Goal: Task Accomplishment & Management: Use online tool/utility

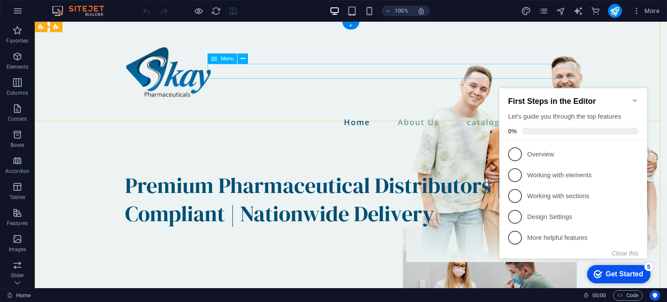
click at [410, 115] on nav "Home About Us catalogue Contact" at bounding box center [351, 122] width 452 height 15
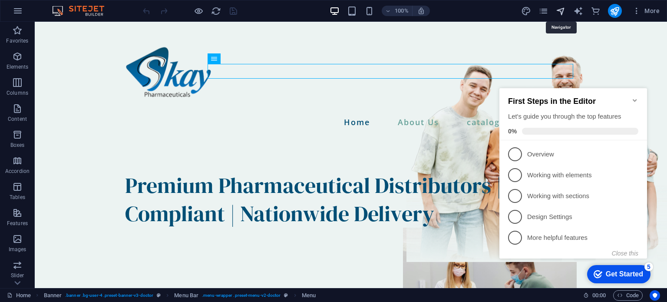
click at [0, 0] on icon "navigator" at bounding box center [0, 0] width 0 height 0
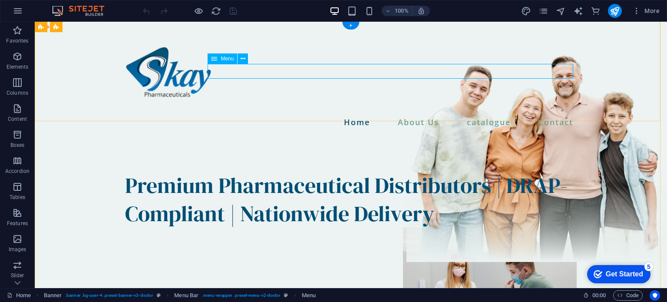
click at [482, 115] on nav "Home About Us catalogue Contact" at bounding box center [351, 122] width 452 height 15
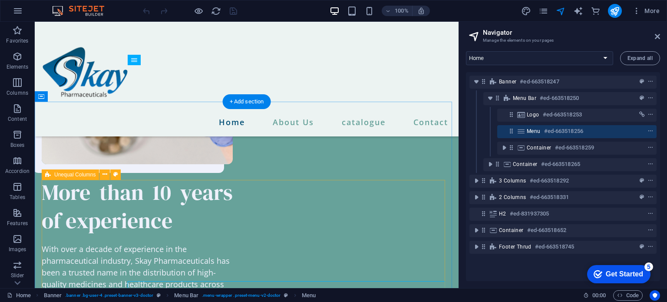
scroll to position [1043, 0]
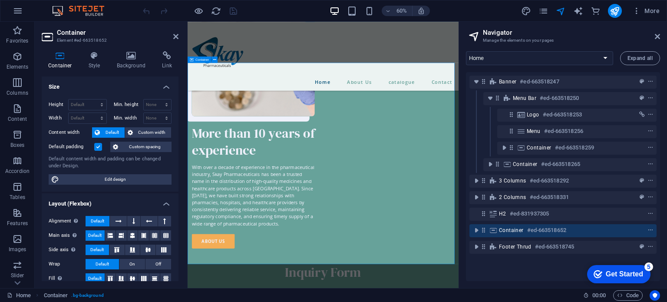
click at [99, 61] on h4 "Style" at bounding box center [96, 60] width 28 height 18
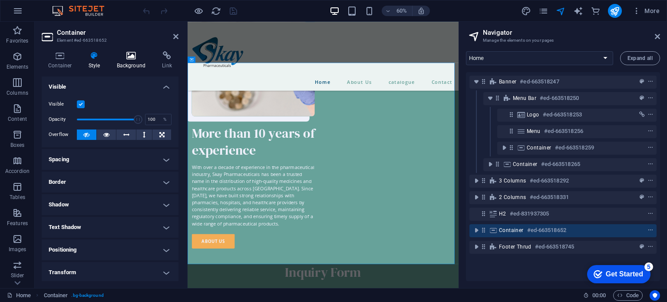
click at [132, 56] on icon at bounding box center [131, 55] width 42 height 9
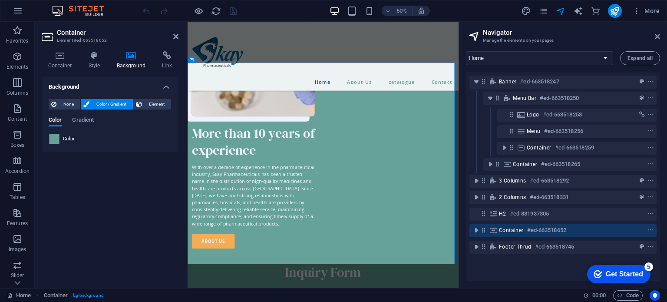
click at [105, 105] on span "Color / Gradient" at bounding box center [111, 104] width 38 height 10
click at [55, 137] on span at bounding box center [55, 139] width 10 height 10
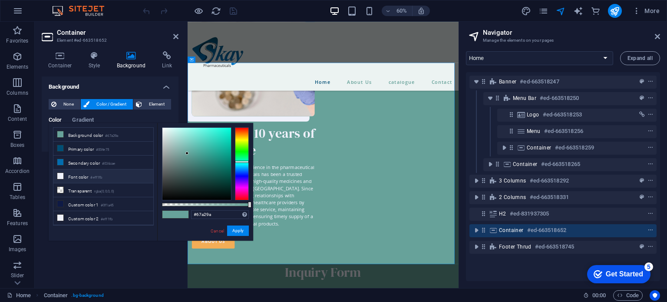
click at [72, 173] on li "Font color #eff1fb" at bounding box center [103, 176] width 100 height 14
type input "#eff1fb"
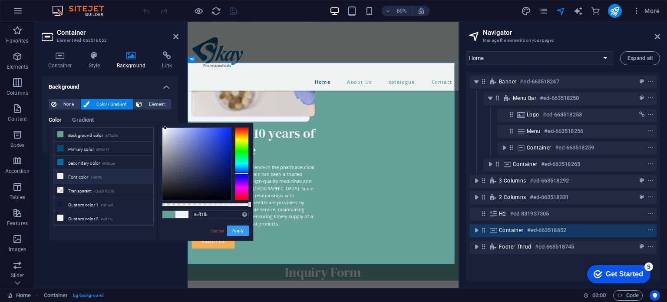
click at [240, 235] on button "Apply" at bounding box center [238, 230] width 22 height 10
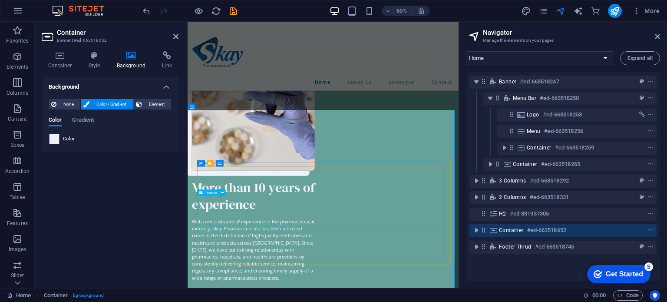
scroll to position [950, 0]
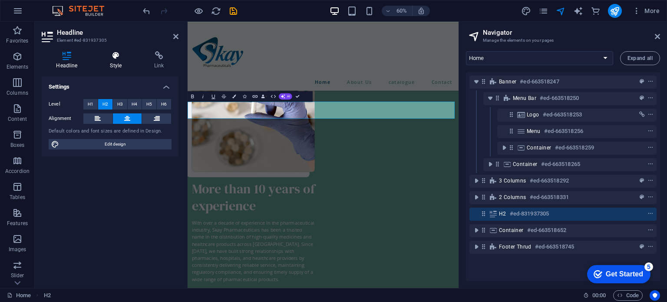
click at [107, 59] on icon at bounding box center [116, 55] width 41 height 9
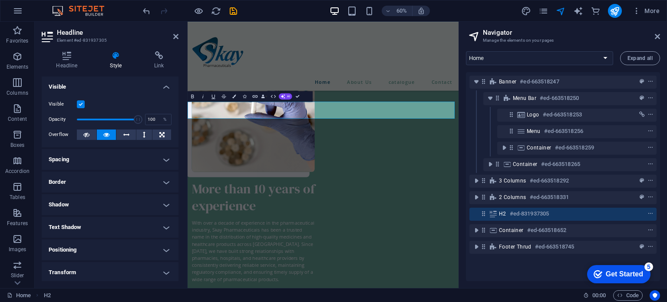
click at [236, 97] on icon "button" at bounding box center [233, 96] width 3 height 3
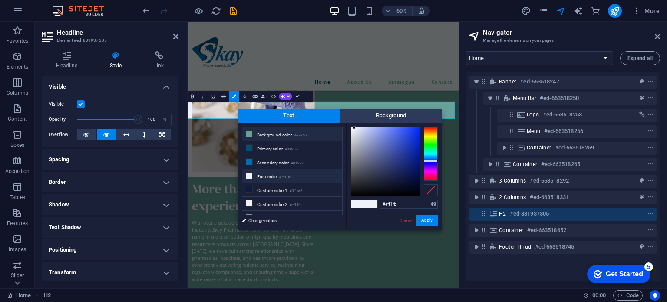
click at [273, 131] on li "Background color #67a29a" at bounding box center [292, 134] width 100 height 14
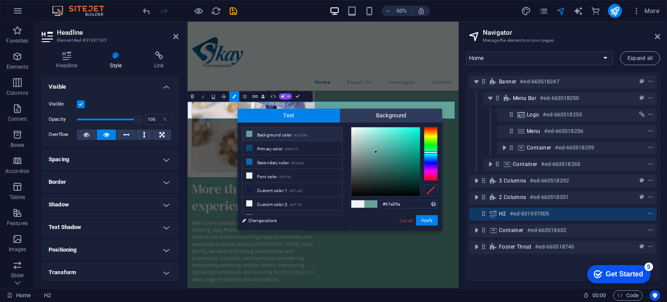
click at [356, 203] on span at bounding box center [357, 203] width 13 height 7
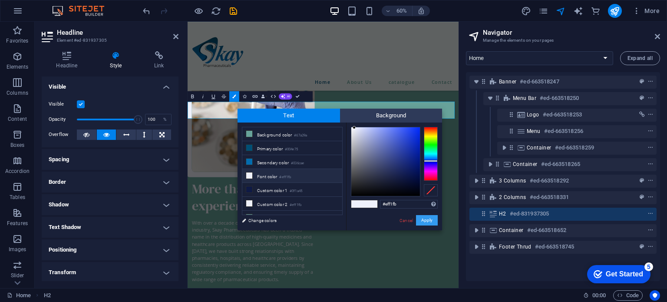
click at [423, 218] on button "Apply" at bounding box center [427, 220] width 22 height 10
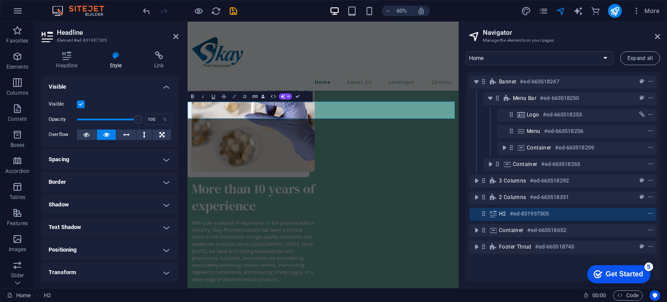
click at [234, 95] on icon "button" at bounding box center [233, 96] width 3 height 3
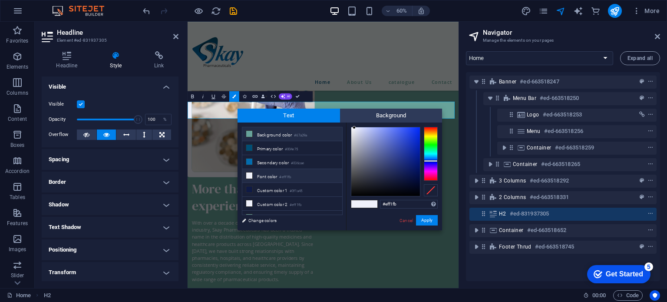
click at [256, 132] on li "Background color #67a29a" at bounding box center [292, 134] width 100 height 14
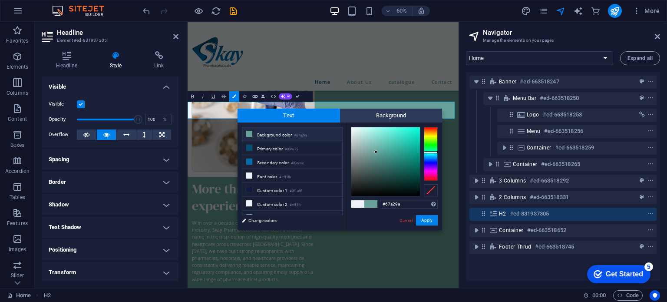
click at [256, 132] on li "Background color #67a29a" at bounding box center [292, 134] width 100 height 14
click at [353, 130] on div at bounding box center [385, 161] width 69 height 69
click at [424, 217] on button "Apply" at bounding box center [427, 220] width 22 height 10
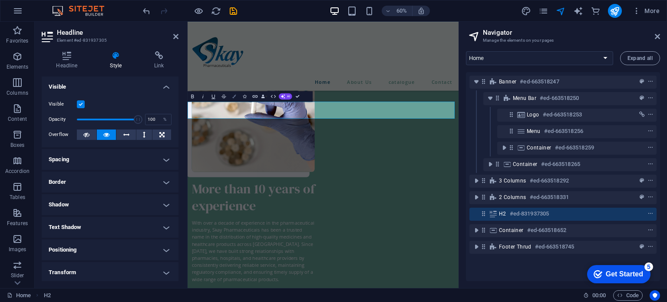
click at [235, 94] on button "Colors" at bounding box center [234, 96] width 10 height 10
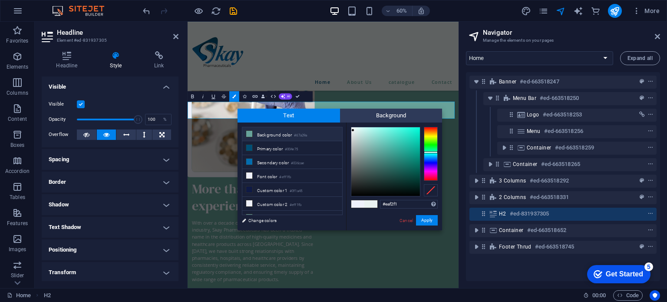
click at [261, 131] on li "Background color #67a29a" at bounding box center [292, 134] width 100 height 14
click at [266, 172] on li "Font color #eff1fb" at bounding box center [292, 176] width 100 height 14
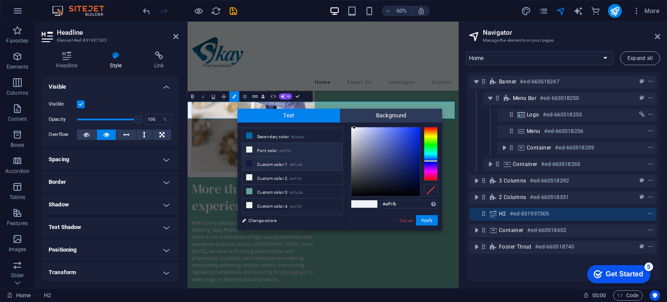
scroll to position [33, 0]
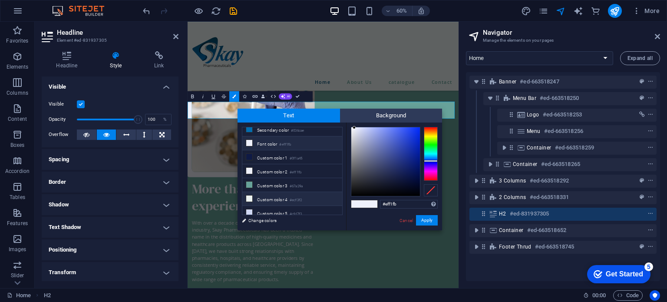
click at [300, 197] on small "#ecf3f2" at bounding box center [296, 200] width 12 height 6
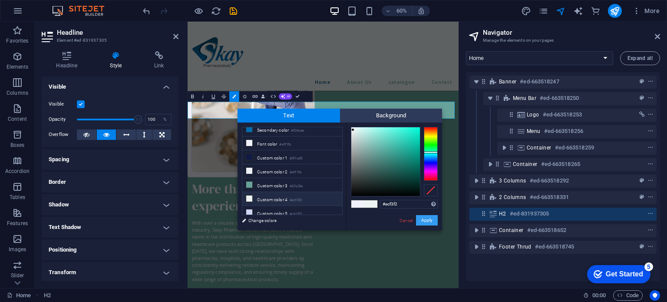
click at [423, 218] on button "Apply" at bounding box center [427, 220] width 22 height 10
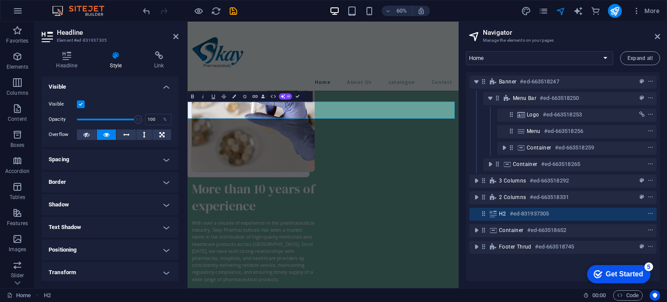
click at [234, 97] on icon "button" at bounding box center [233, 96] width 3 height 3
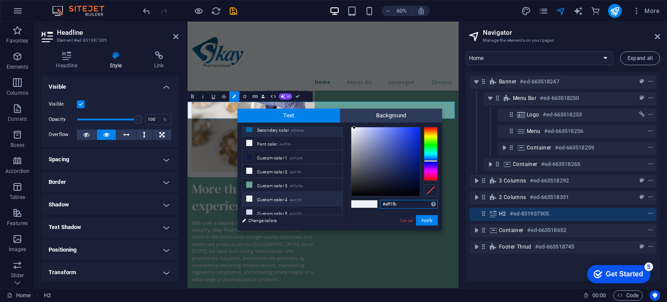
scroll to position [0, 0]
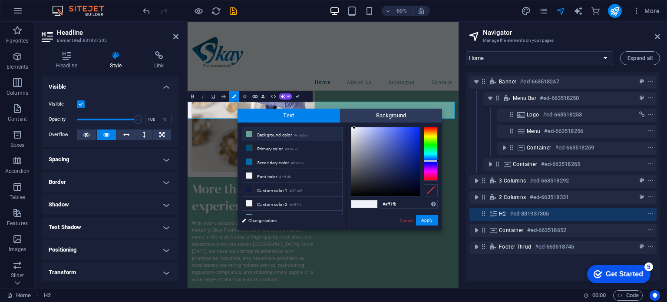
click at [255, 133] on li "Background color #67a29a" at bounding box center [292, 134] width 100 height 14
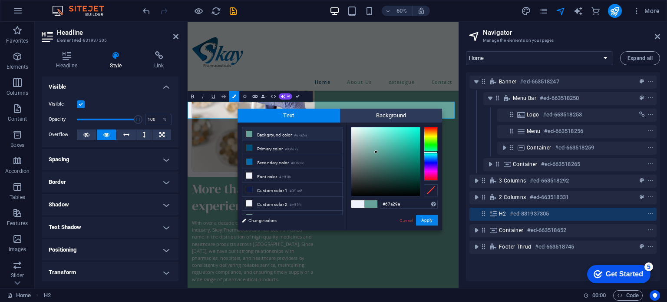
type input "#e1eae8"
click at [354, 132] on div at bounding box center [385, 161] width 69 height 69
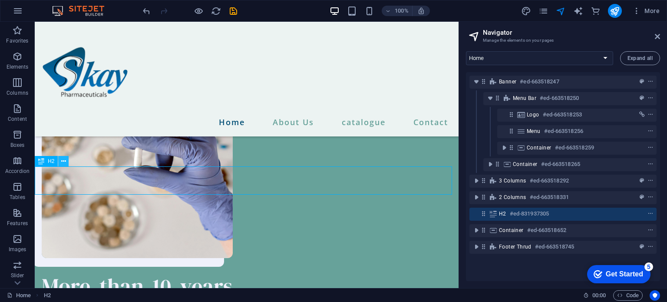
click at [65, 165] on icon at bounding box center [63, 161] width 5 height 9
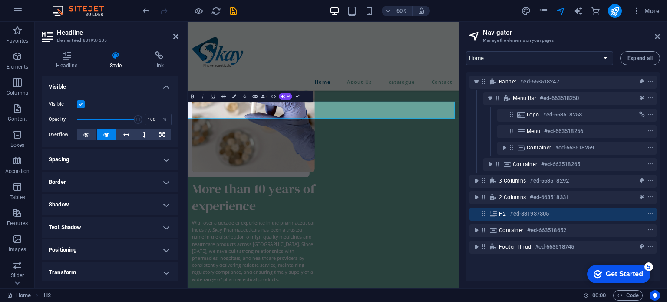
click at [120, 66] on h4 "Style" at bounding box center [118, 60] width 44 height 18
click at [75, 62] on h4 "Headline" at bounding box center [69, 60] width 54 height 18
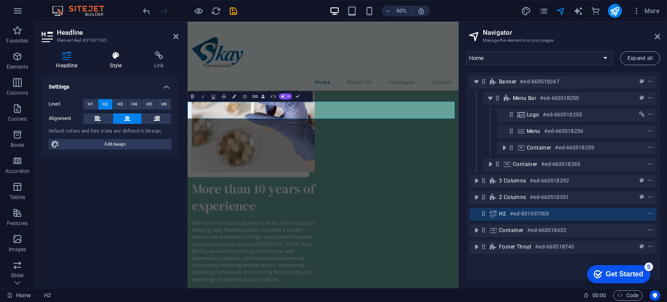
click at [118, 56] on icon at bounding box center [116, 55] width 41 height 9
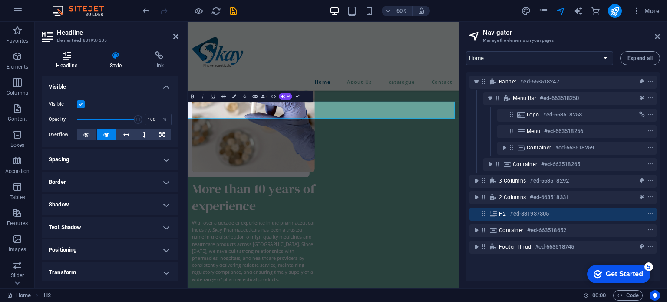
click at [70, 60] on h4 "Headline" at bounding box center [69, 60] width 54 height 18
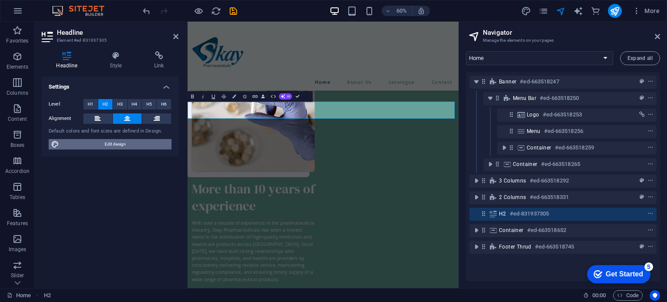
drag, startPoint x: 108, startPoint y: 145, endPoint x: 148, endPoint y: 210, distance: 77.0
click at [108, 145] on span "Edit design" at bounding box center [115, 144] width 107 height 10
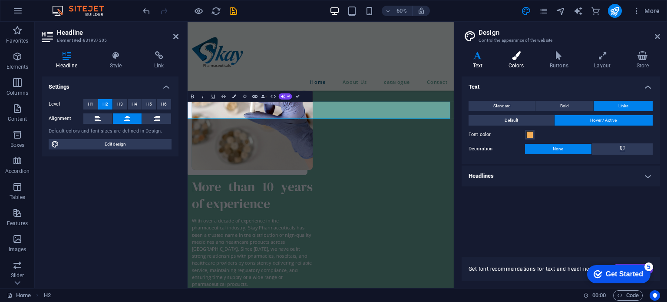
click at [518, 62] on h4 "Colors" at bounding box center [517, 60] width 41 height 18
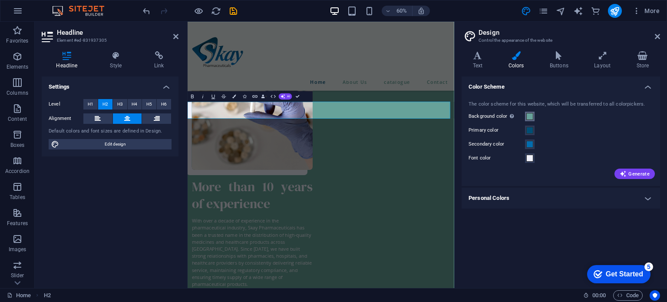
click at [529, 113] on span at bounding box center [529, 116] width 7 height 7
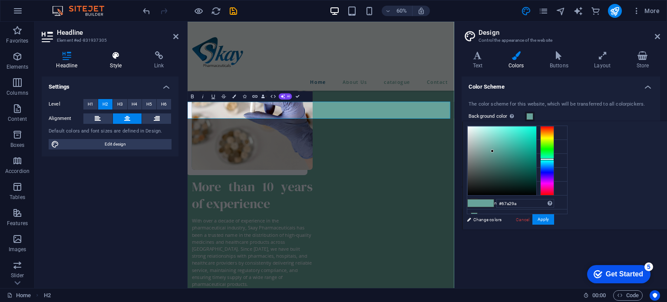
click at [118, 63] on h4 "Style" at bounding box center [118, 60] width 44 height 18
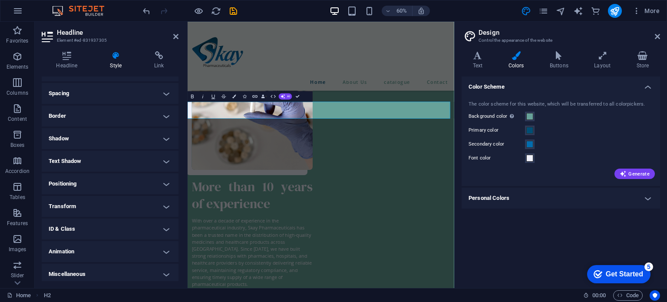
scroll to position [69, 0]
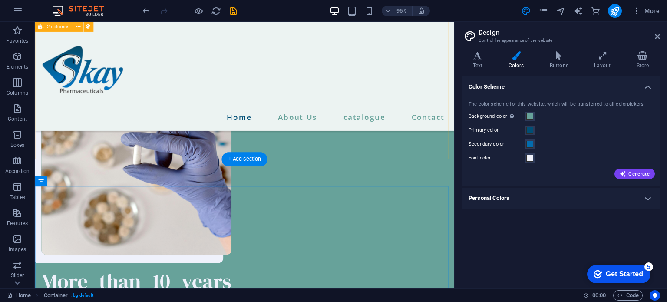
click at [237, 158] on div "More than 10 years of experience With over a decade of experience in the pharma…" at bounding box center [256, 278] width 442 height 492
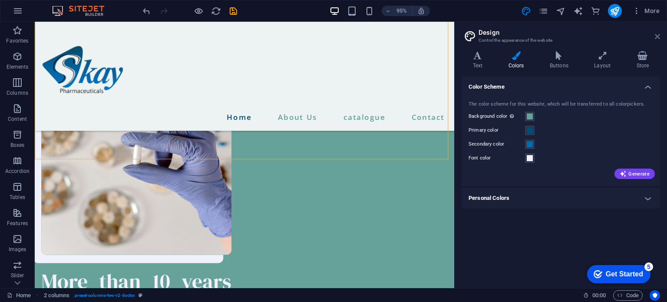
click at [657, 36] on icon at bounding box center [657, 36] width 5 height 7
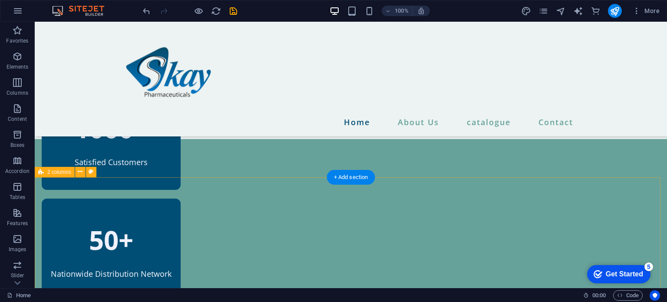
scroll to position [537, 0]
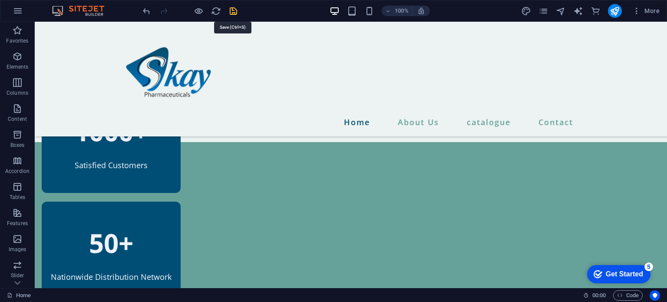
click at [0, 0] on icon "navigator" at bounding box center [0, 0] width 0 height 0
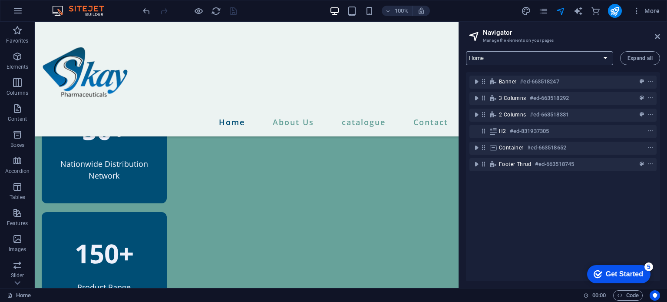
click at [562, 53] on select "Home About Us Team Services Contact Legal Notice Privacy" at bounding box center [539, 58] width 147 height 14
select select "12984720-en"
click at [466, 51] on select "Home About Us Team Services Contact Legal Notice Privacy" at bounding box center [539, 58] width 147 height 14
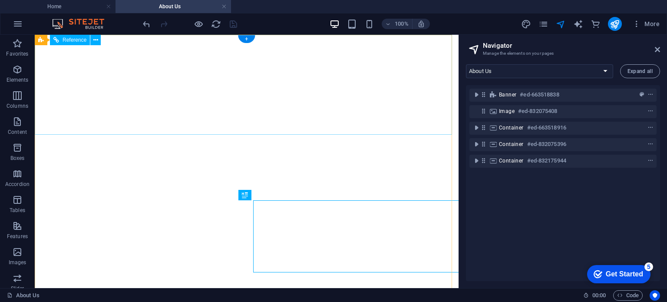
scroll to position [14, 2]
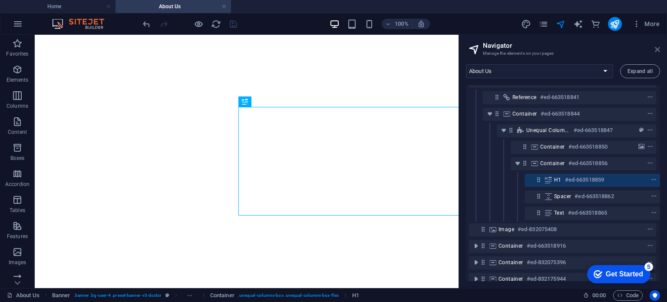
click at [657, 49] on icon at bounding box center [657, 49] width 5 height 7
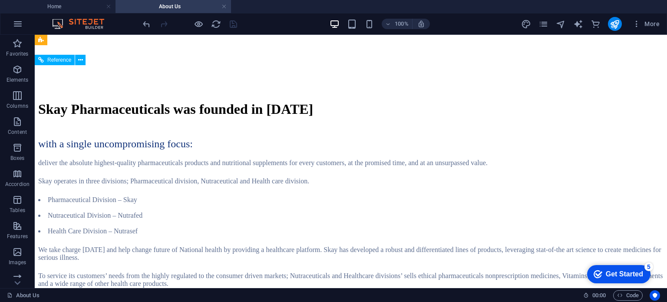
scroll to position [658, 0]
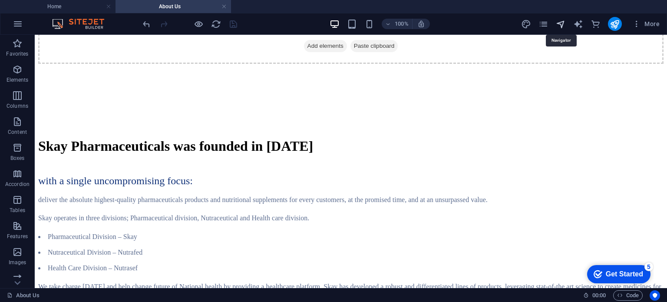
click at [559, 26] on icon "navigator" at bounding box center [561, 24] width 10 height 10
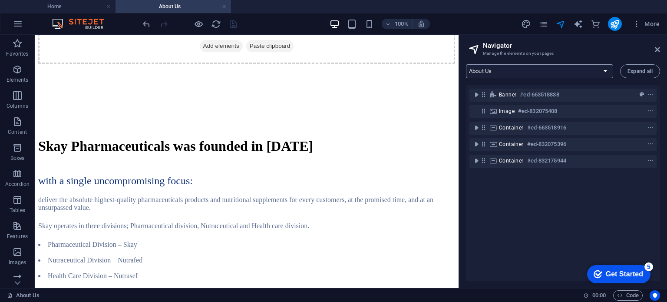
click at [572, 74] on select "Home About Us Team Services Contact Legal Notice Privacy" at bounding box center [539, 71] width 147 height 14
select select "12984723-en"
click at [466, 64] on select "Home About Us Team Services Contact Legal Notice Privacy" at bounding box center [539, 71] width 147 height 14
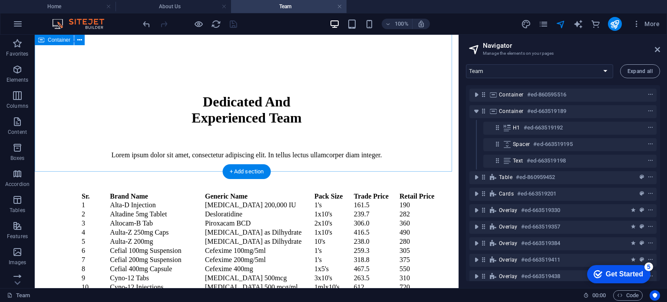
scroll to position [0, 0]
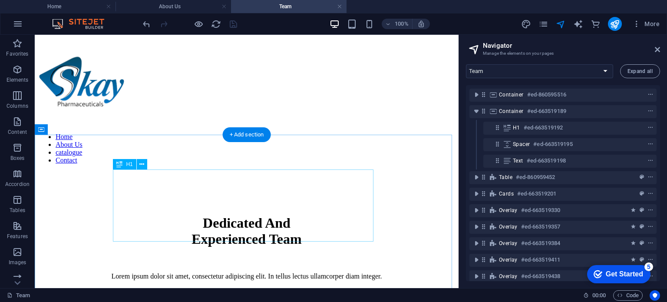
click at [258, 215] on div "Dedicated And Experienced Team" at bounding box center [246, 231] width 403 height 32
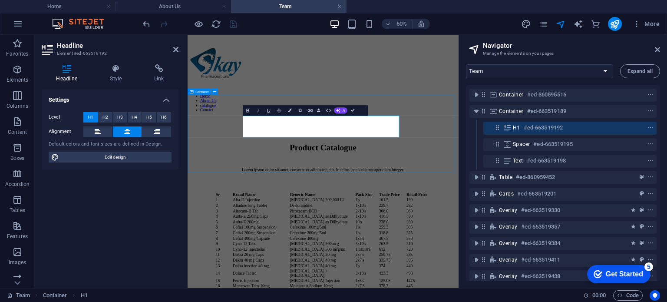
click at [417, 252] on div "Product Catalogue Lorem ipsum dolor sit amet, consectetur adipiscing elit. In t…" at bounding box center [413, 234] width 445 height 126
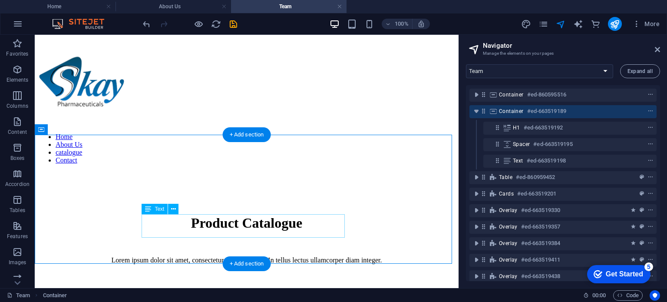
click at [305, 256] on div "Lorem ipsum dolor sit amet, consectetur adipiscing elit. In tellus lectus ullam…" at bounding box center [246, 260] width 403 height 8
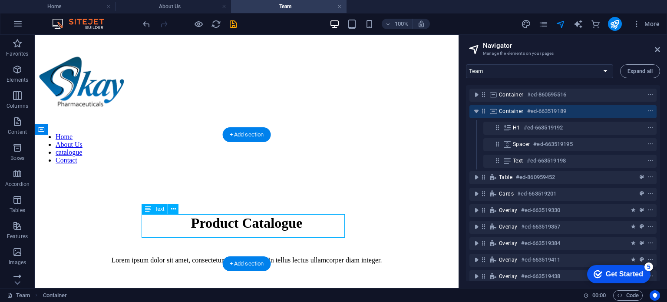
click at [305, 256] on div "Lorem ipsum dolor sit amet, consectetur adipiscing elit. In tellus lectus ullam…" at bounding box center [246, 260] width 403 height 8
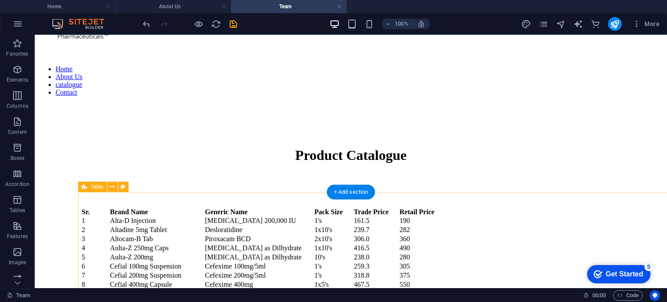
scroll to position [71, 0]
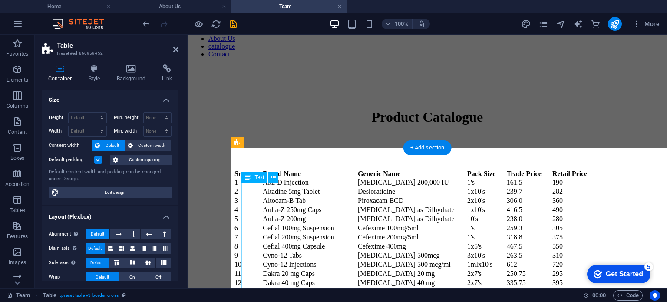
scroll to position [109, 0]
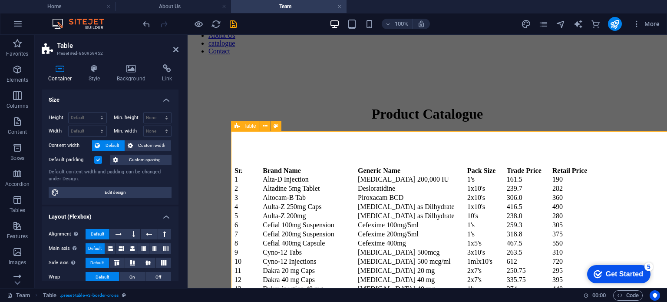
click at [268, 125] on button at bounding box center [265, 126] width 10 height 10
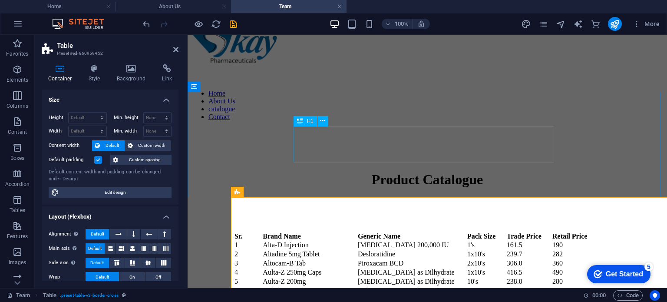
scroll to position [43, 0]
click at [403, 172] on div "Product Catalogue" at bounding box center [427, 180] width 459 height 16
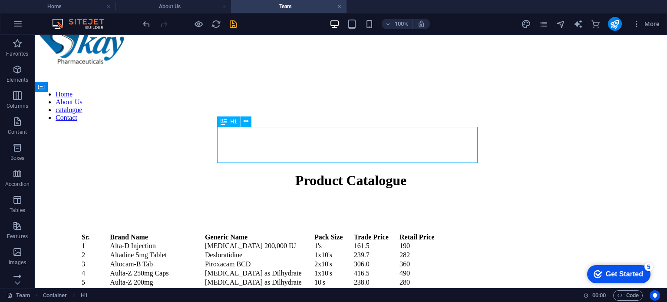
click at [403, 172] on div "Product Catalogue" at bounding box center [351, 180] width 612 height 16
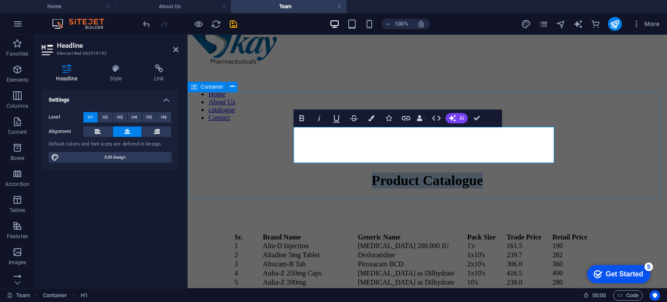
click at [389, 183] on div "Product Catalogue" at bounding box center [427, 181] width 473 height 104
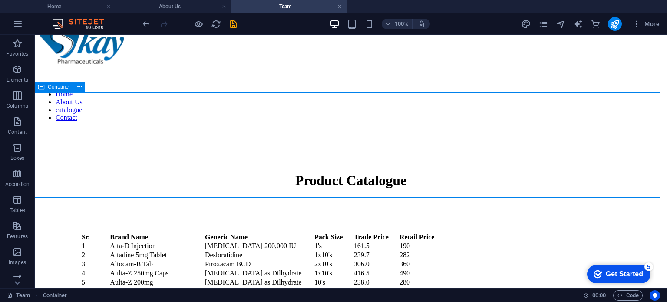
click at [389, 183] on div "Product Catalogue" at bounding box center [350, 181] width 625 height 104
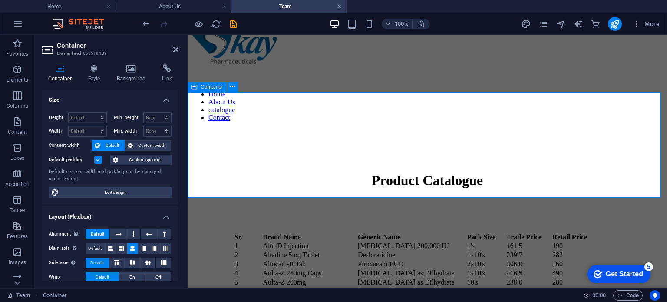
click at [389, 183] on div "Product Catalogue" at bounding box center [427, 181] width 473 height 104
click at [144, 22] on icon "undo" at bounding box center [147, 24] width 10 height 10
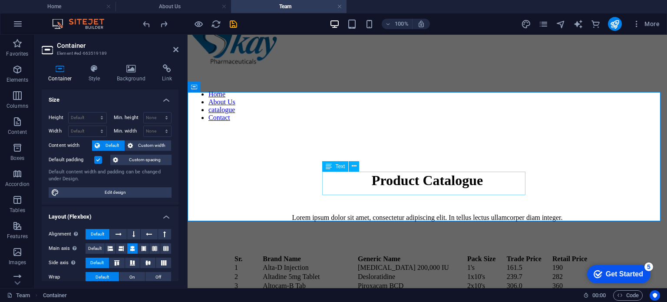
click at [427, 214] on div "Lorem ipsum dolor sit amet, consectetur adipiscing elit. In tellus lectus ullam…" at bounding box center [427, 218] width 459 height 8
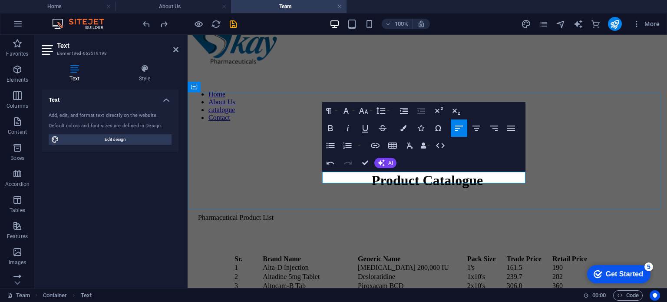
click at [360, 214] on p "Pharmacutical Product List" at bounding box center [427, 218] width 459 height 8
click at [412, 200] on div "Product Catalogue Pharmaceutical Product List" at bounding box center [427, 192] width 473 height 126
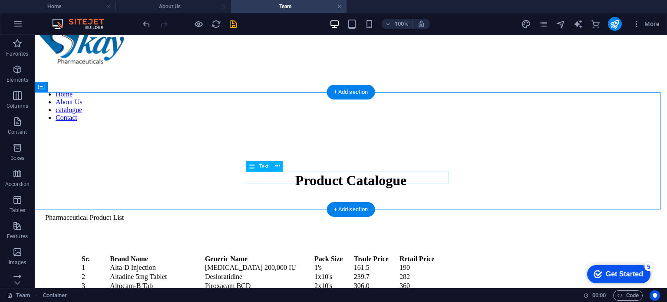
click at [328, 214] on div "Pharmaceutical Product List" at bounding box center [351, 218] width 612 height 8
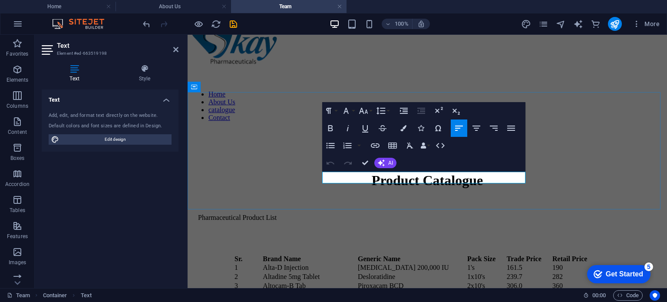
click at [328, 214] on p "Pharmaceutical Product List" at bounding box center [427, 218] width 459 height 8
click at [476, 125] on icon "button" at bounding box center [476, 128] width 10 height 10
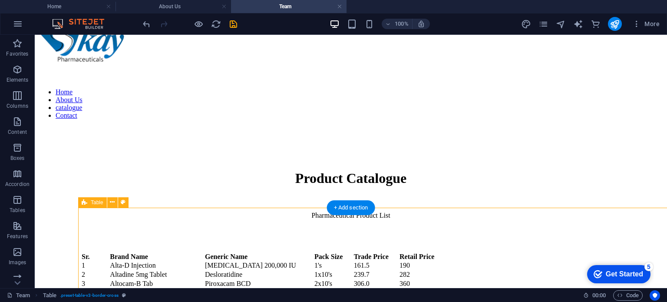
scroll to position [44, 0]
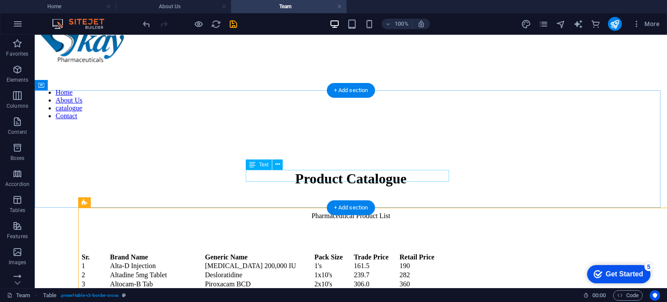
click at [396, 212] on div "Pharmaceutical Product List" at bounding box center [351, 216] width 612 height 8
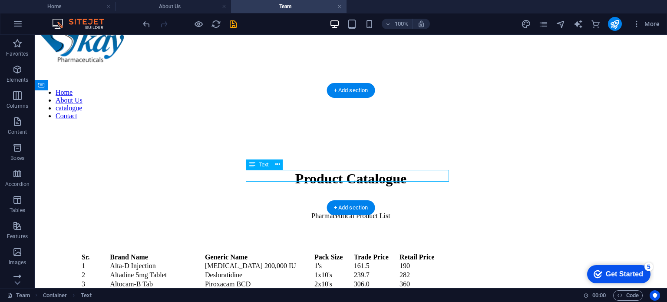
click at [396, 212] on div "Pharmaceutical Product List" at bounding box center [351, 216] width 612 height 8
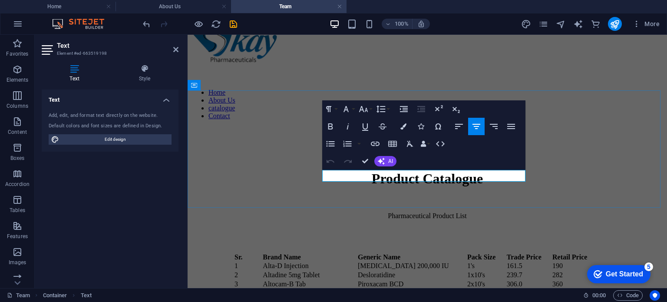
click at [476, 212] on p "Pharmaceutical Product List" at bounding box center [427, 216] width 459 height 8
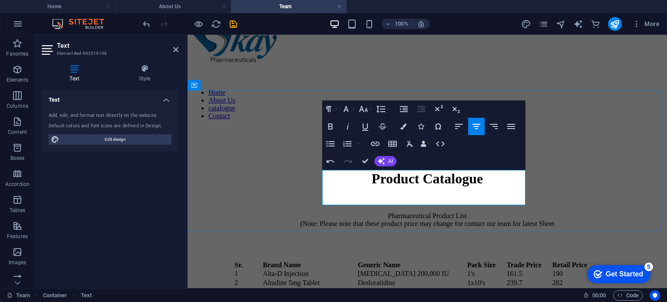
click at [494, 212] on p "Pharmaceutical Product List (Note: Please note that these product price may cha…" at bounding box center [427, 220] width 459 height 16
click at [499, 212] on p "Pharmaceutical Product List (Note: Please note that these product price may cha…" at bounding box center [427, 220] width 459 height 16
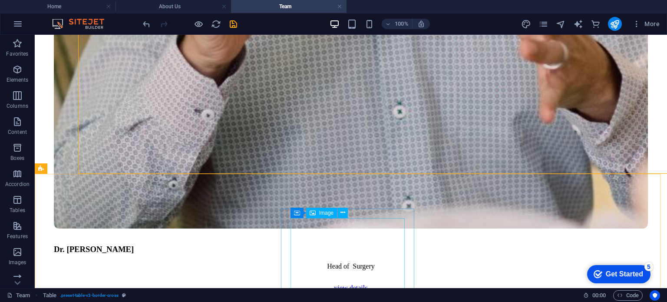
scroll to position [1415, 0]
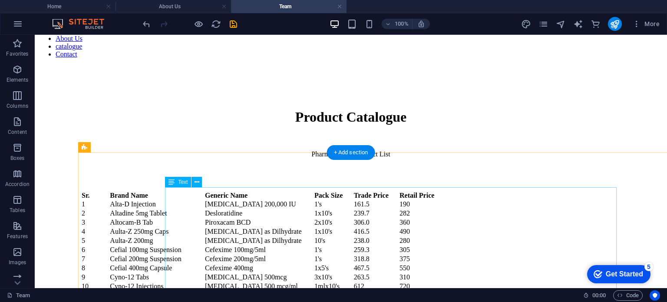
scroll to position [107, 0]
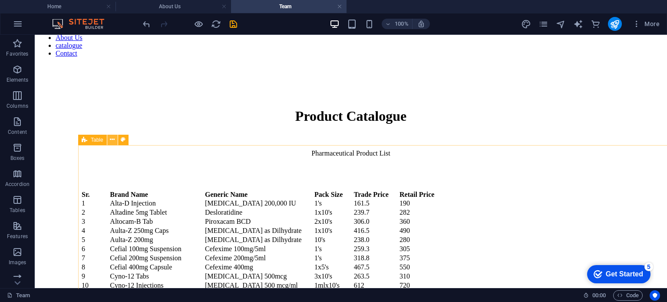
click at [114, 140] on icon at bounding box center [112, 139] width 5 height 9
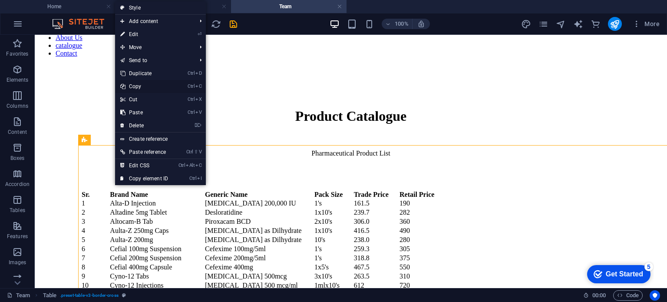
click at [155, 85] on link "Ctrl C Copy" at bounding box center [144, 86] width 58 height 13
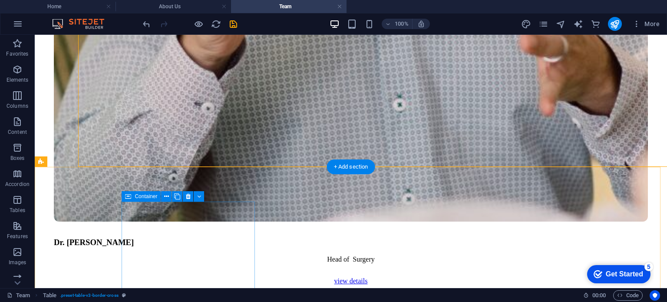
scroll to position [1423, 0]
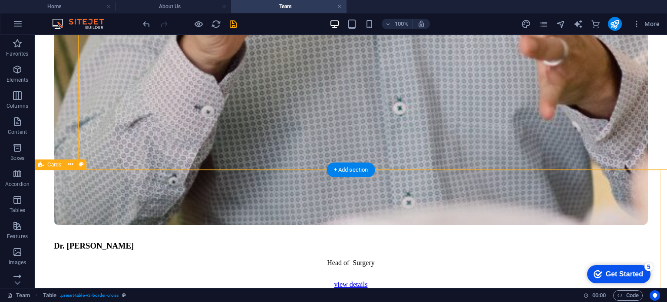
drag, startPoint x: 262, startPoint y: 192, endPoint x: 241, endPoint y: 212, distance: 29.2
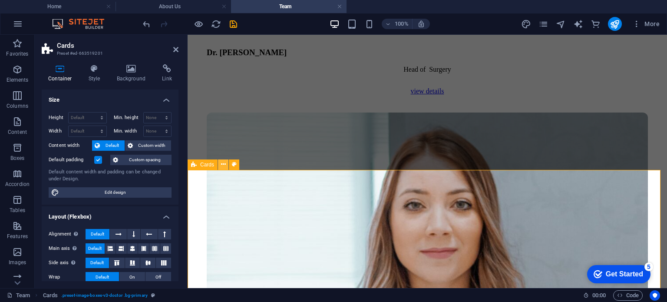
click at [222, 163] on icon at bounding box center [223, 164] width 5 height 9
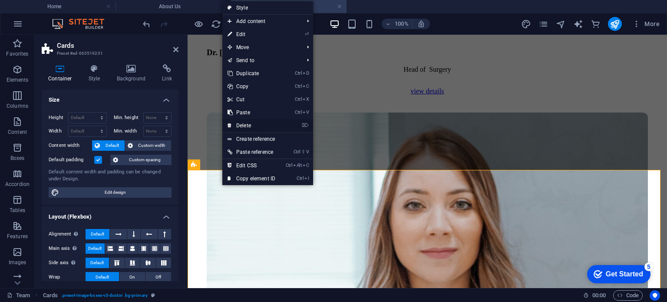
click at [247, 125] on link "⌦ Delete" at bounding box center [251, 125] width 58 height 13
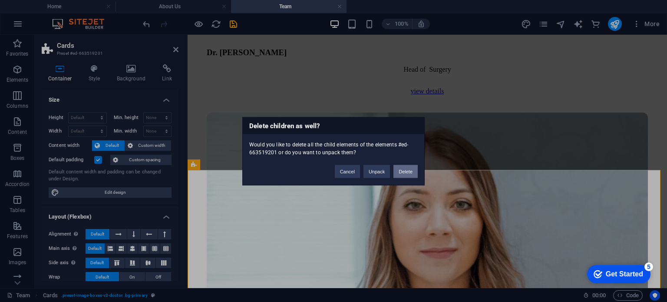
click at [403, 168] on button "Delete" at bounding box center [405, 171] width 24 height 13
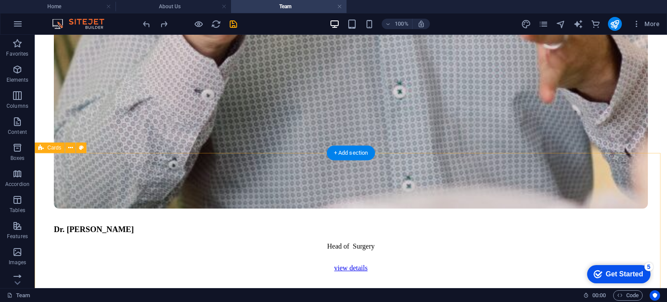
scroll to position [1442, 0]
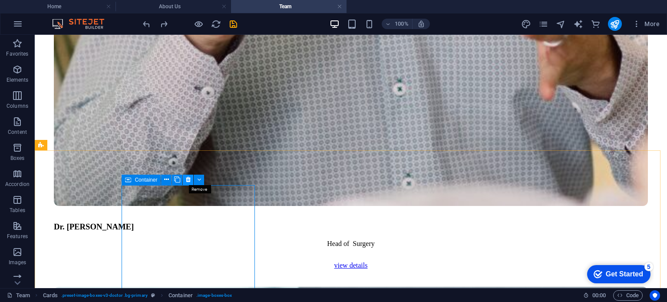
click at [188, 179] on icon at bounding box center [188, 179] width 5 height 9
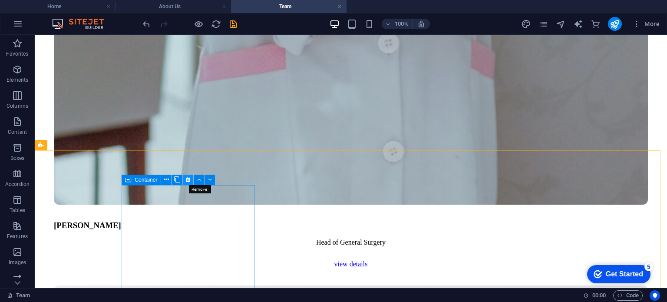
click at [188, 180] on icon at bounding box center [188, 179] width 5 height 9
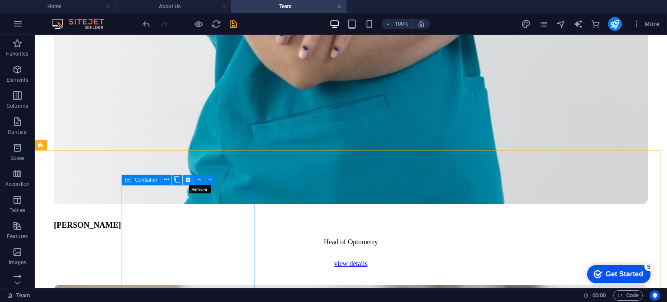
click at [188, 181] on icon at bounding box center [188, 179] width 5 height 9
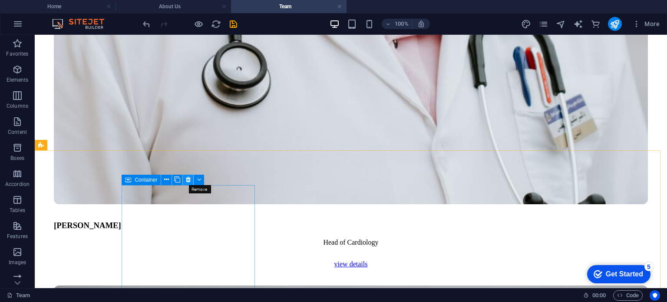
click at [188, 180] on icon at bounding box center [188, 179] width 5 height 9
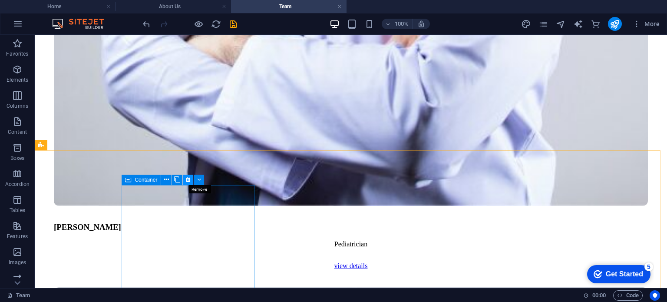
click at [186, 180] on icon at bounding box center [188, 179] width 5 height 9
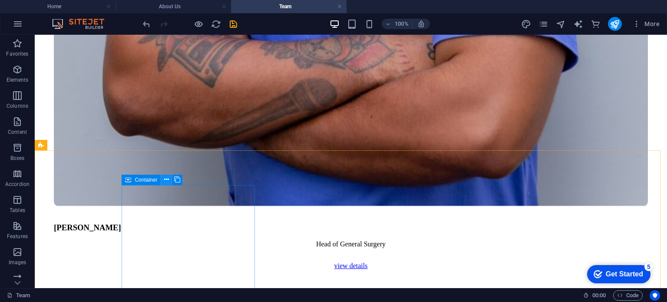
click at [167, 179] on icon at bounding box center [166, 179] width 5 height 9
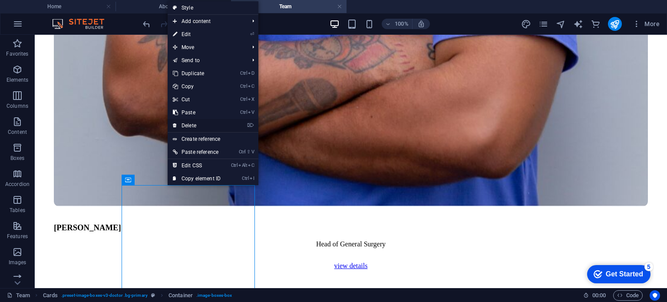
click at [212, 124] on link "⌦ Delete" at bounding box center [197, 125] width 58 height 13
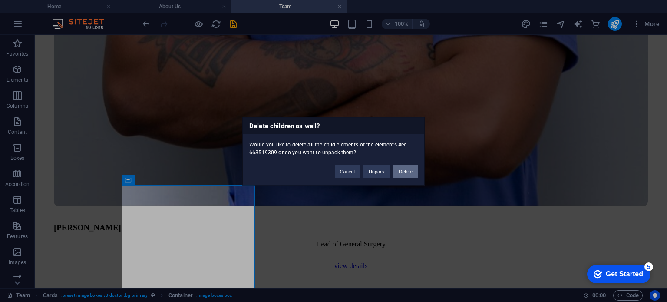
click at [404, 166] on button "Delete" at bounding box center [405, 171] width 24 height 13
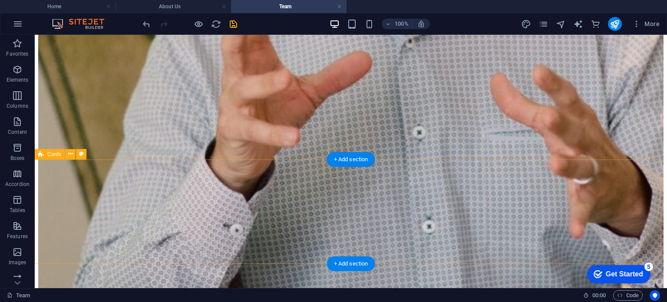
scroll to position [1436, 0]
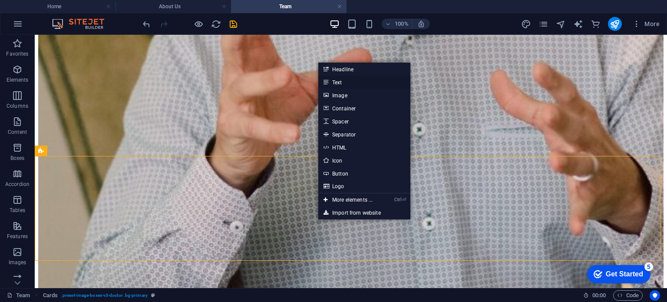
click at [363, 81] on link "Text" at bounding box center [364, 82] width 92 height 13
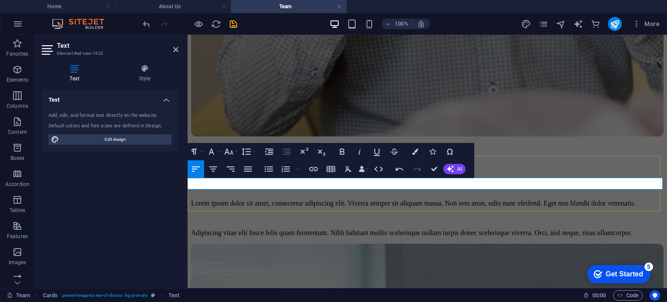
click at [217, 170] on icon "button" at bounding box center [213, 169] width 10 height 10
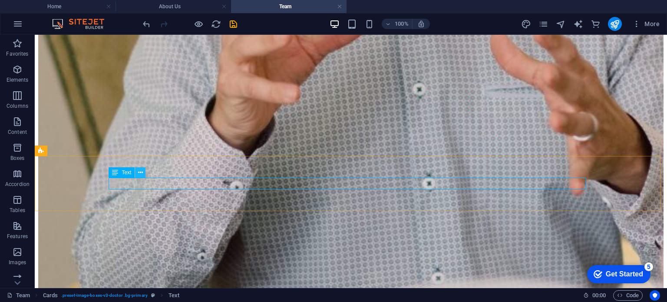
click at [142, 170] on icon at bounding box center [140, 172] width 5 height 9
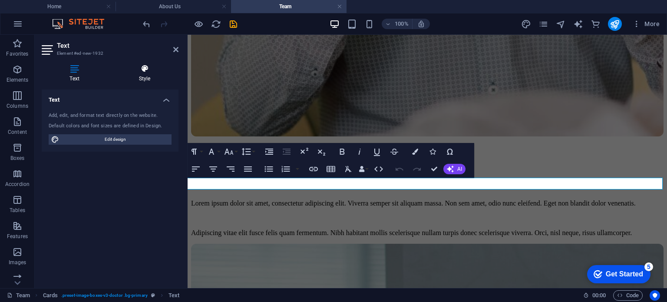
click at [141, 71] on icon at bounding box center [145, 68] width 68 height 9
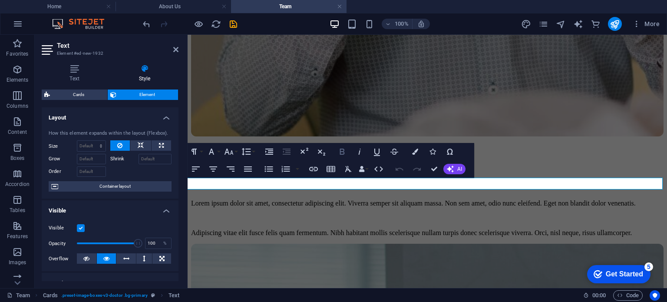
click at [341, 157] on button "Bold" at bounding box center [342, 151] width 17 height 17
click at [236, 151] on button "Font Size" at bounding box center [230, 151] width 17 height 17
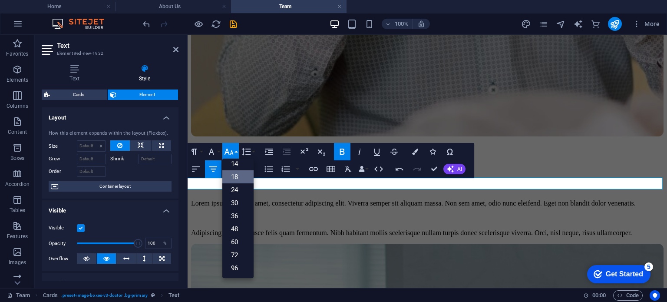
scroll to position [69, 0]
click at [239, 204] on link "30" at bounding box center [237, 203] width 31 height 13
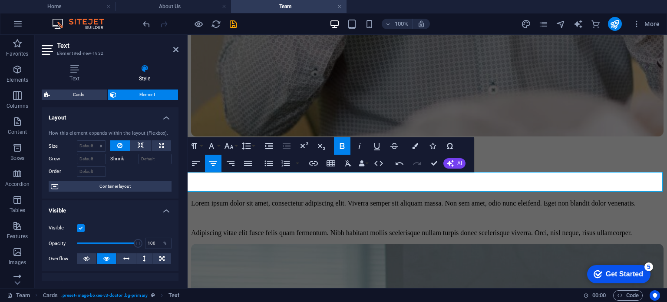
scroll to position [1442, 0]
click at [234, 144] on icon "button" at bounding box center [229, 146] width 10 height 10
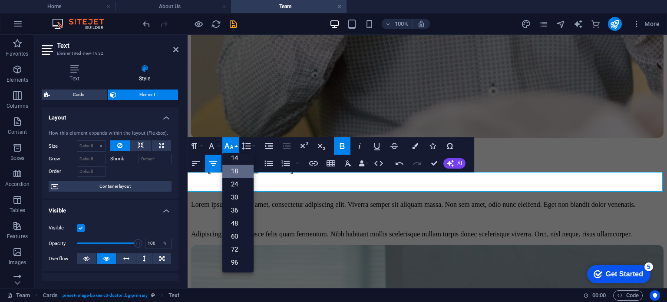
scroll to position [69, 0]
click at [237, 202] on link "30" at bounding box center [237, 197] width 31 height 13
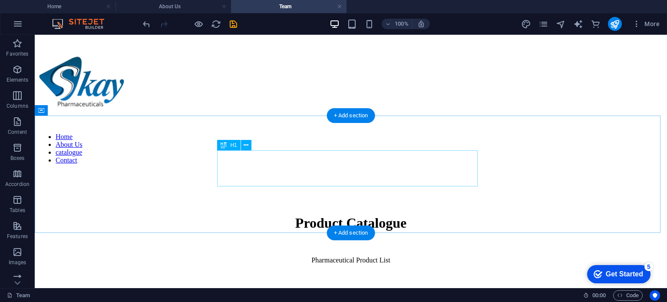
scroll to position [29, 0]
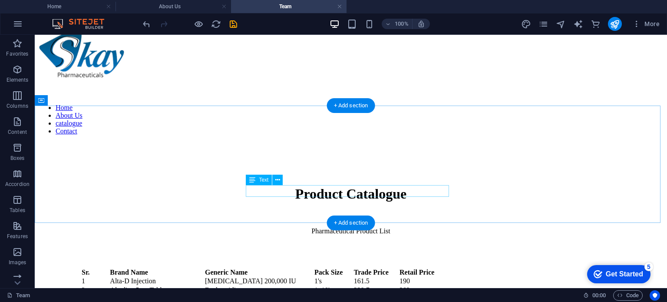
click at [382, 227] on div "Pharmaceutical Product List" at bounding box center [351, 231] width 612 height 8
click at [391, 227] on div "Pharmaceutical Product List" at bounding box center [351, 231] width 612 height 8
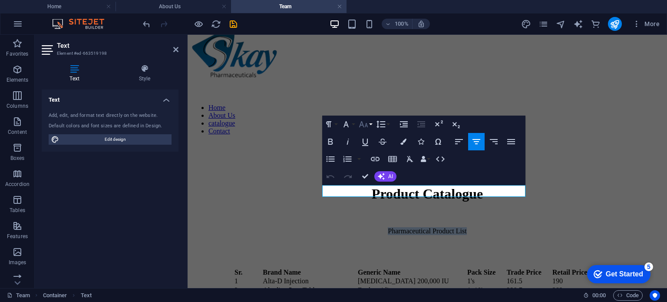
click at [369, 124] on button "Font Size" at bounding box center [365, 124] width 17 height 17
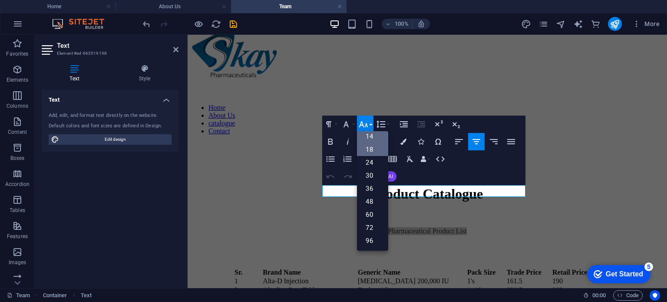
scroll to position [69, 0]
click at [375, 175] on link "30" at bounding box center [372, 175] width 31 height 13
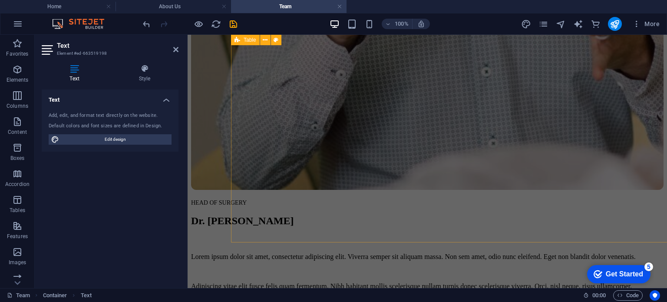
scroll to position [1419, 0]
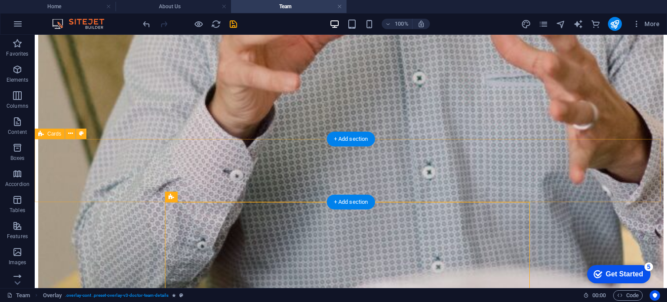
scroll to position [1461, 0]
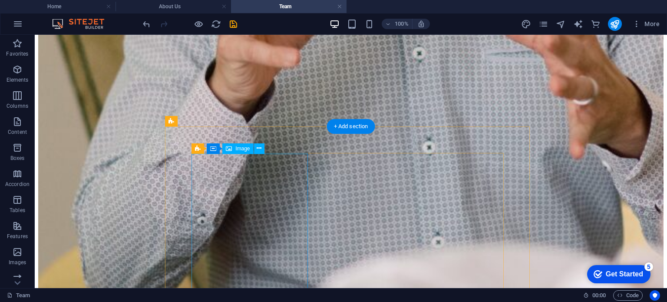
scroll to position [1484, 0]
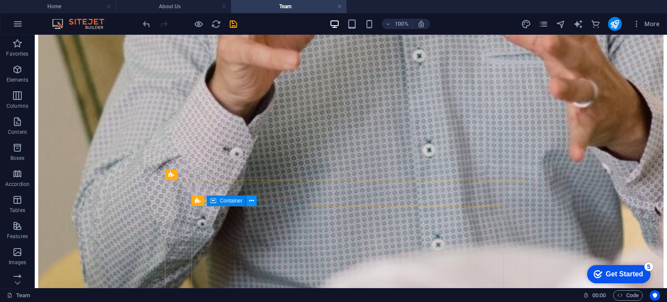
click at [255, 203] on button at bounding box center [251, 200] width 10 height 10
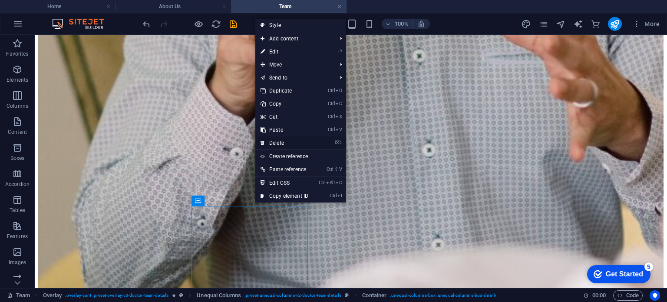
click at [290, 141] on link "⌦ Delete" at bounding box center [284, 142] width 58 height 13
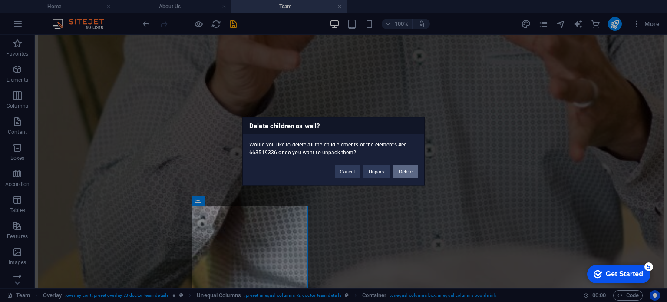
click at [400, 169] on button "Delete" at bounding box center [405, 171] width 24 height 13
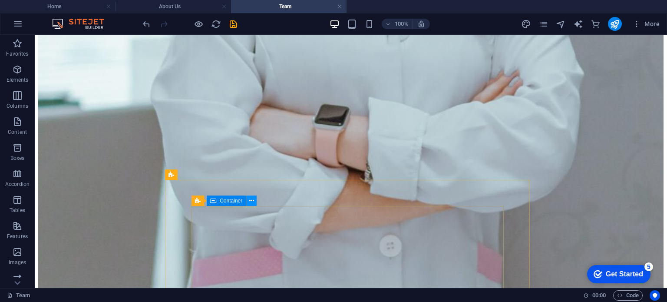
click at [254, 201] on button at bounding box center [251, 200] width 10 height 10
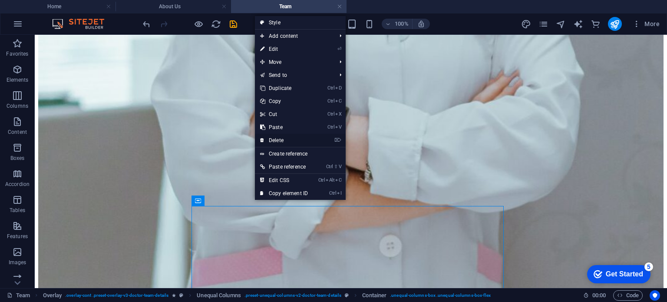
click at [307, 138] on link "⌦ Delete" at bounding box center [284, 140] width 58 height 13
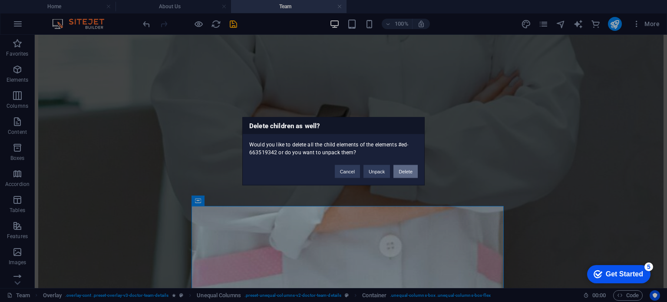
click at [407, 167] on button "Delete" at bounding box center [405, 171] width 24 height 13
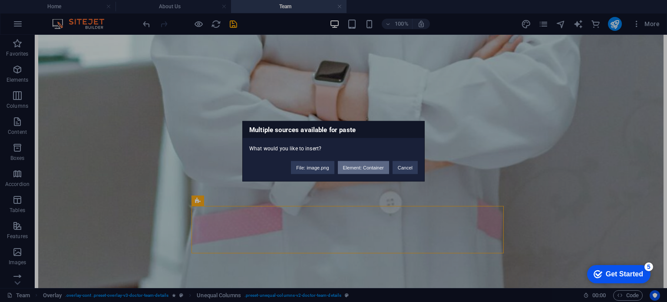
click at [352, 165] on button "Element: Container" at bounding box center [363, 167] width 51 height 13
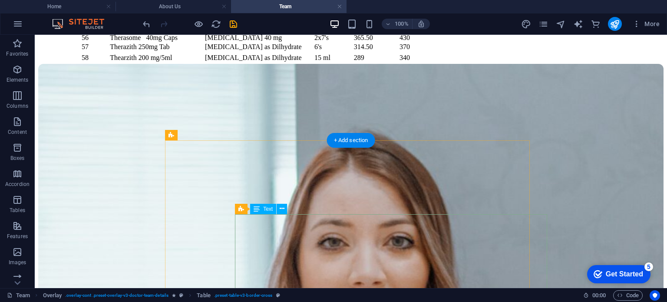
scroll to position [1509, 0]
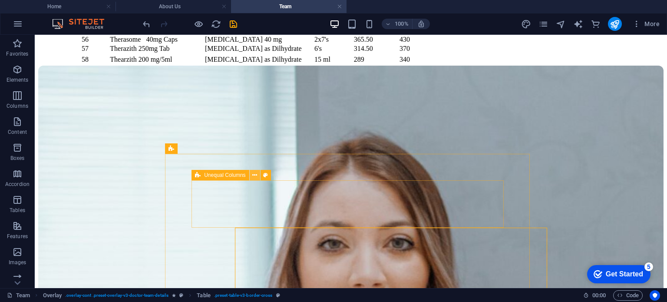
click at [257, 175] on button at bounding box center [255, 175] width 10 height 10
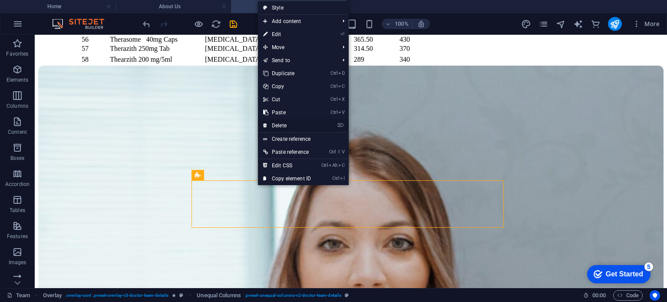
click at [293, 124] on link "⌦ Delete" at bounding box center [287, 125] width 58 height 13
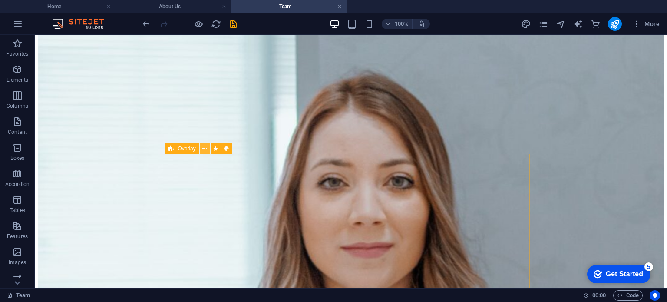
click at [207, 150] on icon at bounding box center [204, 148] width 5 height 9
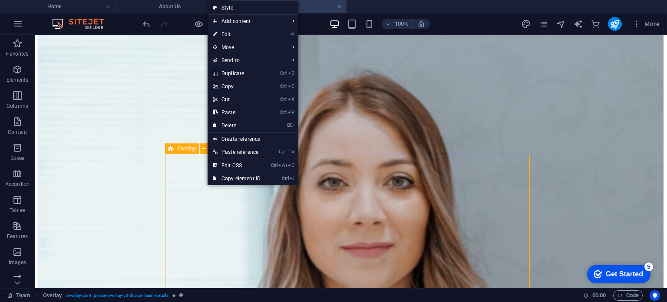
click at [187, 149] on span "Overlay" at bounding box center [187, 148] width 18 height 5
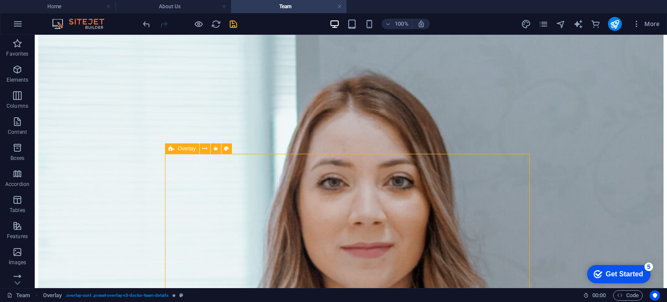
click at [187, 149] on span "Overlay" at bounding box center [187, 148] width 18 height 5
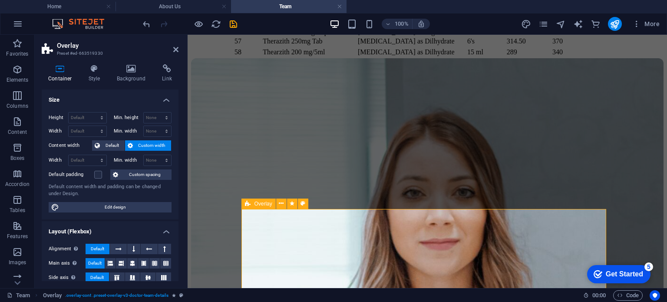
scroll to position [1454, 0]
click at [284, 204] on button at bounding box center [281, 203] width 10 height 10
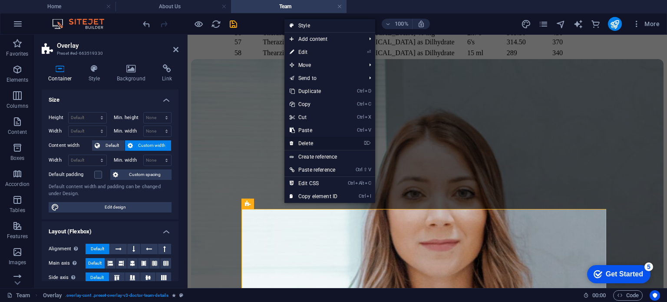
click at [325, 143] on link "⌦ Delete" at bounding box center [313, 143] width 58 height 13
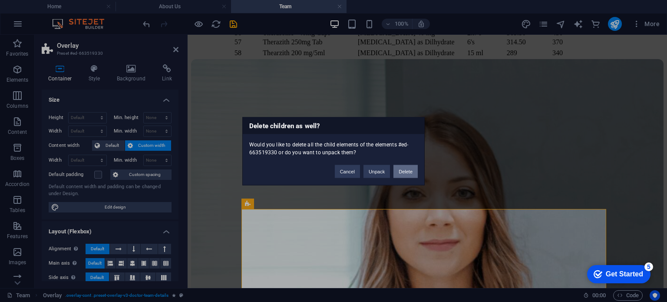
click at [401, 171] on button "Delete" at bounding box center [405, 171] width 24 height 13
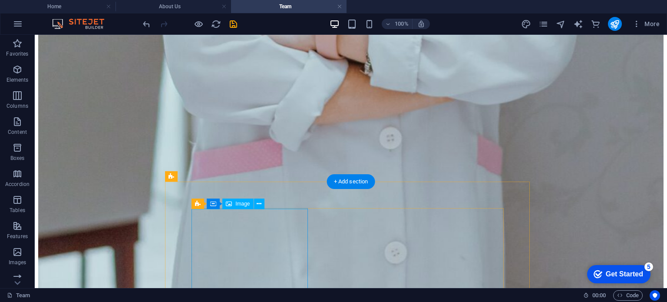
scroll to position [1487, 0]
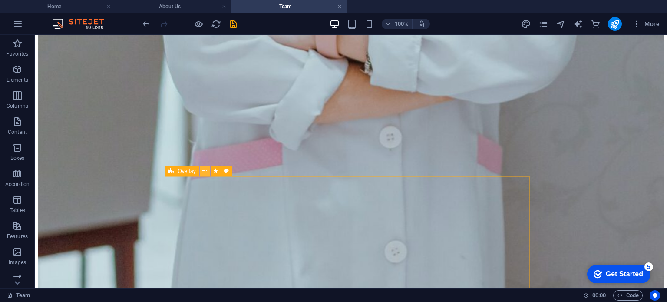
click at [202, 173] on icon at bounding box center [204, 170] width 5 height 9
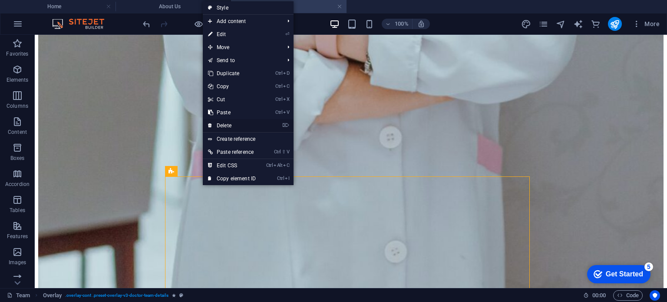
click at [251, 125] on link "⌦ Delete" at bounding box center [232, 125] width 58 height 13
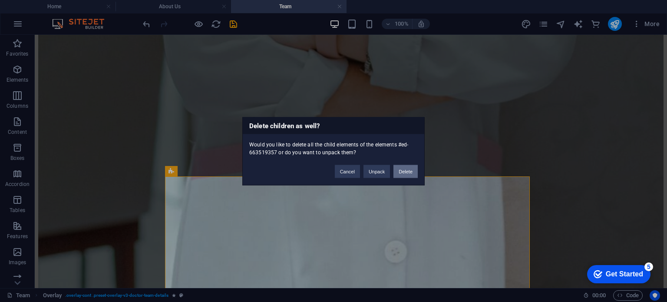
click at [401, 168] on button "Delete" at bounding box center [405, 171] width 24 height 13
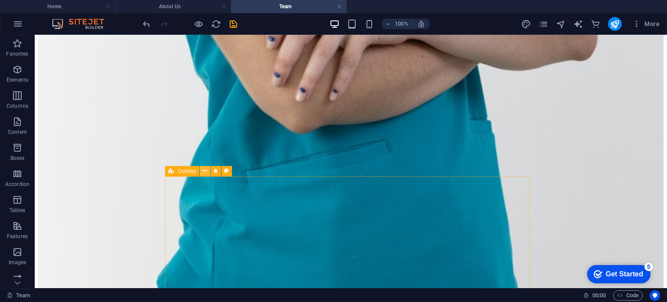
click at [207, 170] on icon at bounding box center [204, 170] width 5 height 9
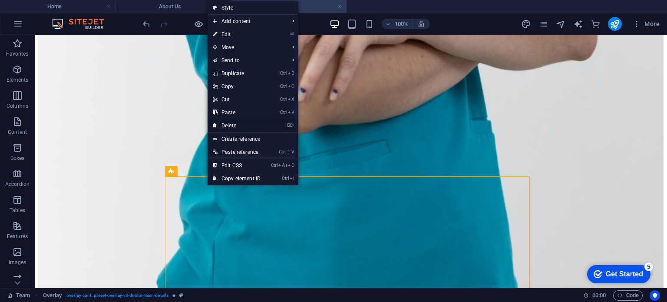
click at [273, 125] on li "⌦ Delete" at bounding box center [253, 125] width 91 height 13
click at [238, 125] on link "⌦ Delete" at bounding box center [237, 125] width 58 height 13
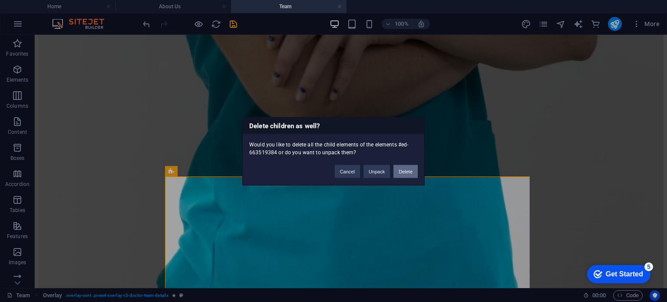
click at [405, 169] on button "Delete" at bounding box center [405, 171] width 24 height 13
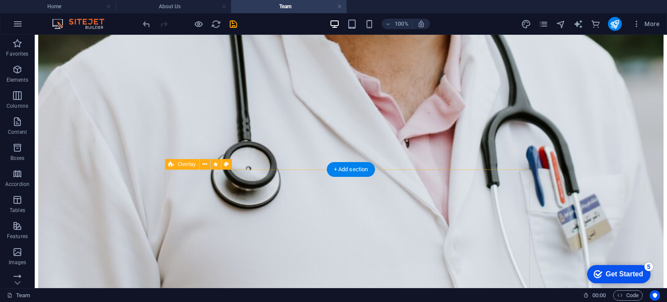
scroll to position [1492, 0]
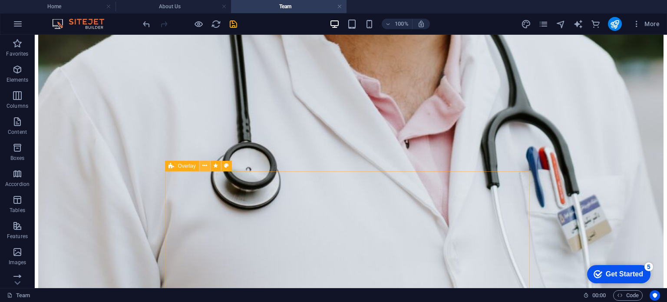
click at [203, 166] on icon at bounding box center [204, 165] width 5 height 9
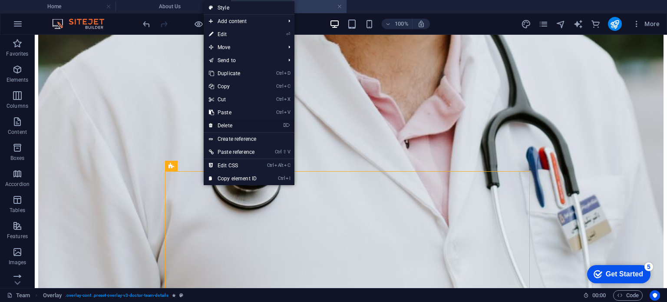
click at [261, 120] on link "⌦ Delete" at bounding box center [233, 125] width 58 height 13
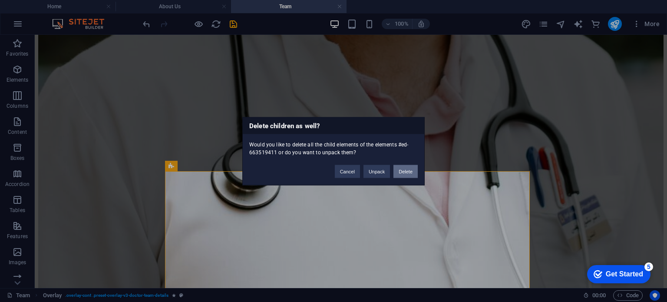
click at [405, 166] on button "Delete" at bounding box center [405, 171] width 24 height 13
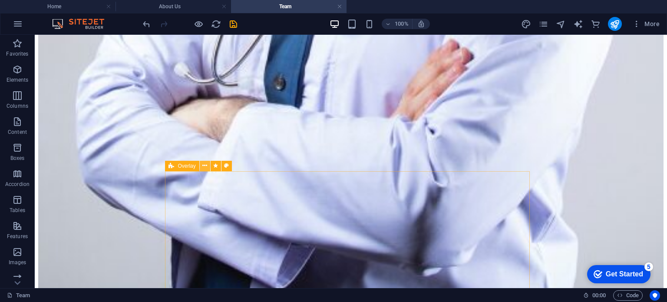
click at [205, 165] on icon at bounding box center [204, 165] width 5 height 9
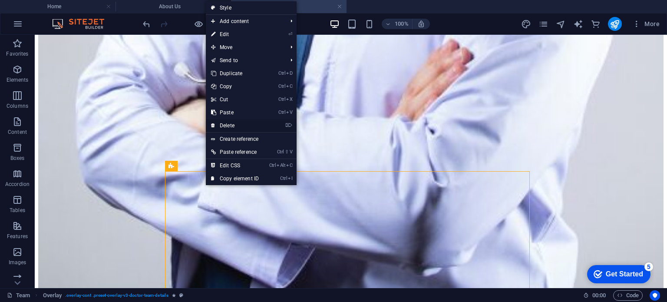
click at [261, 123] on link "⌦ Delete" at bounding box center [235, 125] width 58 height 13
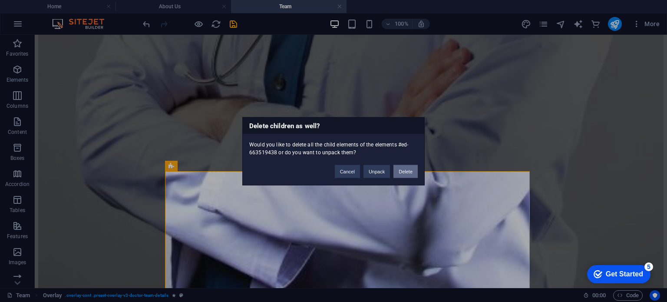
click at [404, 167] on button "Delete" at bounding box center [405, 171] width 24 height 13
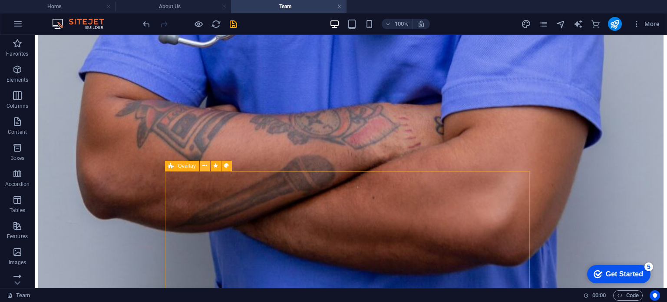
click at [205, 167] on icon at bounding box center [204, 165] width 5 height 9
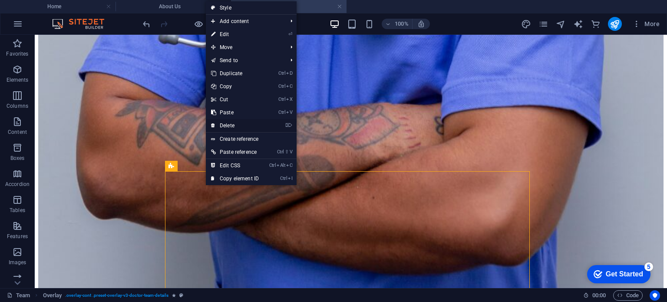
click at [259, 123] on link "⌦ Delete" at bounding box center [235, 125] width 58 height 13
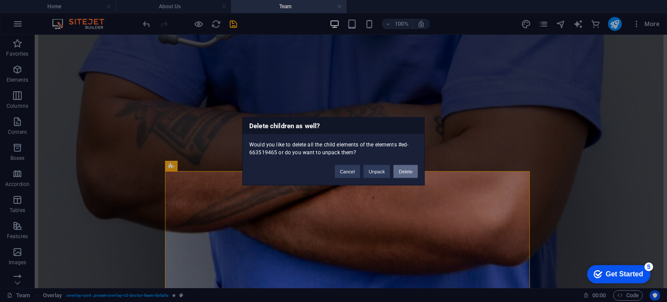
click at [405, 168] on button "Delete" at bounding box center [405, 171] width 24 height 13
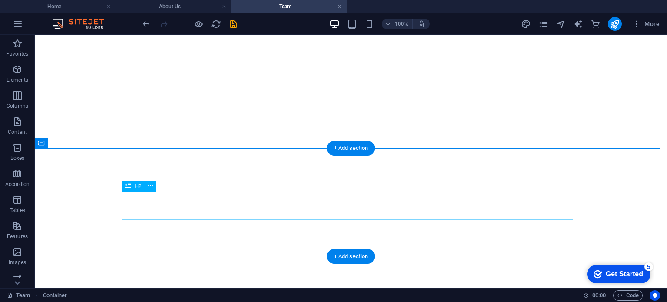
scroll to position [1514, 0]
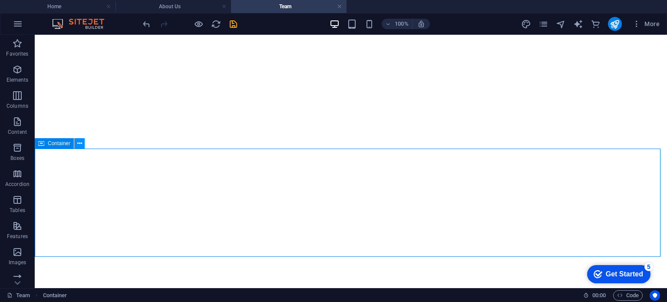
click at [80, 145] on icon at bounding box center [79, 143] width 5 height 9
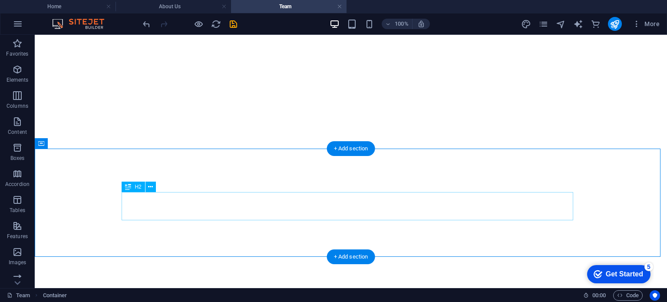
click at [149, 187] on icon at bounding box center [150, 186] width 5 height 9
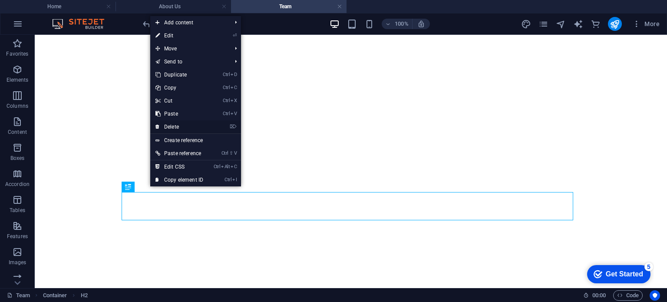
click at [179, 124] on link "⌦ Delete" at bounding box center [179, 126] width 58 height 13
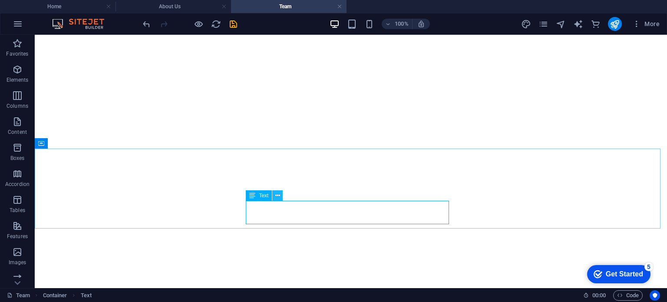
click at [279, 195] on icon at bounding box center [277, 195] width 5 height 9
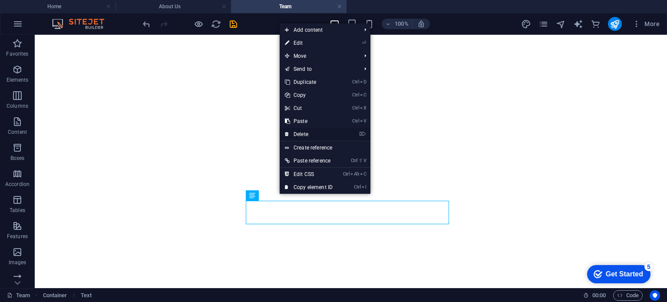
click at [329, 131] on link "⌦ Delete" at bounding box center [309, 134] width 58 height 13
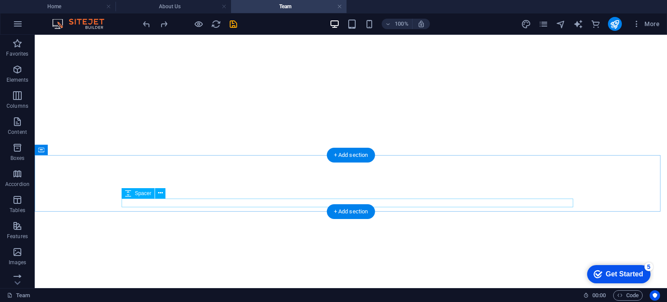
scroll to position [1496, 0]
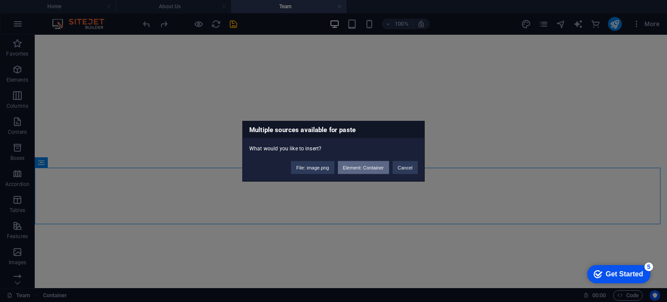
click at [370, 166] on button "Element: Container" at bounding box center [363, 167] width 51 height 13
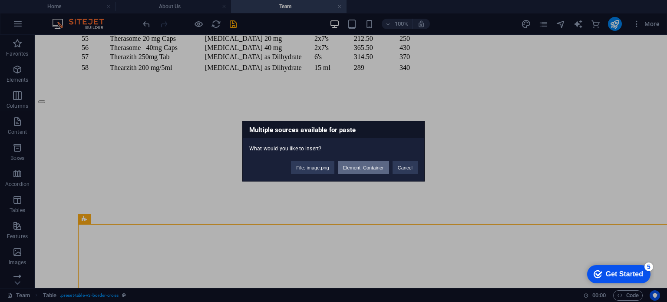
click at [370, 167] on button "Element: Container" at bounding box center [363, 167] width 51 height 13
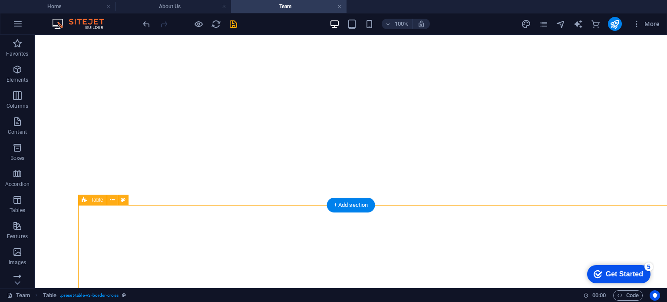
scroll to position [2862, 0]
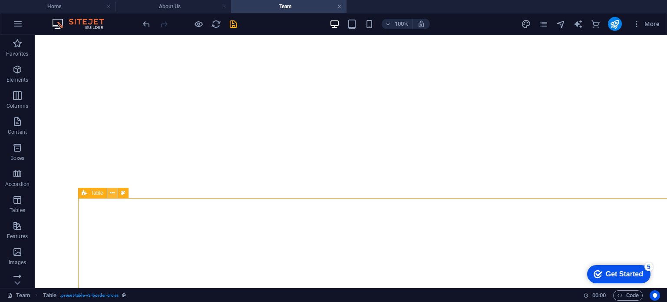
click at [109, 192] on button at bounding box center [112, 193] width 10 height 10
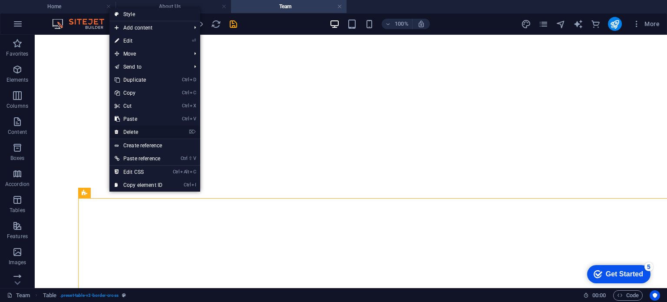
click at [155, 131] on link "⌦ Delete" at bounding box center [138, 132] width 58 height 13
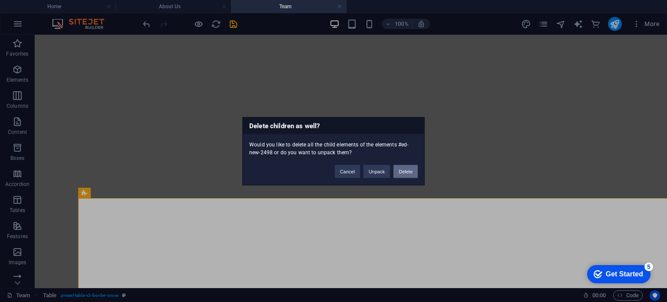
click at [399, 169] on button "Delete" at bounding box center [405, 171] width 24 height 13
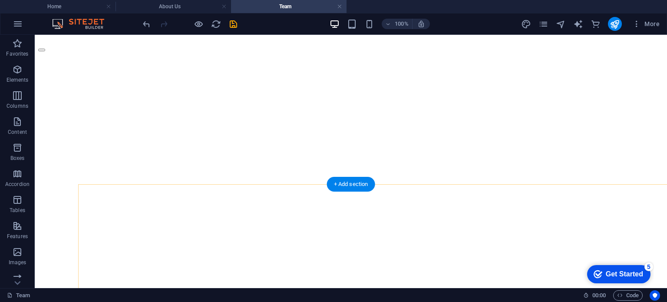
scroll to position [1485, 0]
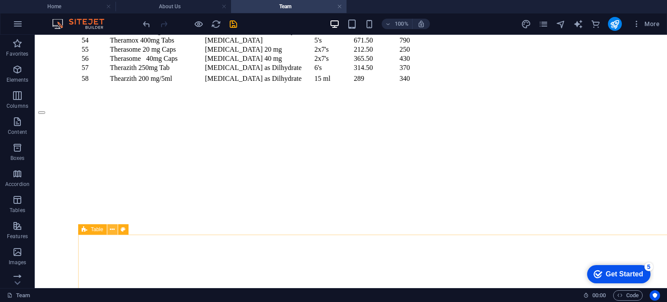
click at [109, 228] on button at bounding box center [112, 229] width 10 height 10
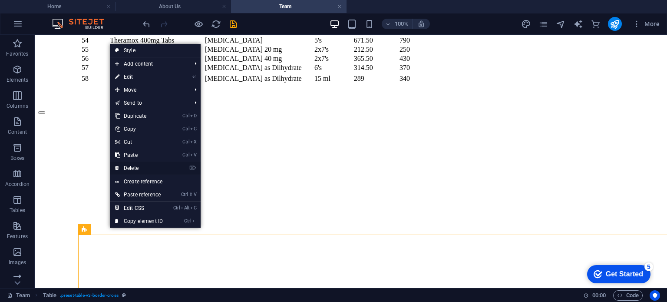
click at [159, 166] on link "⌦ Delete" at bounding box center [139, 168] width 58 height 13
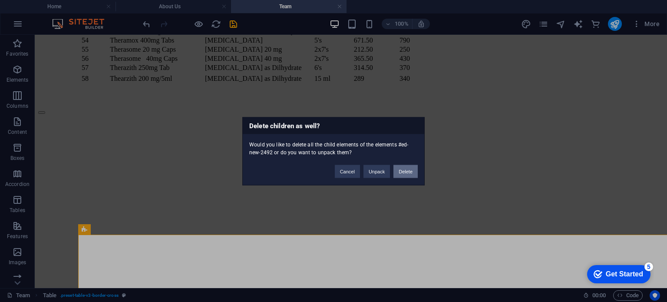
click at [408, 172] on button "Delete" at bounding box center [405, 171] width 24 height 13
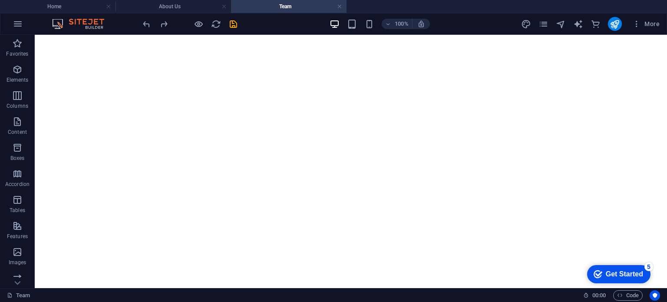
scroll to position [1442, 0]
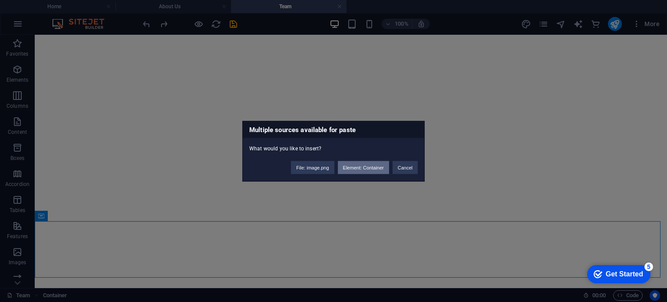
click at [365, 166] on button "Element: Container" at bounding box center [363, 167] width 51 height 13
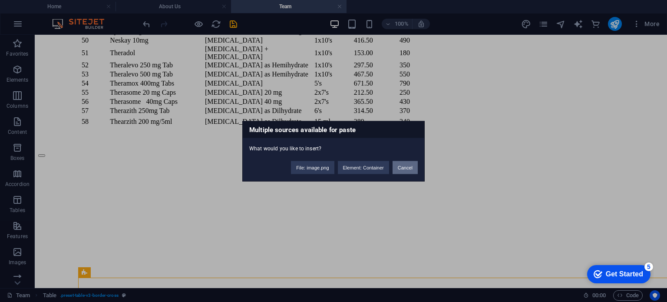
click at [405, 165] on button "Cancel" at bounding box center [405, 167] width 25 height 13
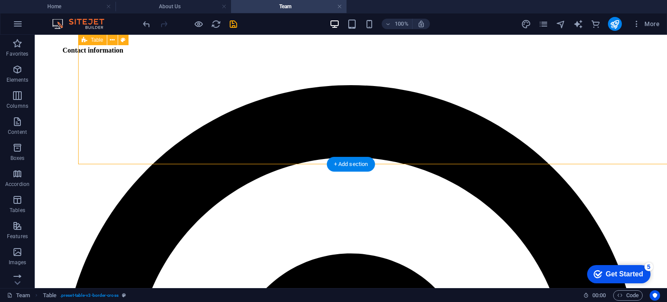
scroll to position [2861, 0]
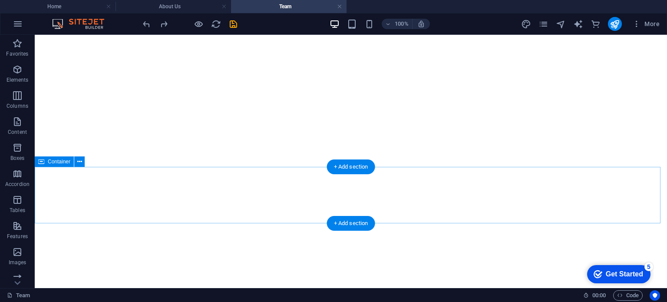
scroll to position [1496, 0]
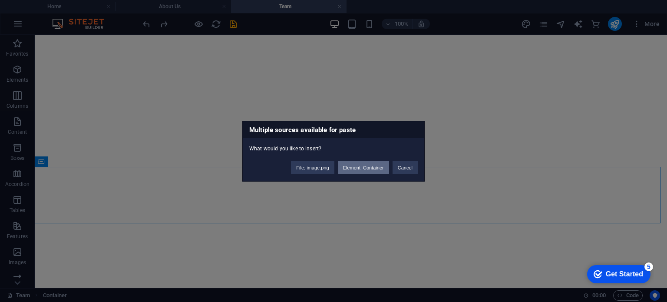
click at [358, 165] on button "Element: Container" at bounding box center [363, 167] width 51 height 13
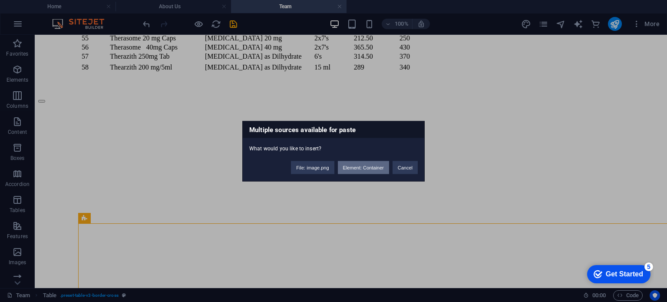
click at [362, 169] on button "Element: Container" at bounding box center [363, 167] width 51 height 13
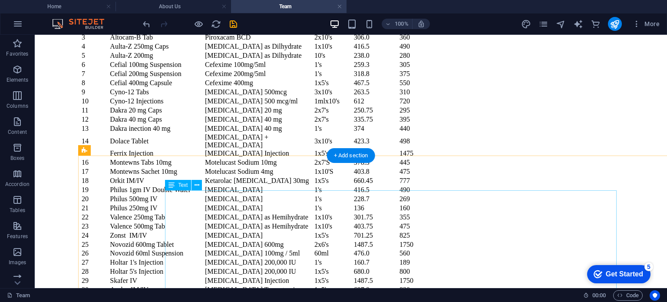
scroll to position [1564, 0]
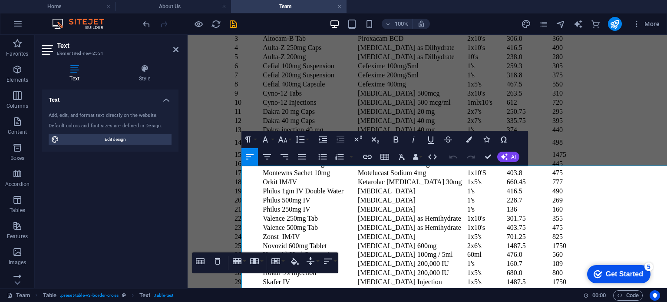
scroll to position [1587, 0]
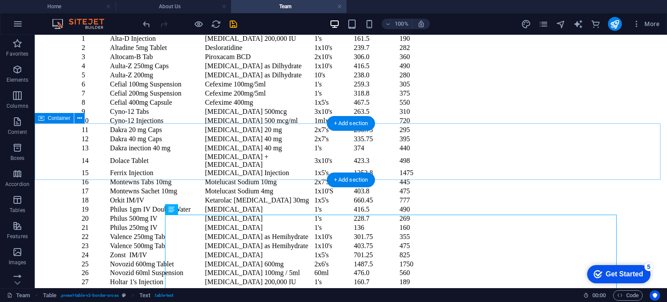
scroll to position [1539, 0]
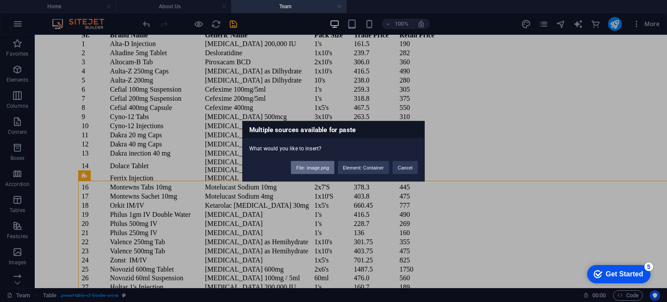
click at [323, 169] on button "File: image.png" at bounding box center [312, 167] width 43 height 13
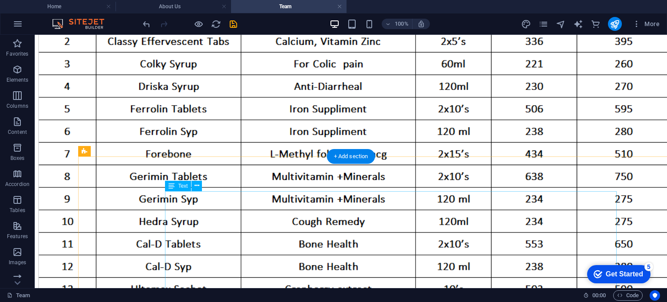
scroll to position [1542, 0]
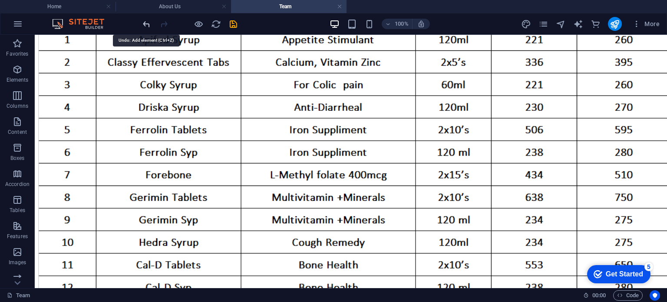
click at [147, 23] on icon "undo" at bounding box center [147, 24] width 10 height 10
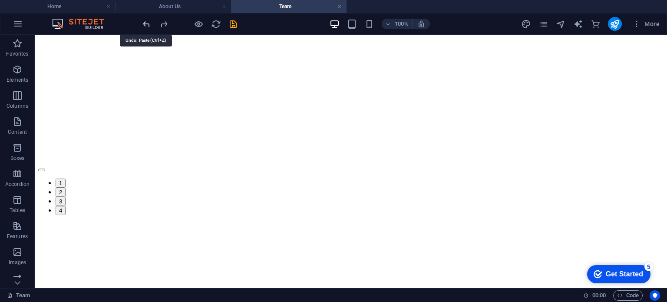
scroll to position [3250, 0]
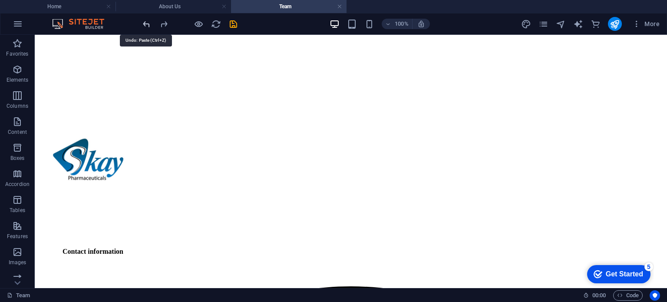
click at [147, 23] on icon "undo" at bounding box center [147, 24] width 10 height 10
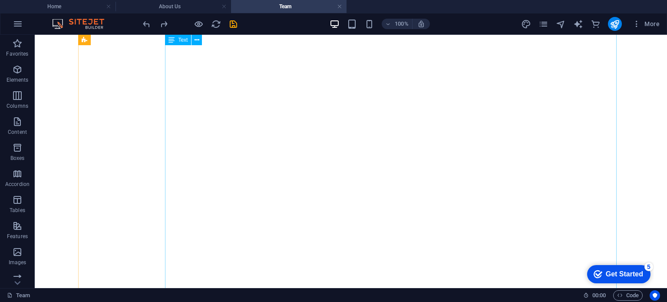
scroll to position [2282, 0]
click at [148, 20] on icon "undo" at bounding box center [147, 24] width 10 height 10
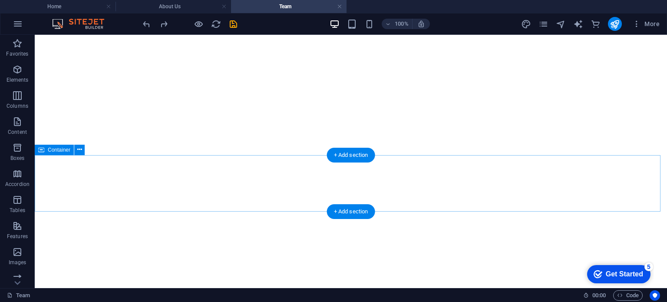
scroll to position [1494, 0]
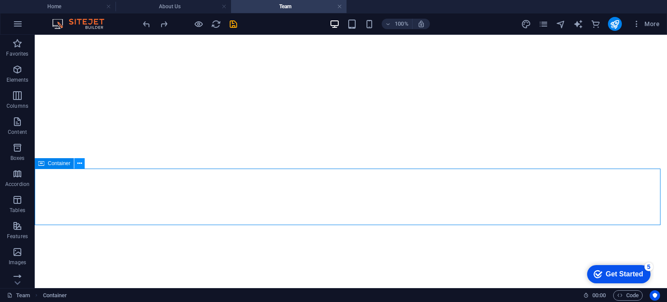
click at [78, 165] on icon at bounding box center [79, 163] width 5 height 9
click at [21, 76] on span "Elements" at bounding box center [17, 74] width 35 height 21
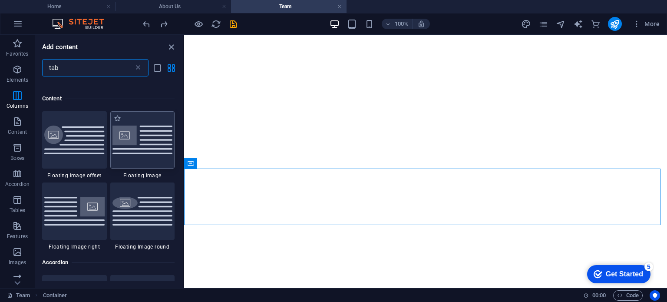
scroll to position [0, 0]
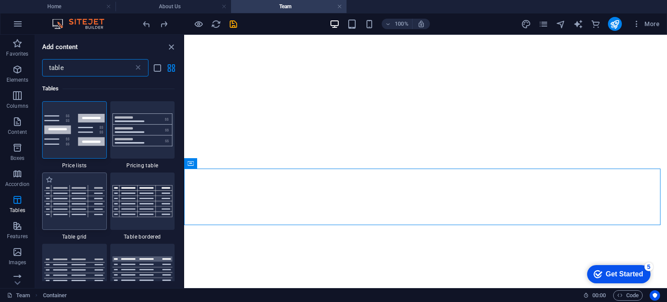
type input "table"
click at [73, 187] on img at bounding box center [74, 201] width 60 height 32
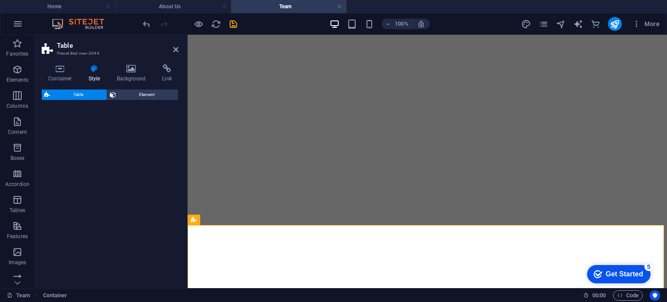
select select "preset-table-v3-border-cross"
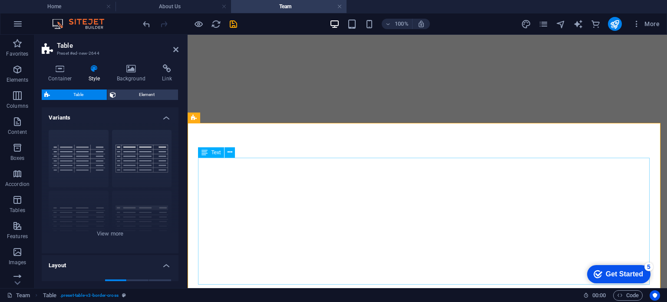
scroll to position [1597, 0]
click at [137, 144] on div "grid bordered Default with header horizontally striped vertically striped" at bounding box center [110, 188] width 137 height 130
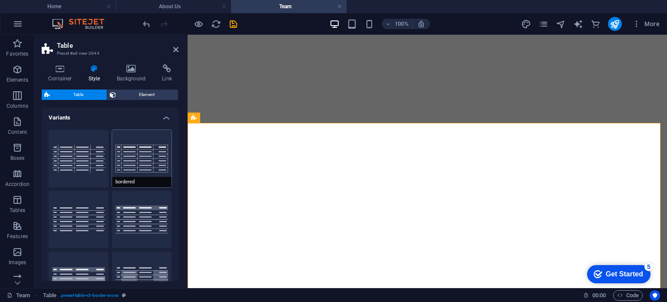
click at [150, 155] on button "bordered" at bounding box center [142, 158] width 60 height 57
click at [88, 206] on button "Default" at bounding box center [79, 219] width 60 height 57
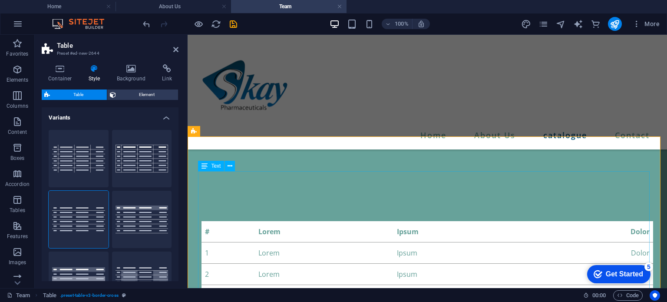
scroll to position [1612, 0]
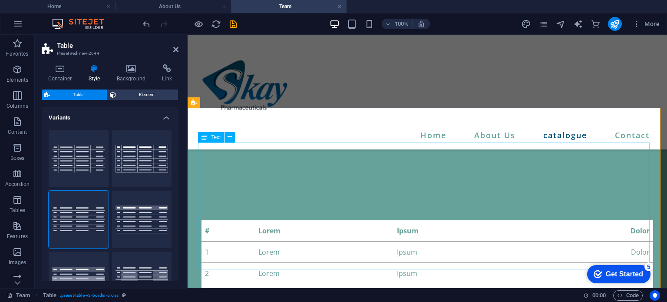
click at [222, 220] on div "# Lorem Ipsum Dolor 1 Lorem Ipsum Dolor 2 Lorem Ipsum Dolor 3 Lorem Ipsum Dolor…" at bounding box center [428, 283] width 452 height 127
click at [214, 220] on div "# Lorem Ipsum Dolor 1 Lorem Ipsum Dolor 2 Lorem Ipsum Dolor 3 Lorem Ipsum Dolor…" at bounding box center [428, 283] width 452 height 127
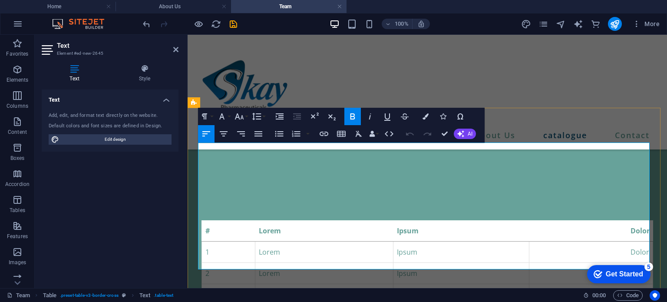
click at [214, 220] on th "#" at bounding box center [228, 230] width 53 height 21
click at [208, 220] on th "#" at bounding box center [228, 230] width 53 height 21
click at [218, 241] on td "1" at bounding box center [228, 251] width 53 height 21
click at [213, 220] on th "#" at bounding box center [228, 230] width 53 height 21
click at [228, 220] on th "#" at bounding box center [228, 230] width 53 height 21
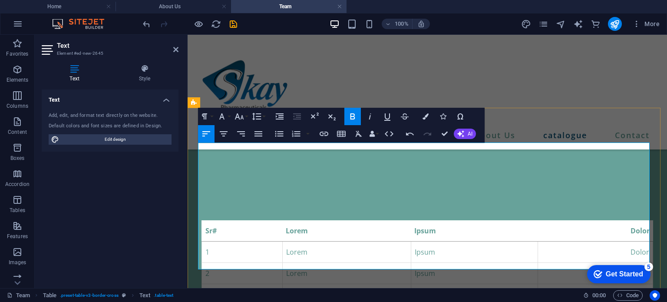
click at [303, 226] on strong "Lorem" at bounding box center [297, 231] width 22 height 10
click at [318, 220] on th "Lorem" at bounding box center [346, 230] width 129 height 21
click at [303, 226] on strong "Lorem" at bounding box center [297, 231] width 22 height 10
click at [294, 226] on strong "Lorem" at bounding box center [297, 231] width 22 height 10
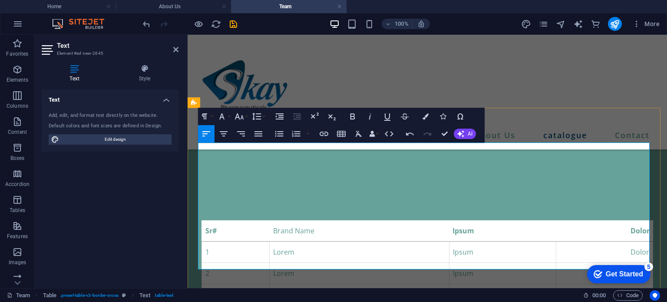
click at [485, 220] on th "Ipsum" at bounding box center [502, 230] width 107 height 21
click at [588, 220] on th "Dolor" at bounding box center [609, 230] width 87 height 21
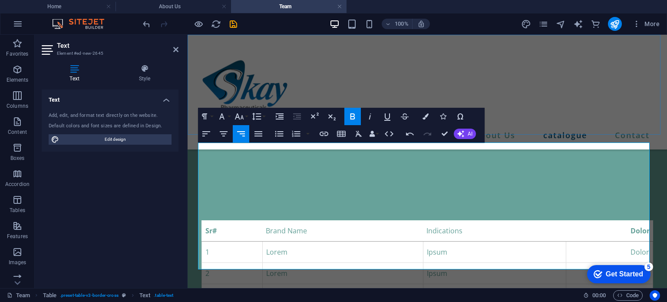
scroll to position [0, 3]
click at [588, 220] on th "Pack Size" at bounding box center [596, 230] width 114 height 21
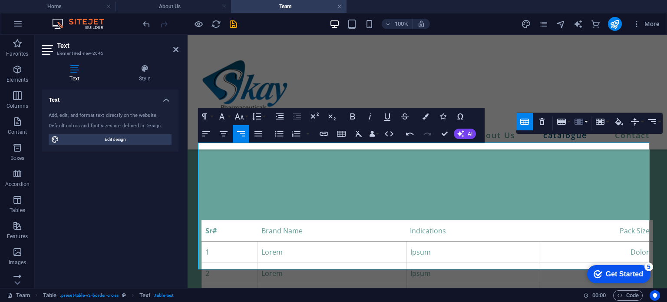
click at [584, 119] on button "Column" at bounding box center [580, 121] width 17 height 17
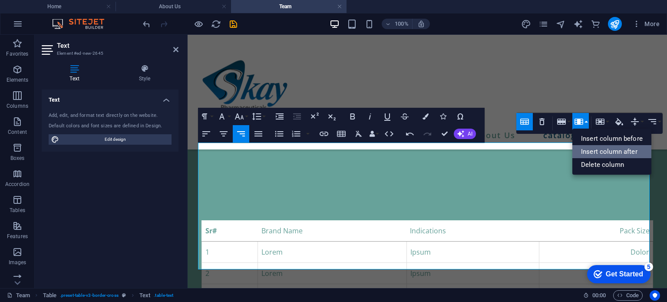
click at [608, 151] on link "Insert column after" at bounding box center [611, 151] width 79 height 13
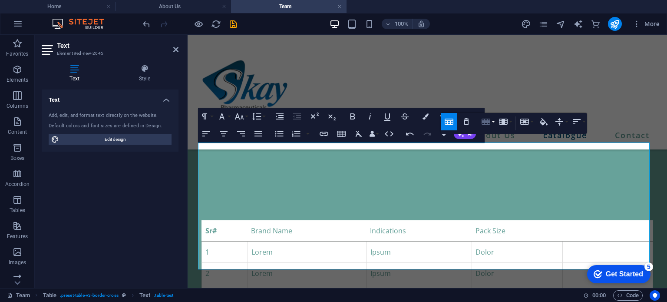
click at [487, 121] on icon "button" at bounding box center [486, 122] width 9 height 6
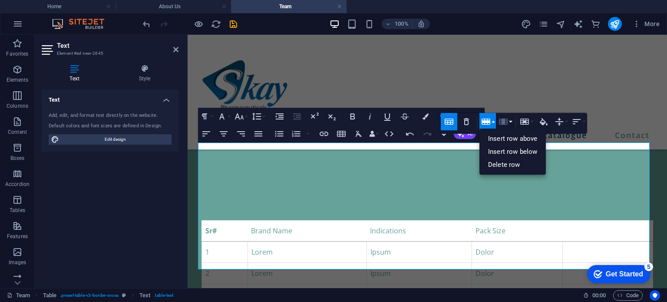
click at [507, 121] on icon "button" at bounding box center [503, 122] width 9 height 6
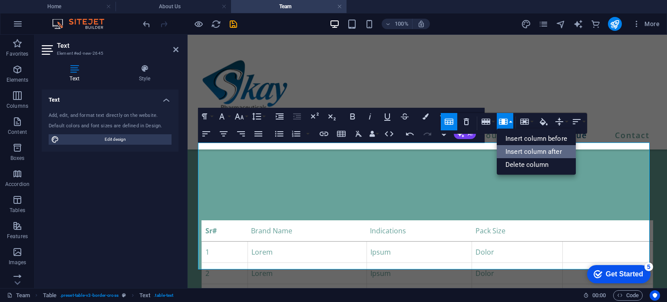
click at [542, 148] on link "Insert column after" at bounding box center [536, 151] width 79 height 13
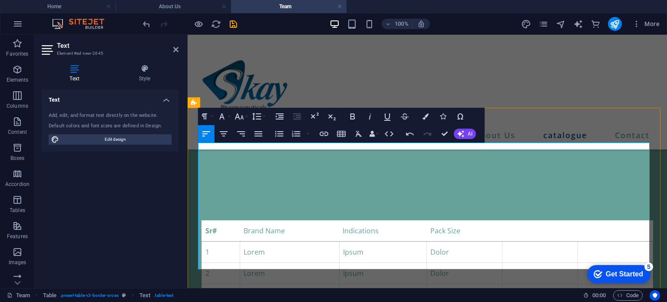
click at [525, 220] on th at bounding box center [540, 230] width 75 height 21
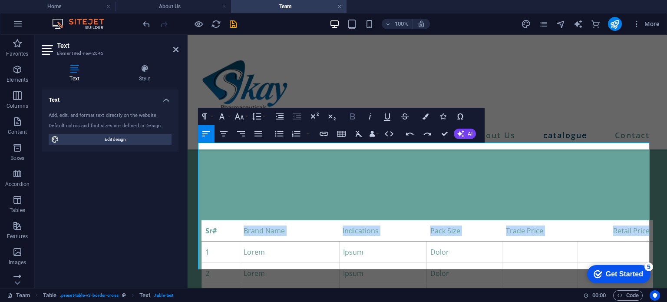
click at [354, 116] on icon "button" at bounding box center [352, 116] width 5 height 6
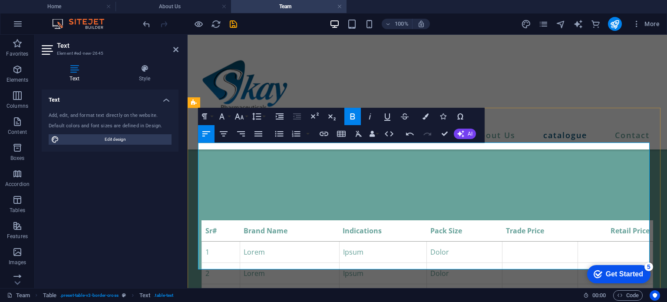
click at [384, 284] on td "Ipsum" at bounding box center [383, 294] width 88 height 21
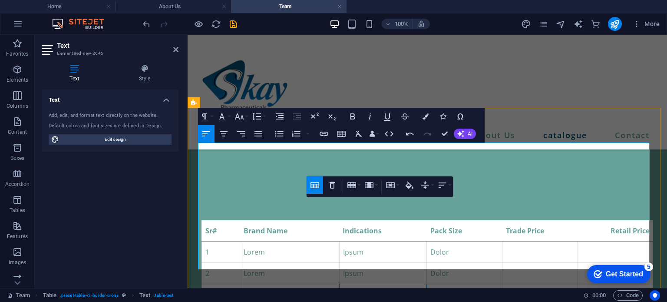
click at [225, 241] on td "1" at bounding box center [221, 251] width 38 height 21
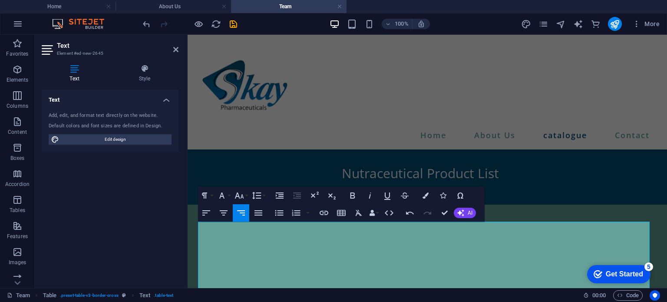
scroll to position [1526, 0]
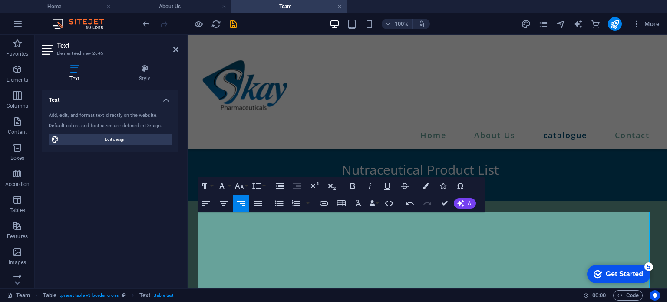
scroll to position [1537, 0]
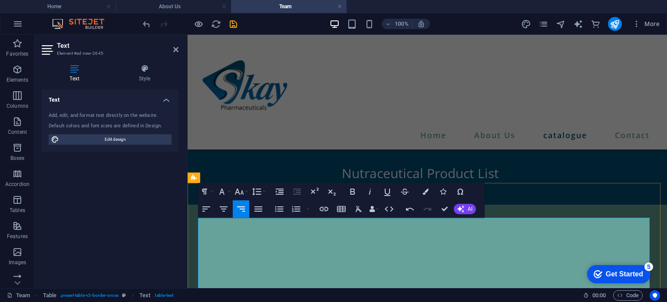
click at [218, 296] on td "1" at bounding box center [220, 306] width 36 height 21
click at [281, 296] on td "Apifed Syrup" at bounding box center [283, 306] width 91 height 21
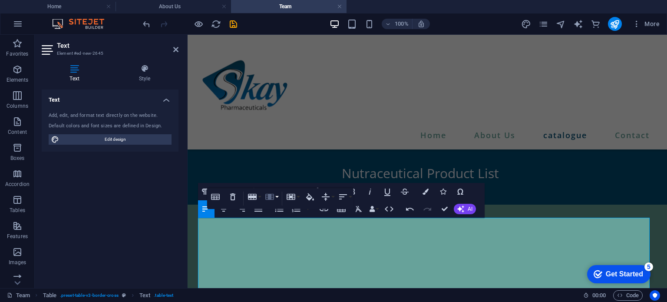
click at [273, 195] on icon "button" at bounding box center [269, 197] width 9 height 6
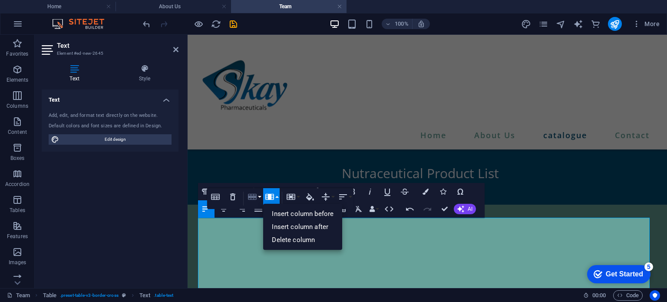
click at [249, 195] on icon "button" at bounding box center [252, 197] width 9 height 6
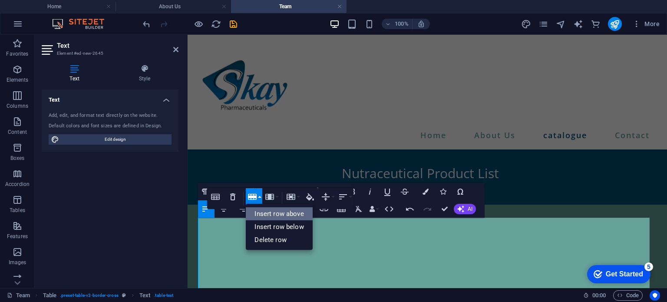
click at [280, 215] on link "Insert row above" at bounding box center [279, 213] width 66 height 13
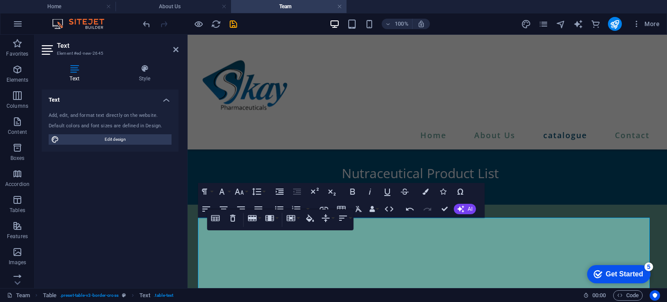
click at [220, 230] on div "Table Header Remove Table Row Insert row above Insert row below Delete row Colu…" at bounding box center [280, 219] width 146 height 21
click at [207, 229] on div "Table Header Remove Table Row Insert row above Insert row below Delete row Colu…" at bounding box center [280, 219] width 146 height 21
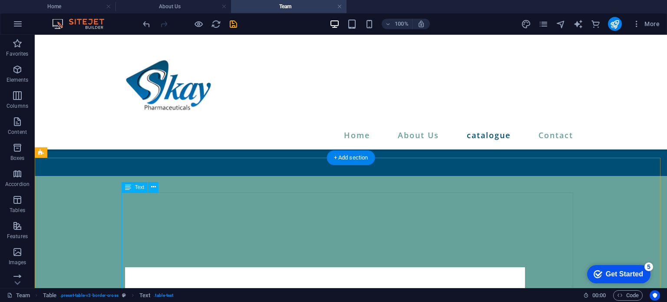
scroll to position [1566, 0]
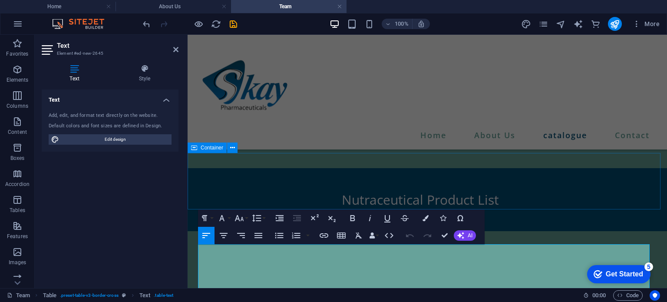
scroll to position [1508, 0]
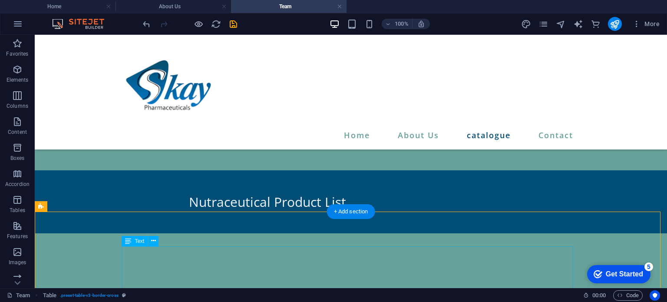
drag, startPoint x: 81, startPoint y: 251, endPoint x: 322, endPoint y: 257, distance: 241.5
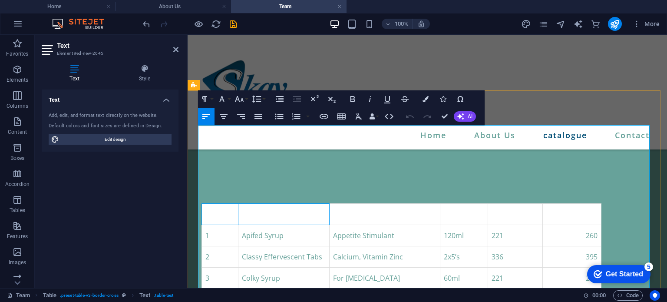
scroll to position [1574, 0]
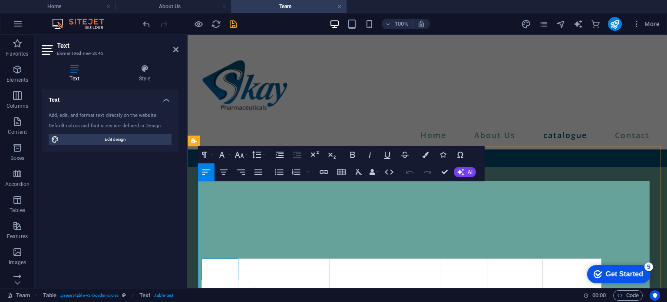
click at [214, 259] on td at bounding box center [220, 269] width 36 height 21
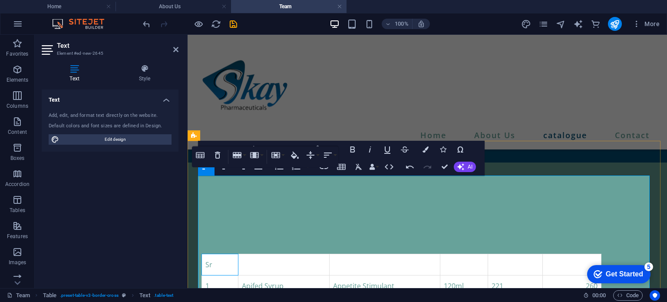
scroll to position [1578, 0]
click at [286, 255] on td at bounding box center [283, 265] width 91 height 21
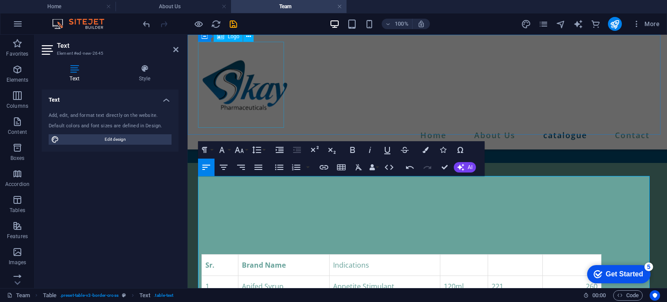
scroll to position [0, 3]
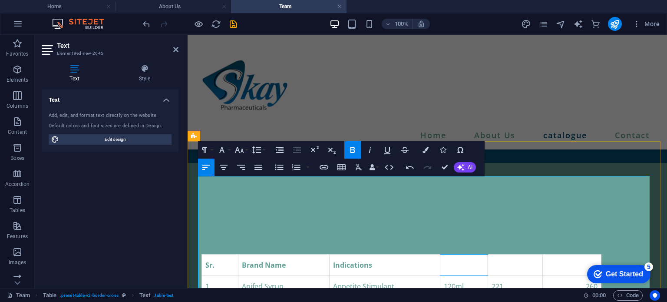
click at [460, 255] on td at bounding box center [464, 265] width 48 height 21
click at [460, 255] on td "Trade Price" at bounding box center [464, 265] width 48 height 21
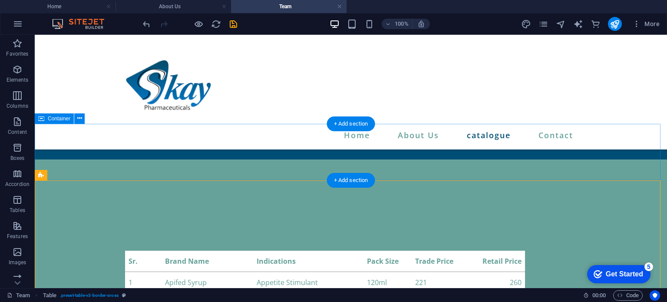
scroll to position [1589, 0]
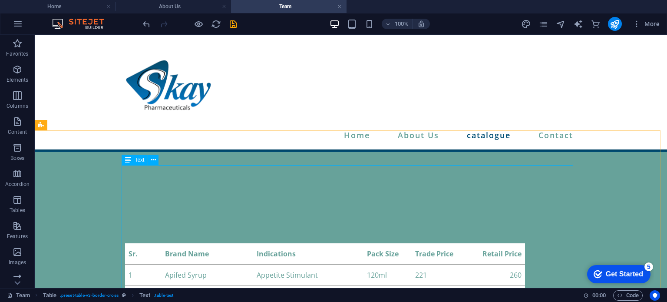
click at [132, 161] on div "Text" at bounding box center [135, 160] width 26 height 10
click at [154, 159] on icon at bounding box center [153, 159] width 5 height 9
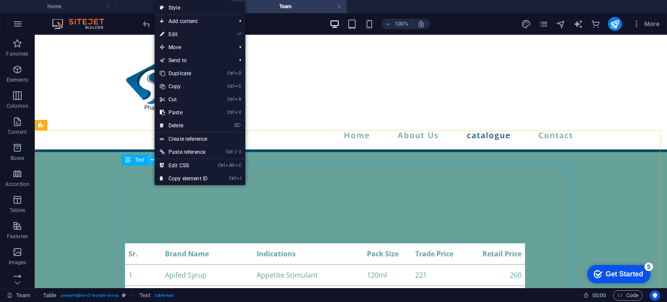
click at [154, 159] on icon at bounding box center [153, 159] width 5 height 9
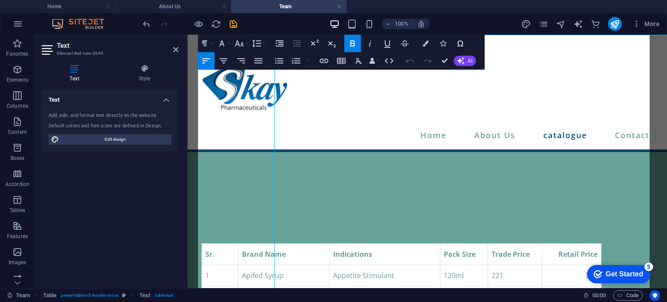
scroll to position [1719, 0]
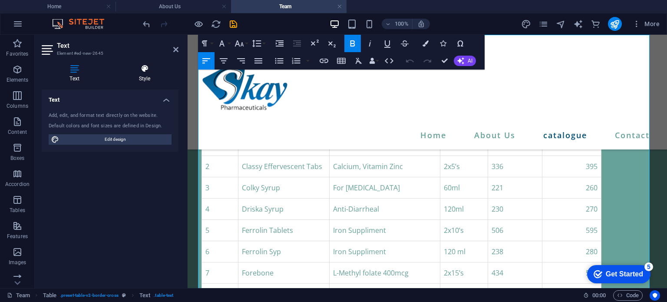
click at [139, 73] on h4 "Style" at bounding box center [145, 73] width 68 height 18
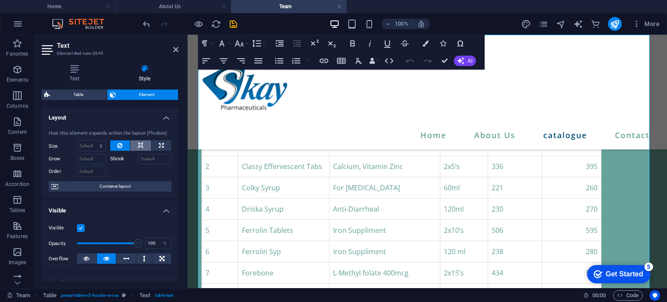
click at [141, 145] on icon at bounding box center [141, 145] width 6 height 10
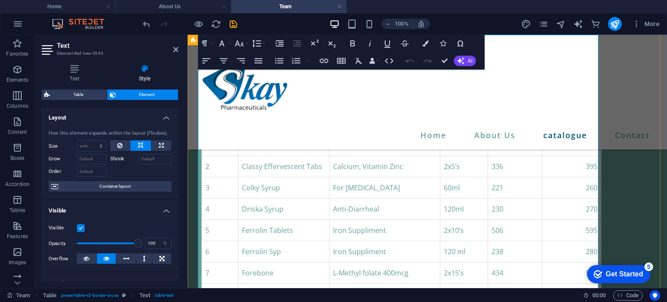
select select "preset-table-v3-border-cross"
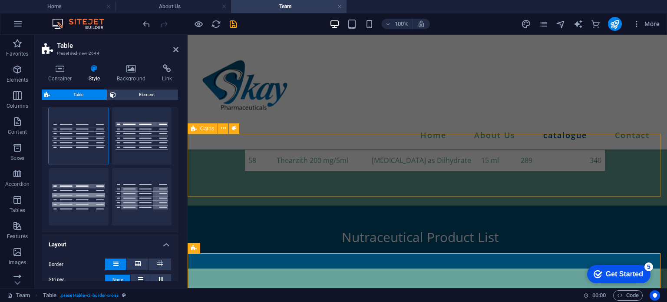
scroll to position [1466, 0]
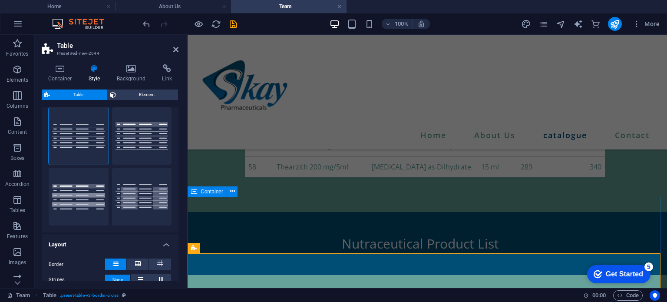
click at [367, 275] on div at bounding box center [427, 303] width 479 height 56
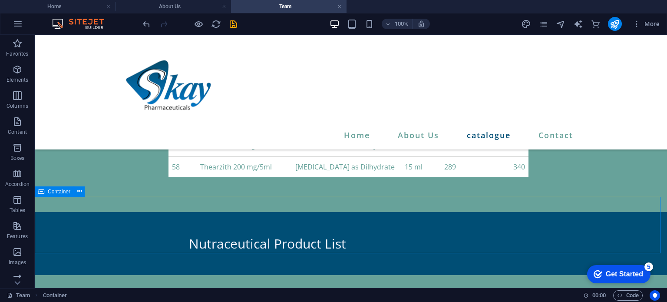
click at [367, 275] on div at bounding box center [351, 303] width 632 height 56
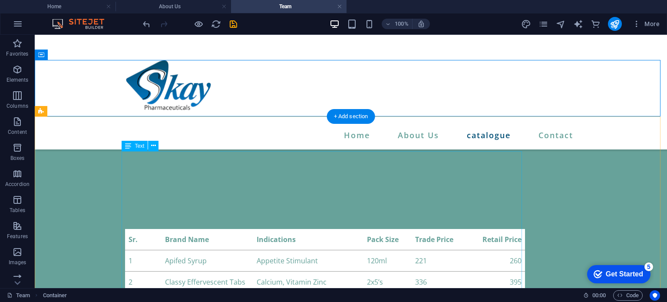
scroll to position [1603, 0]
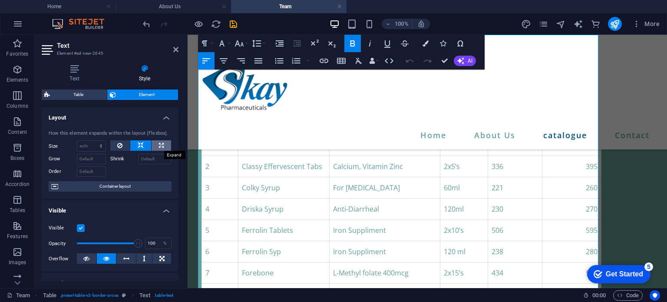
click at [159, 146] on icon at bounding box center [161, 145] width 5 height 10
type input "100"
select select "%"
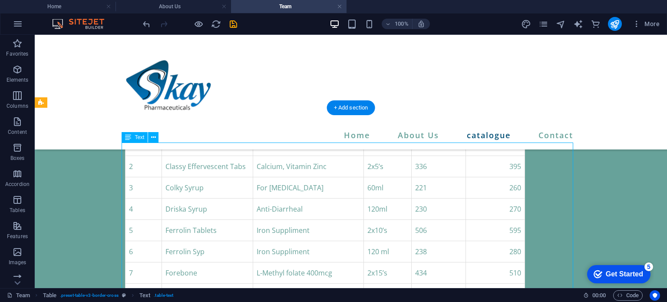
select select "%"
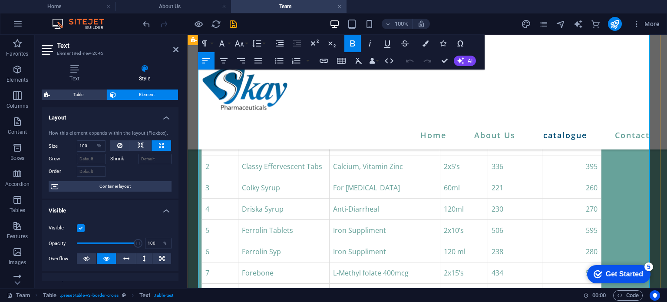
click at [330, 241] on td "Iron Suppliment" at bounding box center [385, 251] width 110 height 21
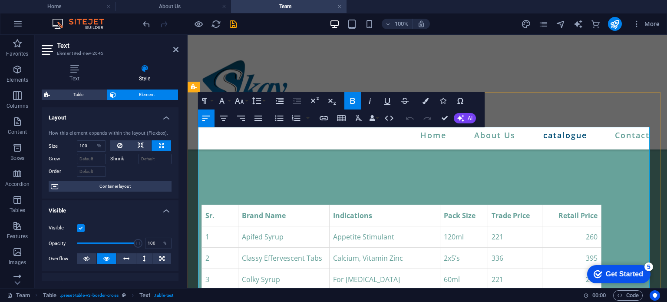
scroll to position [1627, 0]
click at [224, 121] on icon "button" at bounding box center [223, 118] width 10 height 10
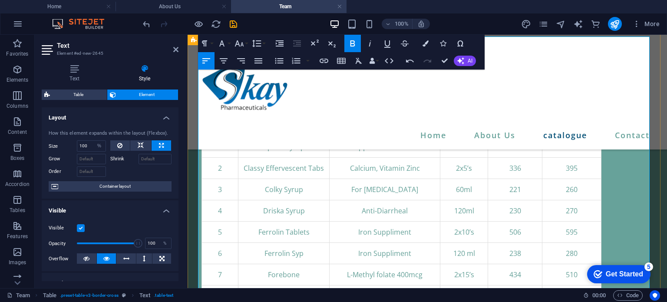
scroll to position [1718, 0]
select select "preset-table-v3-border-cross"
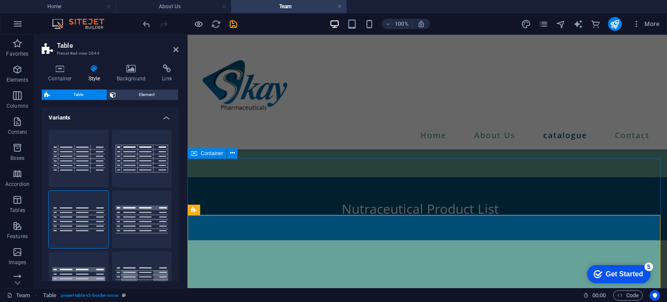
scroll to position [1523, 0]
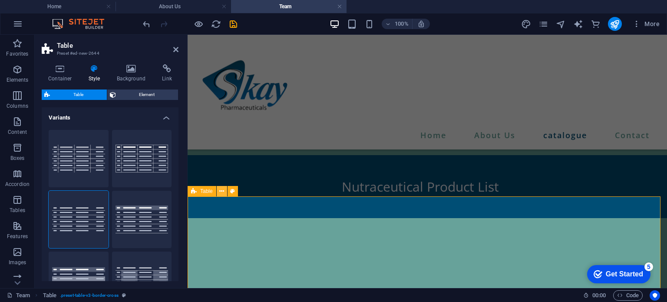
click at [220, 191] on icon at bounding box center [221, 191] width 5 height 9
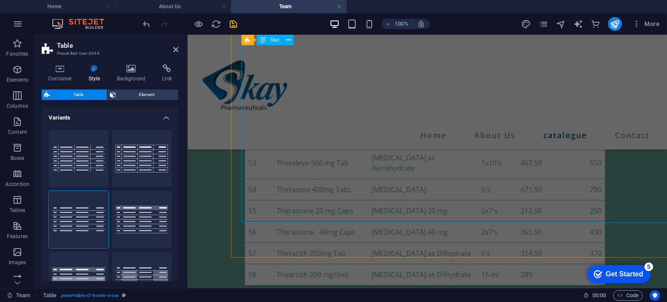
scroll to position [1339, 0]
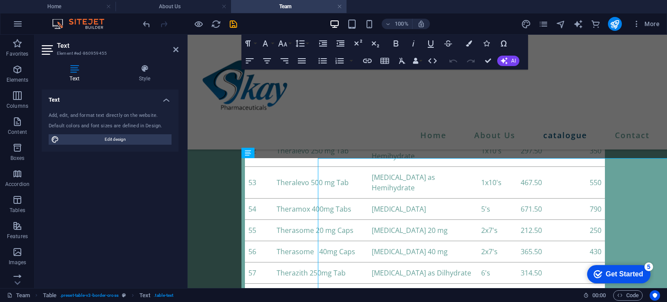
scroll to position [259, 0]
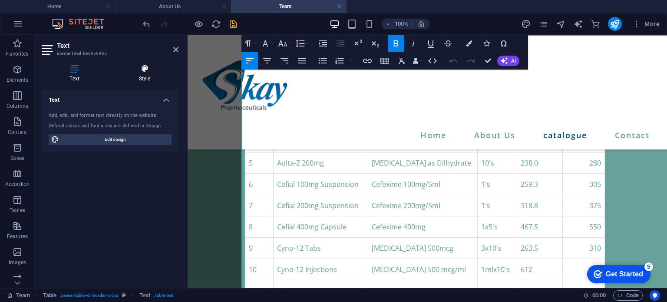
click at [145, 74] on h4 "Style" at bounding box center [145, 73] width 68 height 18
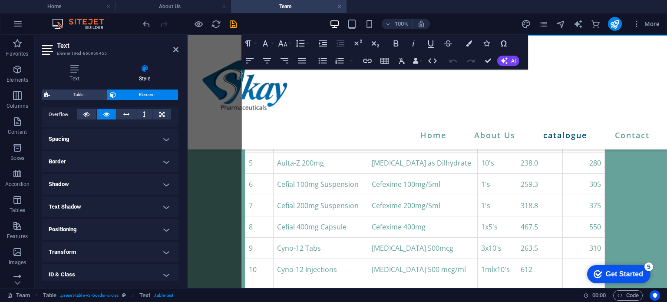
scroll to position [193, 0]
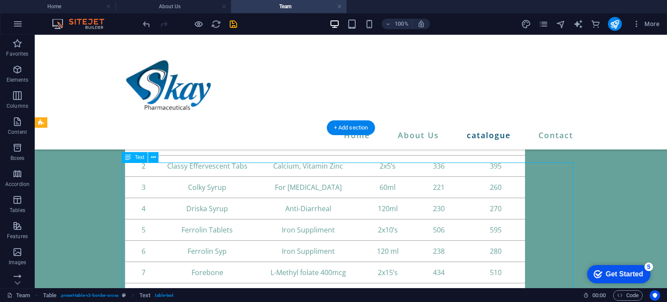
select select "%"
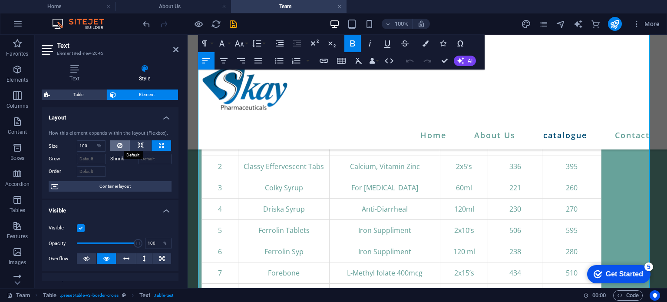
click at [120, 145] on icon at bounding box center [119, 145] width 5 height 10
select select "DISABLED_OPTION_VALUE"
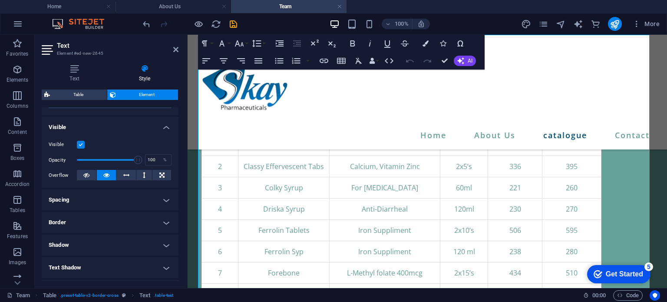
scroll to position [84, 0]
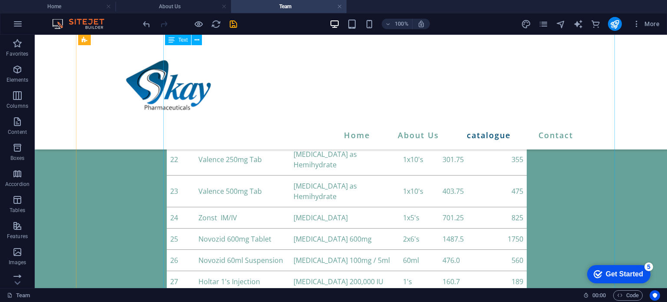
scroll to position [658, 2]
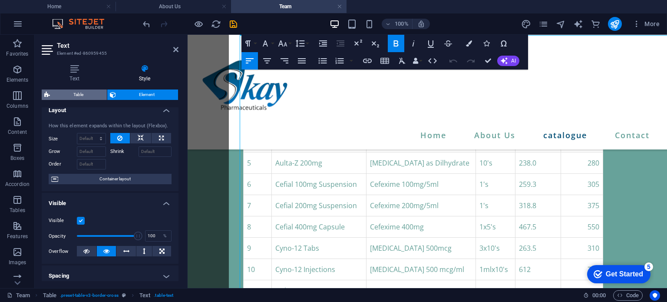
scroll to position [5, 0]
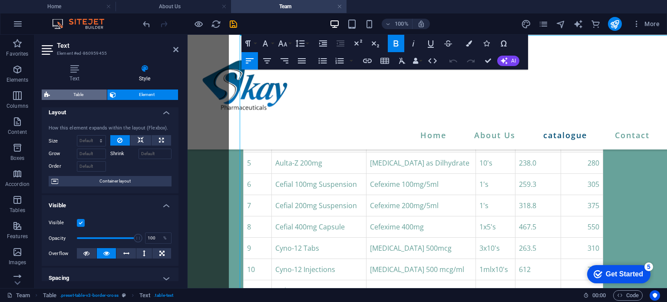
click at [76, 92] on span "Table" at bounding box center [79, 94] width 52 height 10
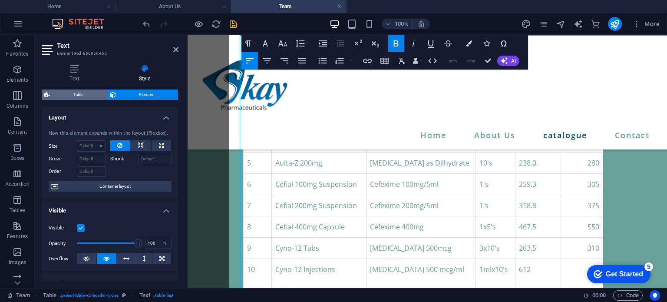
select select "preset-table-v3-border-cross"
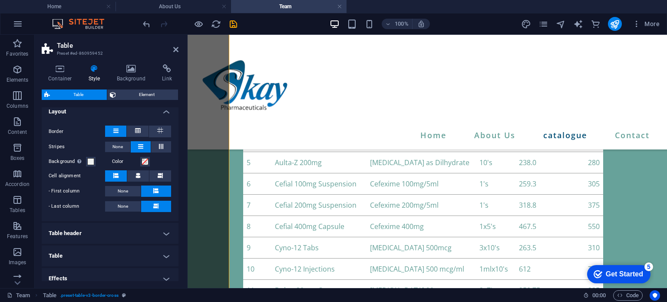
scroll to position [158, 0]
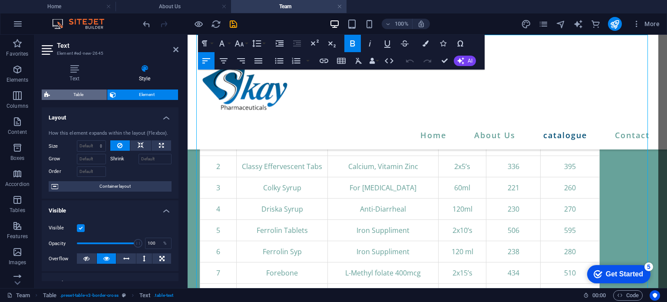
click at [88, 97] on span "Table" at bounding box center [79, 94] width 52 height 10
select select "preset-table-v3-border-cross"
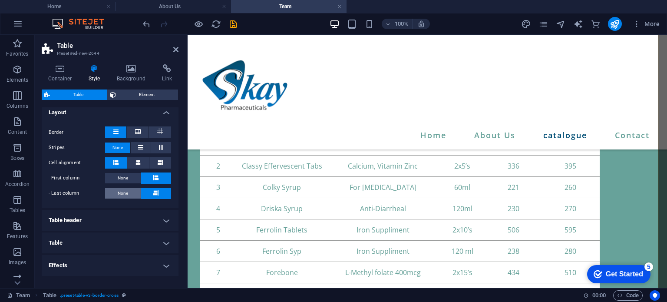
scroll to position [215, 0]
click at [143, 149] on button at bounding box center [141, 148] width 20 height 11
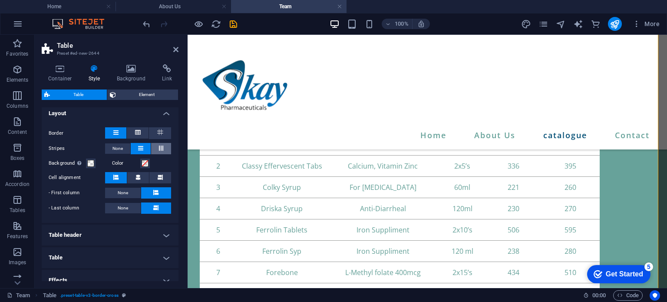
click at [164, 149] on icon at bounding box center [161, 147] width 10 height 5
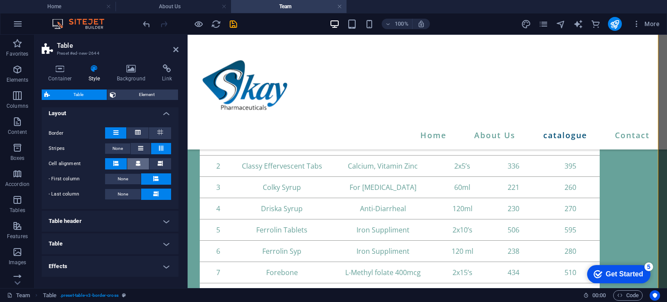
click at [139, 162] on icon at bounding box center [138, 163] width 5 height 5
click at [158, 162] on icon at bounding box center [160, 163] width 5 height 5
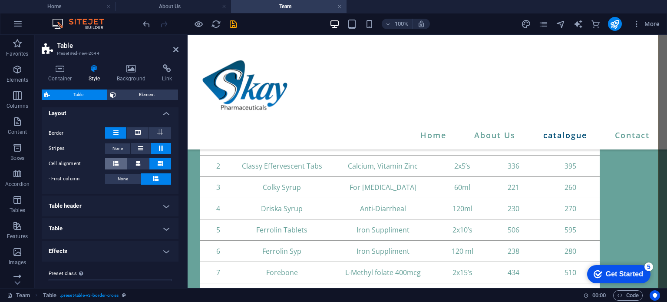
click at [119, 163] on button at bounding box center [116, 163] width 22 height 11
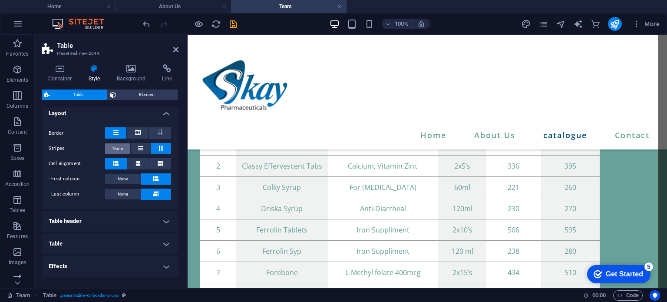
click at [120, 149] on span "None" at bounding box center [117, 148] width 10 height 10
click at [139, 162] on icon at bounding box center [138, 163] width 5 height 5
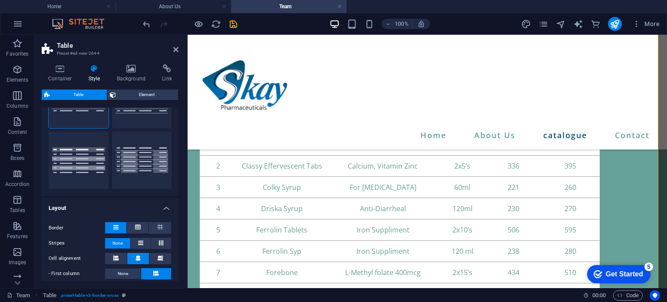
scroll to position [109, 0]
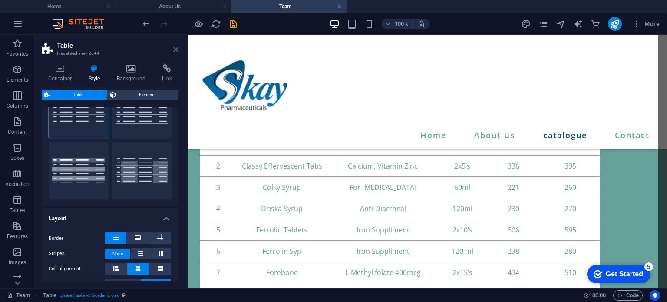
click at [175, 50] on icon at bounding box center [175, 49] width 5 height 7
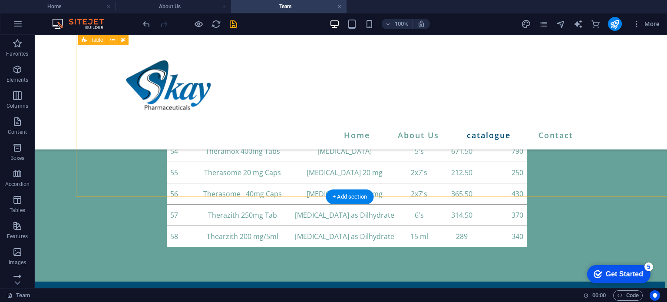
scroll to position [1405, 2]
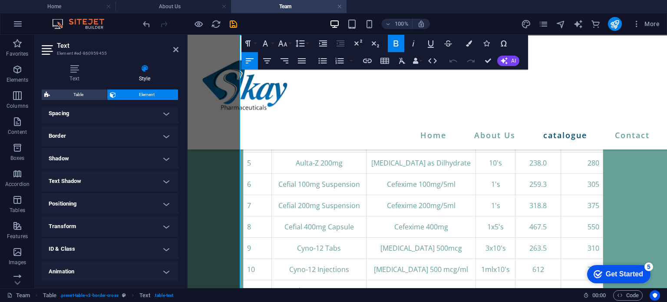
scroll to position [193, 0]
click at [83, 89] on span "Table" at bounding box center [79, 94] width 52 height 10
select select "rem"
select select "px"
select select "preset-table-v3-border-cross"
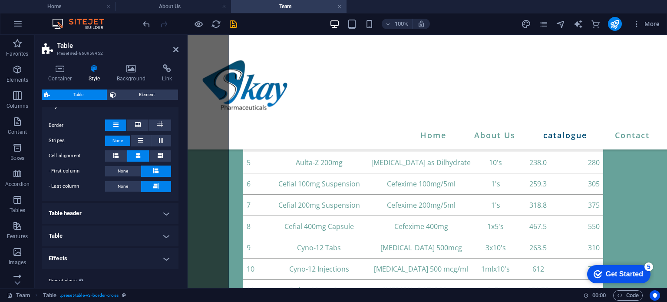
scroll to position [181, 0]
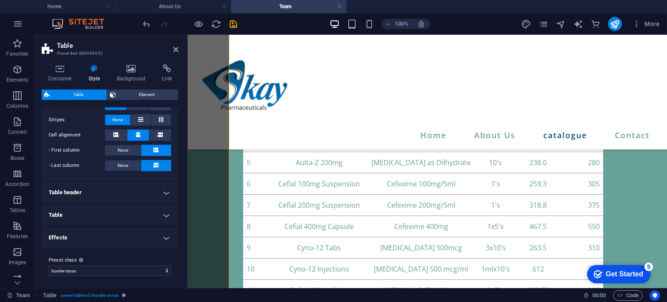
click at [115, 185] on h4 "Table header" at bounding box center [110, 192] width 137 height 21
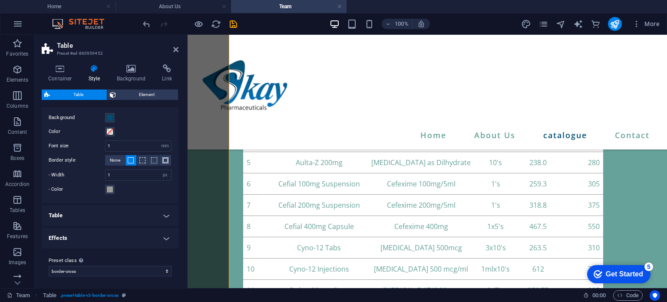
scroll to position [275, 0]
click at [145, 200] on div "Background Color Font size 1 px rem % vh vw Border style None - Width 1 px rem …" at bounding box center [110, 152] width 140 height 99
click at [146, 212] on h4 "Table" at bounding box center [110, 215] width 137 height 21
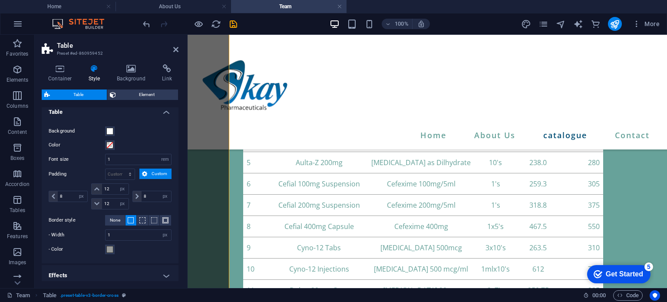
scroll to position [379, 0]
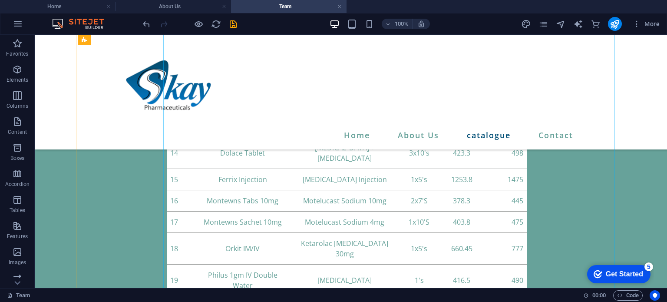
scroll to position [485, 2]
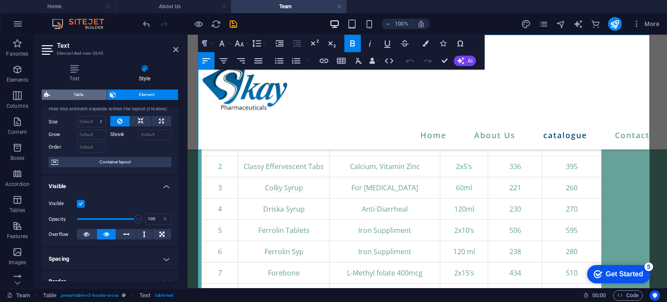
scroll to position [24, 0]
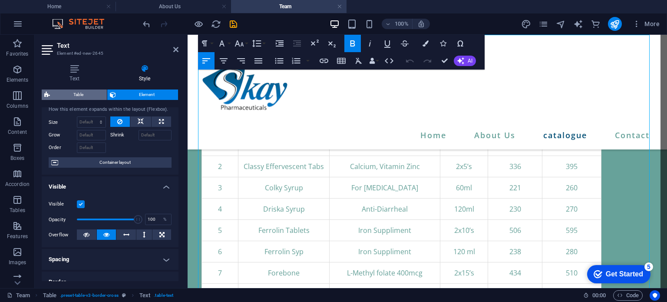
click at [89, 91] on span "Table" at bounding box center [79, 94] width 52 height 10
select select "preset-table-v3-border-cross"
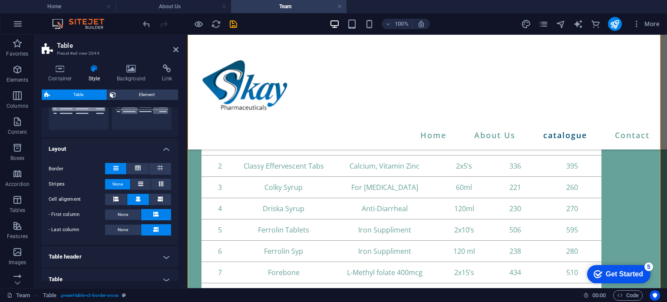
scroll to position [243, 0]
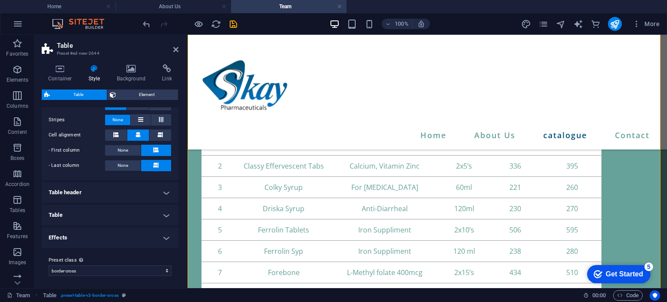
click at [110, 187] on h4 "Table header" at bounding box center [110, 192] width 137 height 21
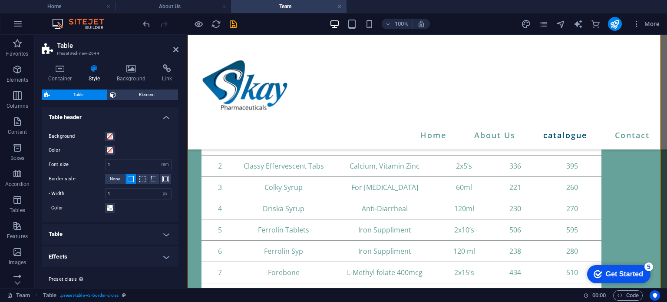
scroll to position [337, 0]
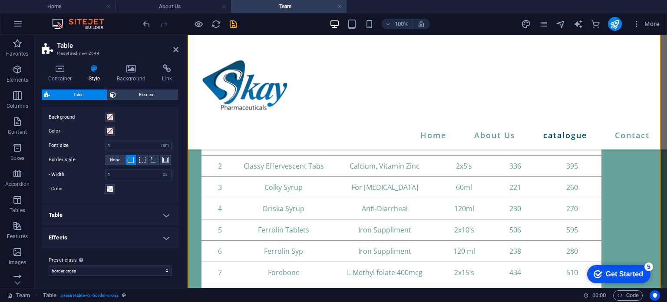
click at [134, 215] on h4 "Table" at bounding box center [110, 215] width 137 height 21
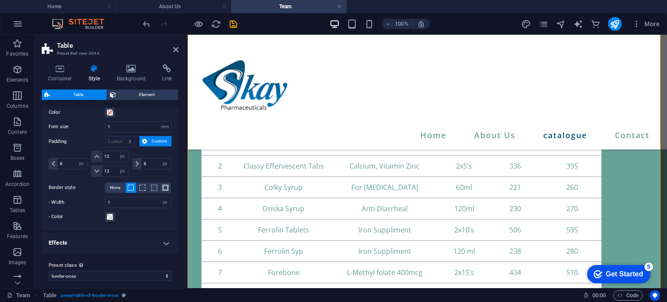
scroll to position [477, 0]
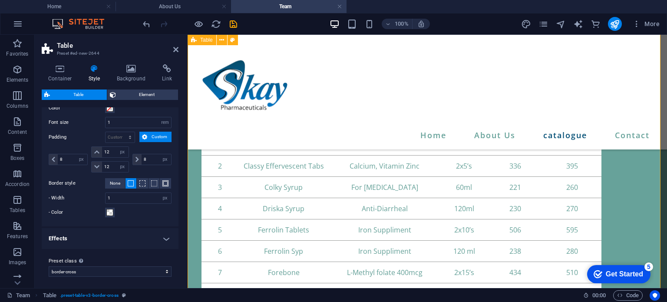
click at [175, 48] on icon at bounding box center [175, 49] width 5 height 7
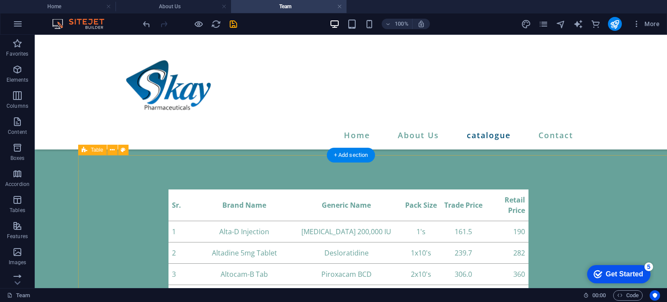
scroll to position [104, 0]
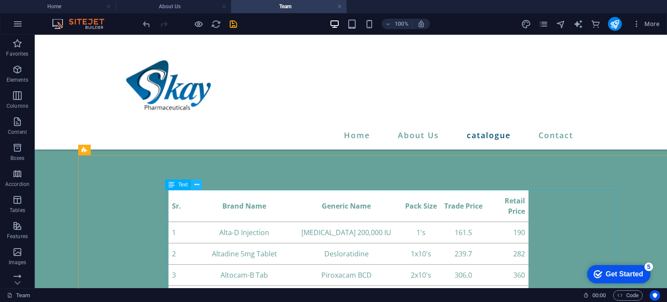
click at [195, 184] on icon at bounding box center [197, 184] width 5 height 9
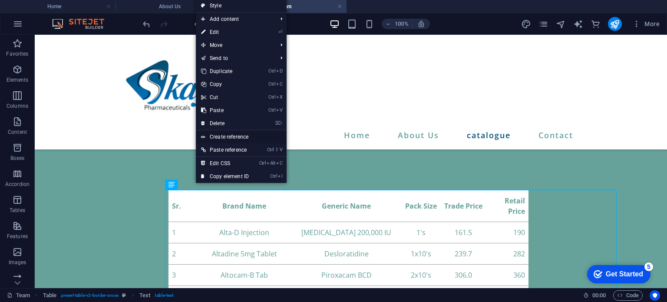
click at [253, 138] on link "Create reference" at bounding box center [241, 136] width 91 height 13
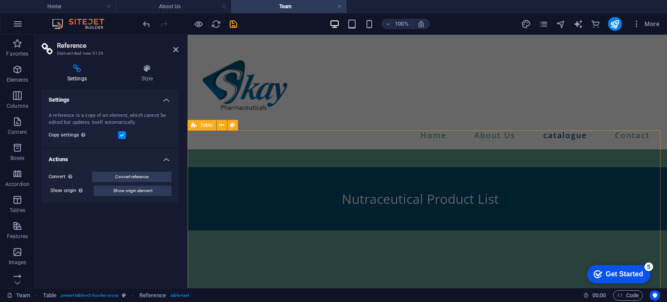
scroll to position [2849, 0]
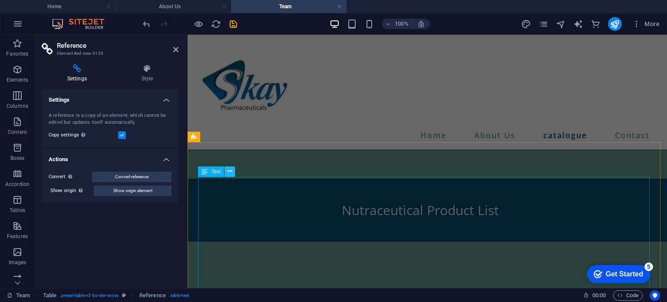
click at [227, 172] on button at bounding box center [230, 171] width 10 height 10
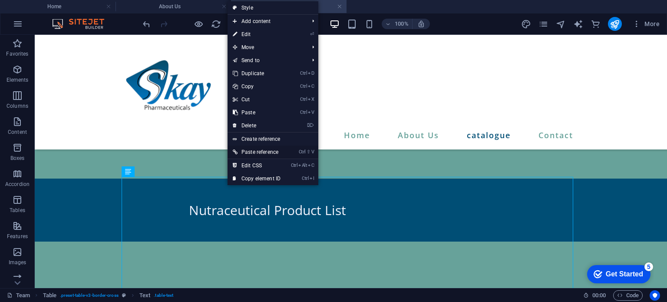
click at [264, 148] on link "Ctrl ⇧ V Paste reference" at bounding box center [257, 151] width 58 height 13
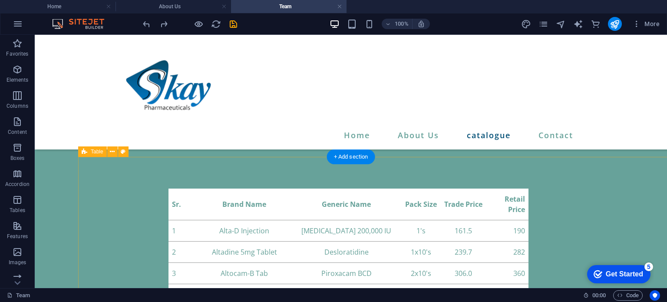
scroll to position [106, 0]
click at [111, 148] on icon at bounding box center [112, 148] width 5 height 9
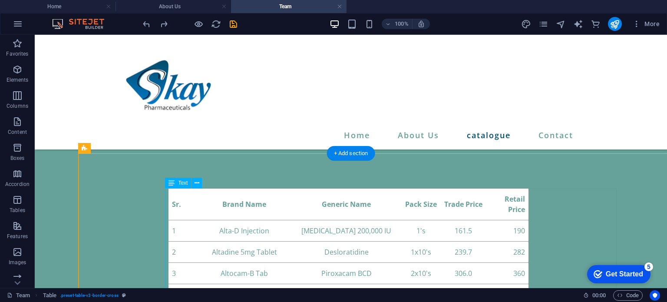
click at [196, 187] on icon at bounding box center [197, 183] width 5 height 9
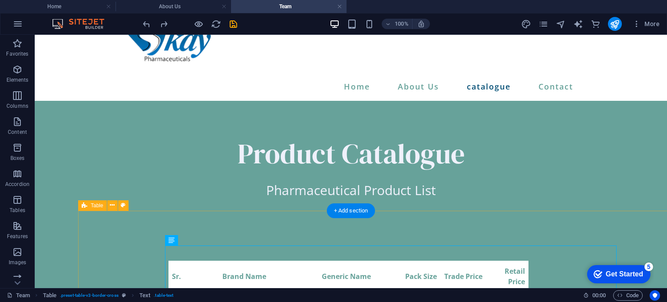
scroll to position [49, 0]
click at [194, 239] on button at bounding box center [197, 240] width 10 height 10
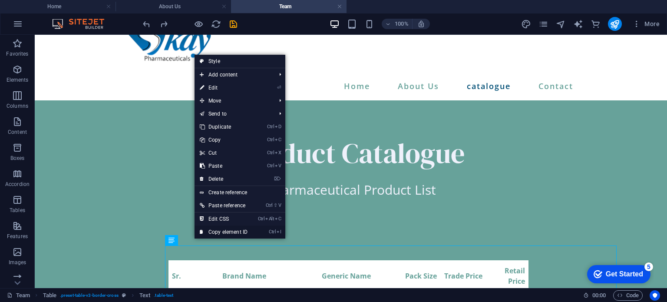
click at [212, 233] on link "Ctrl I Copy element ID" at bounding box center [224, 231] width 58 height 13
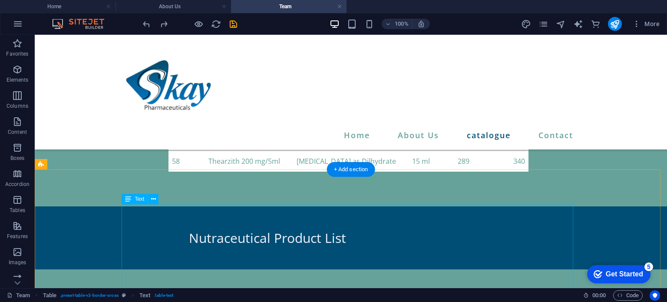
scroll to position [2833, 0]
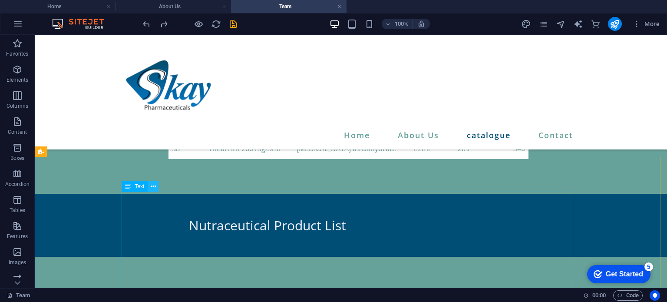
click at [152, 185] on icon at bounding box center [153, 186] width 5 height 9
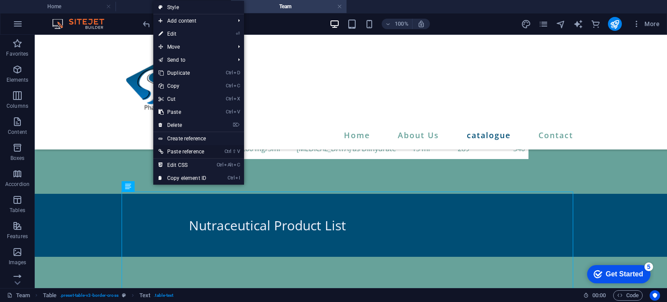
click at [193, 148] on link "Ctrl ⇧ V Paste reference" at bounding box center [182, 151] width 58 height 13
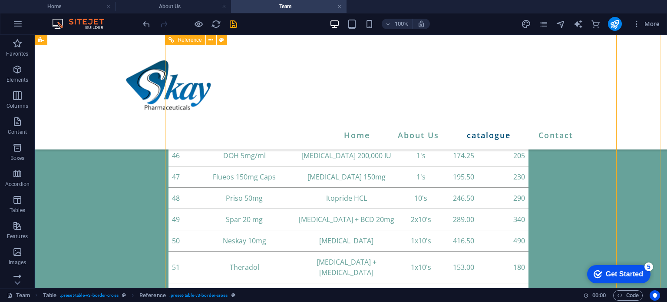
scroll to position [4793, 0]
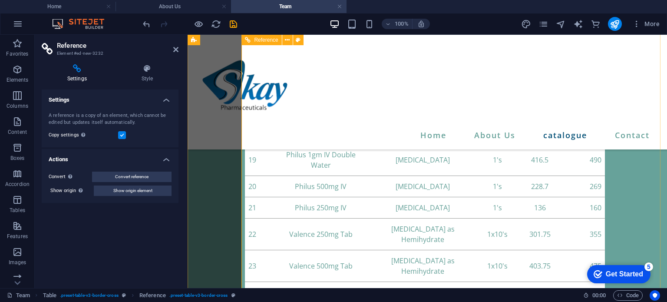
scroll to position [5554, 0]
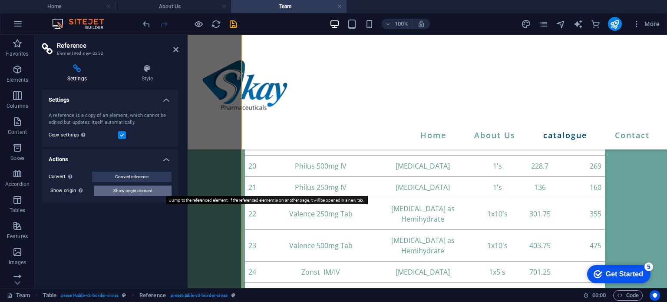
click at [142, 188] on span "Show origin element" at bounding box center [132, 190] width 39 height 10
select select "rem"
select select "px"
select select "rem"
select select "px"
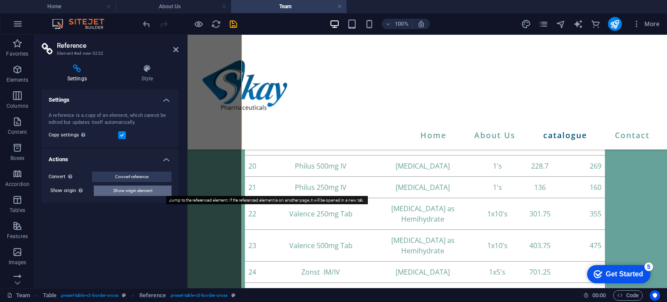
select select "px"
select select "preset-table-v3-border-cross"
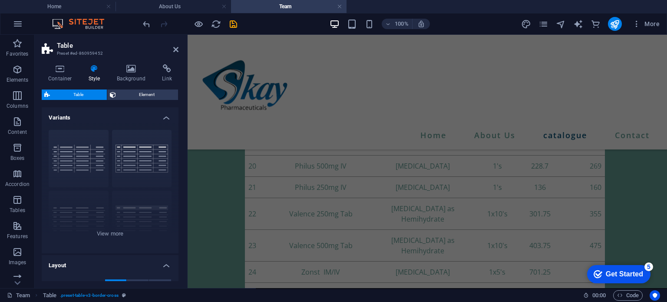
scroll to position [1407, 0]
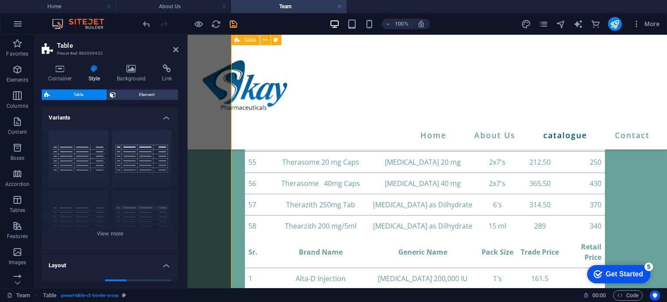
click at [231, 188] on div "Sr. Brand Name Generic Name Pack Size Trade Price Retail Price 1 Alta-D Injecti…" at bounding box center [470, 236] width 479 height 2767
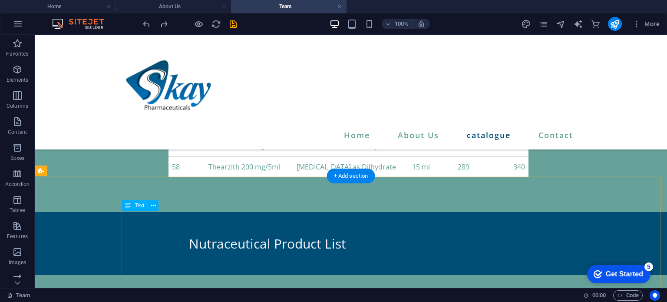
scroll to position [2814, 0]
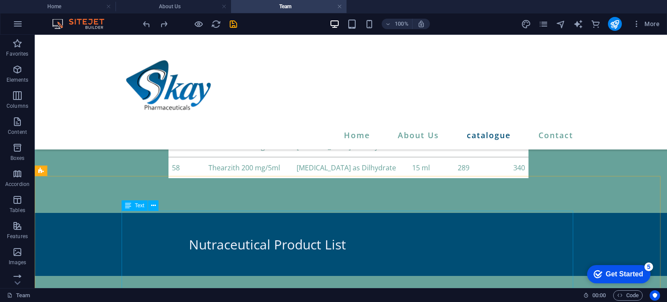
click at [137, 206] on span "Text" at bounding box center [140, 205] width 10 height 5
click at [147, 204] on div "Text" at bounding box center [135, 205] width 26 height 10
click at [153, 204] on icon at bounding box center [153, 205] width 5 height 9
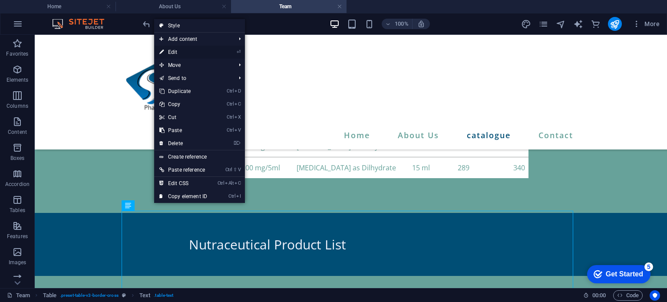
click at [199, 52] on link "⏎ Edit" at bounding box center [183, 52] width 58 height 13
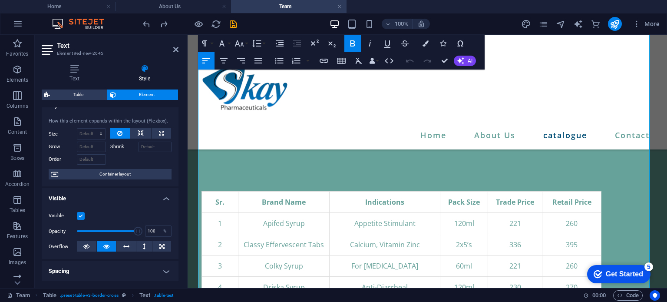
scroll to position [12, 0]
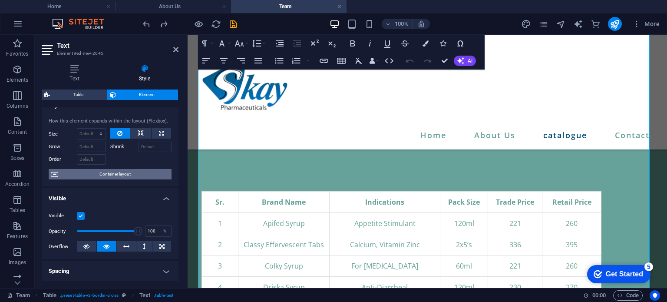
click at [136, 173] on span "Container layout" at bounding box center [115, 174] width 108 height 10
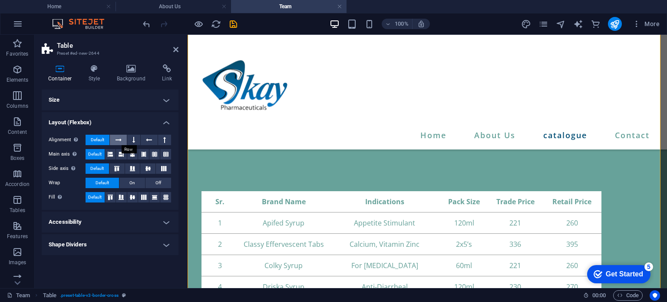
click at [119, 139] on icon at bounding box center [119, 140] width 6 height 10
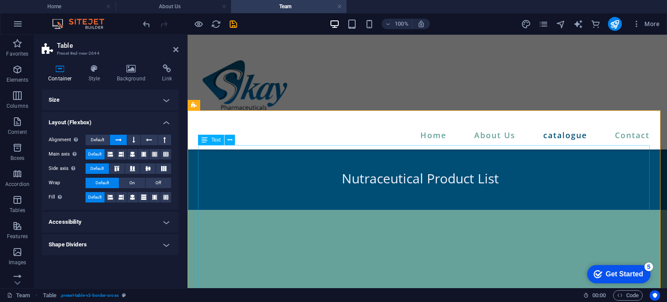
scroll to position [2891, 0]
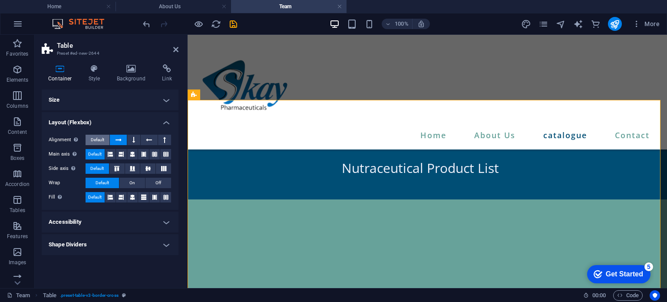
click at [97, 137] on span "Default" at bounding box center [97, 140] width 13 height 10
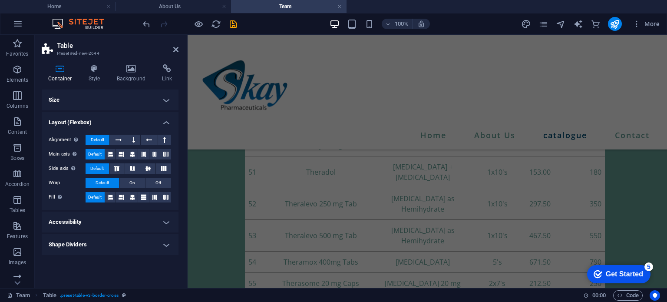
scroll to position [2629, 0]
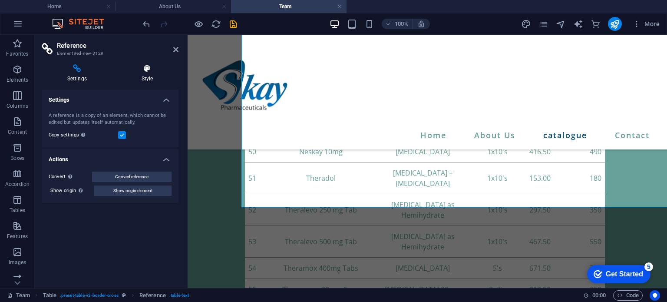
click at [142, 80] on h4 "Style" at bounding box center [147, 73] width 63 height 18
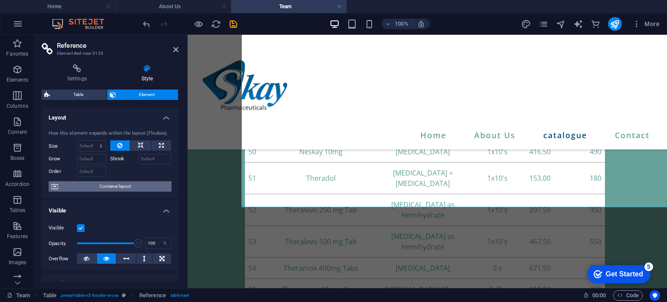
click at [123, 182] on span "Container layout" at bounding box center [115, 186] width 108 height 10
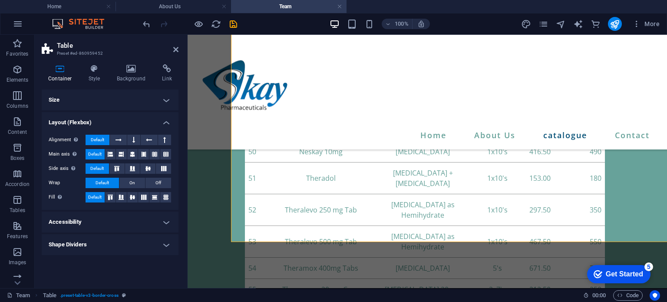
click at [165, 107] on h4 "Size" at bounding box center [110, 99] width 137 height 21
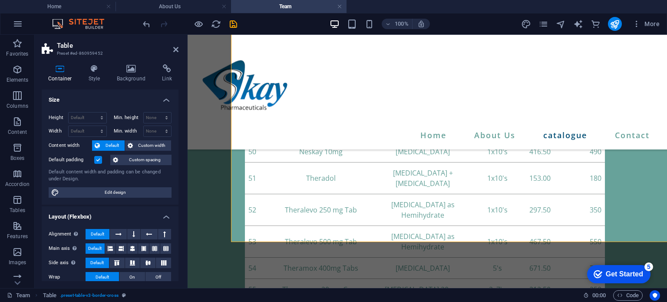
scroll to position [68, 0]
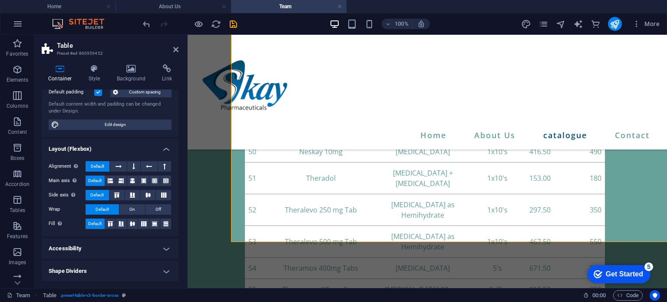
click at [153, 264] on h4 "Shape Dividers" at bounding box center [110, 271] width 137 height 21
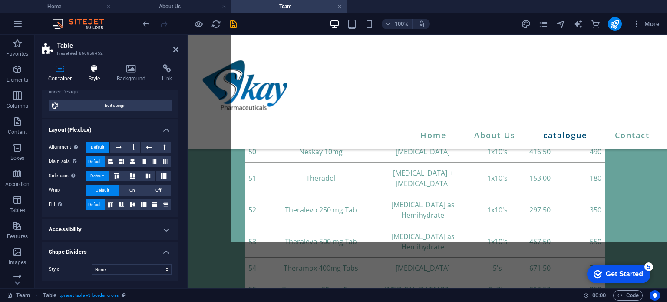
click at [96, 69] on icon at bounding box center [94, 68] width 25 height 9
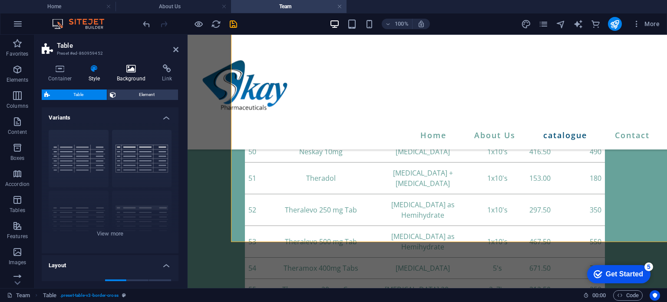
click at [130, 73] on h4 "Background" at bounding box center [133, 73] width 46 height 18
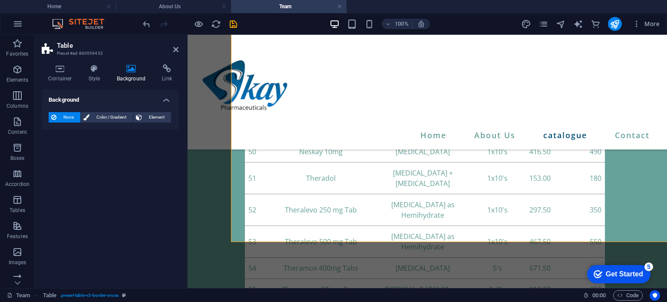
click at [154, 79] on h4 "Background" at bounding box center [133, 73] width 46 height 18
click at [162, 77] on h4 "Link" at bounding box center [166, 73] width 23 height 18
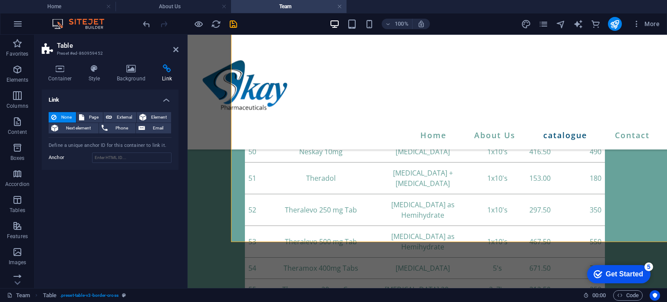
click at [58, 61] on div "Container Style Background Link Size Height Default px rem % vh vw Min. height …" at bounding box center [110, 172] width 151 height 231
click at [68, 69] on icon at bounding box center [60, 68] width 37 height 9
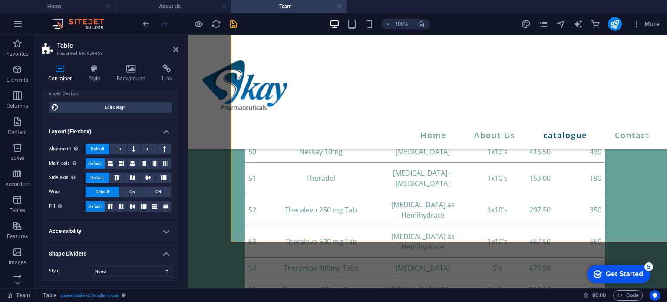
scroll to position [83, 0]
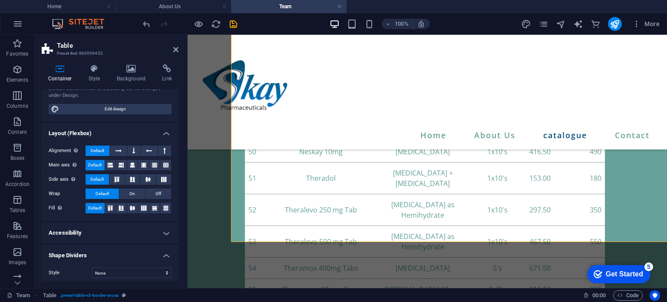
click at [176, 53] on header "Table Preset #ed-860959452" at bounding box center [110, 46] width 137 height 23
click at [175, 46] on icon at bounding box center [175, 49] width 5 height 7
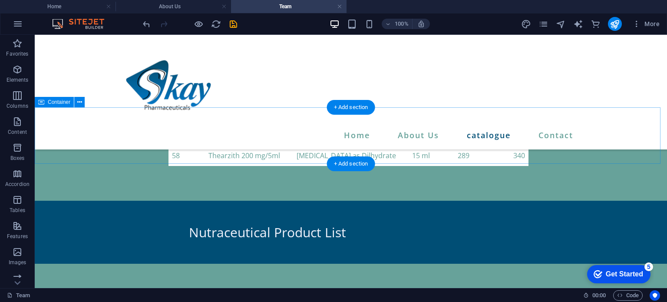
scroll to position [2827, 0]
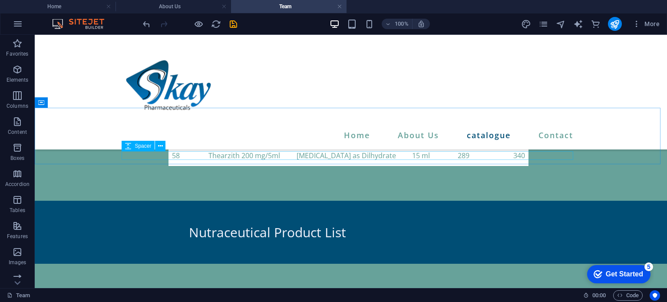
click at [142, 149] on div "Spacer" at bounding box center [138, 146] width 33 height 10
select select "px"
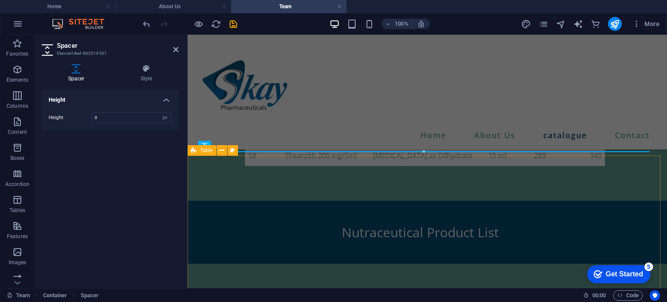
type input "0"
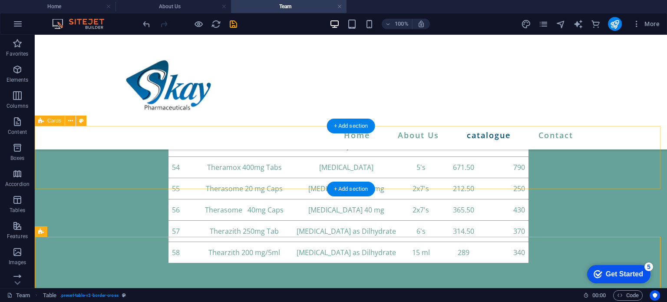
scroll to position [2729, 0]
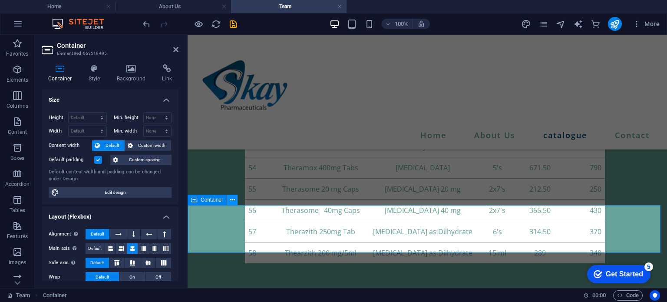
click at [234, 199] on icon at bounding box center [232, 199] width 5 height 9
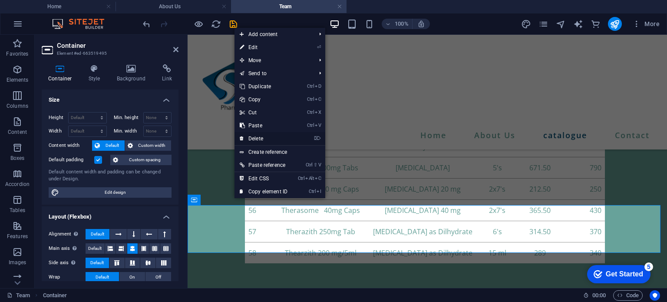
click at [253, 136] on link "⌦ Delete" at bounding box center [264, 138] width 58 height 13
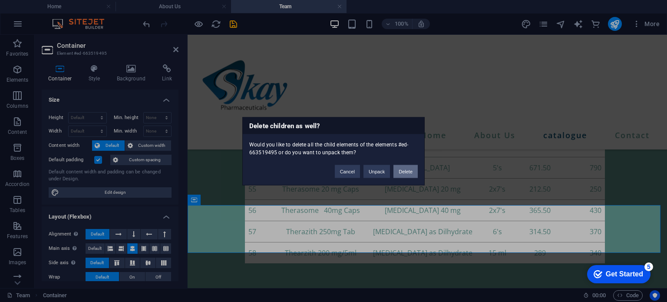
click at [407, 172] on button "Delete" at bounding box center [405, 171] width 24 height 13
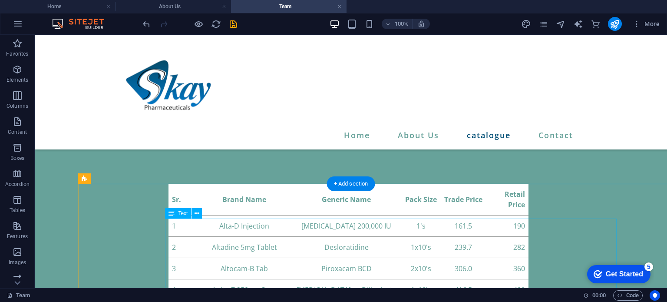
scroll to position [113, 0]
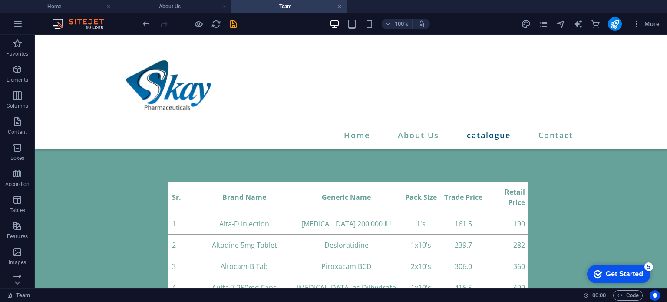
click at [97, 142] on span "Table" at bounding box center [97, 141] width 13 height 5
click at [114, 142] on icon at bounding box center [112, 141] width 5 height 9
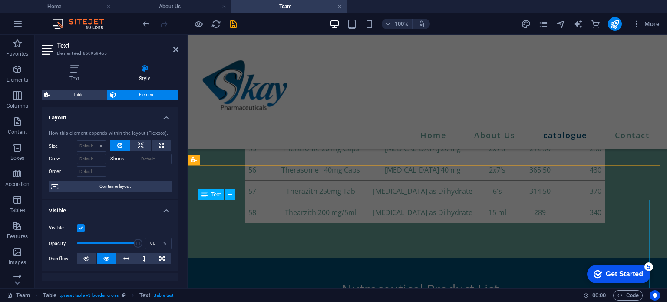
scroll to position [2770, 0]
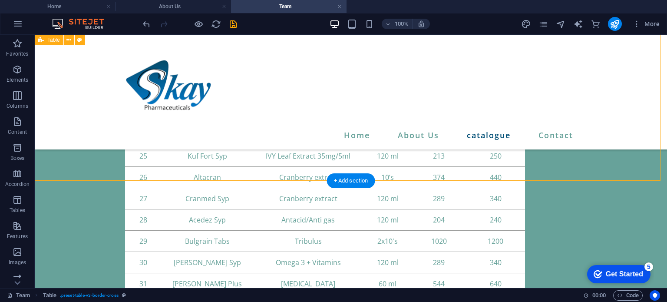
scroll to position [3520, 0]
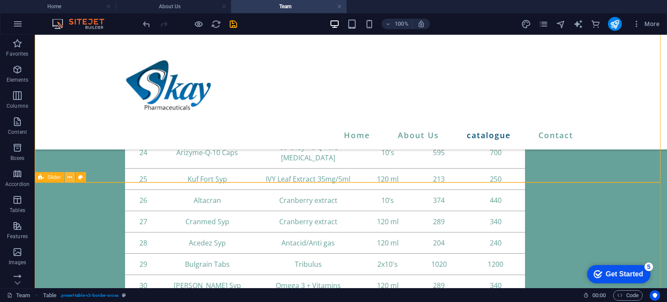
click at [69, 180] on icon at bounding box center [69, 177] width 5 height 9
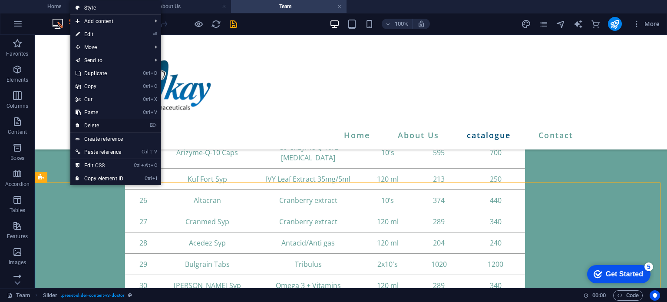
click at [102, 125] on link "⌦ Delete" at bounding box center [99, 125] width 58 height 13
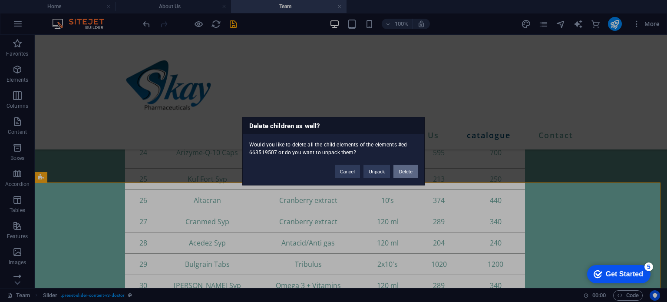
click at [410, 169] on button "Delete" at bounding box center [405, 171] width 24 height 13
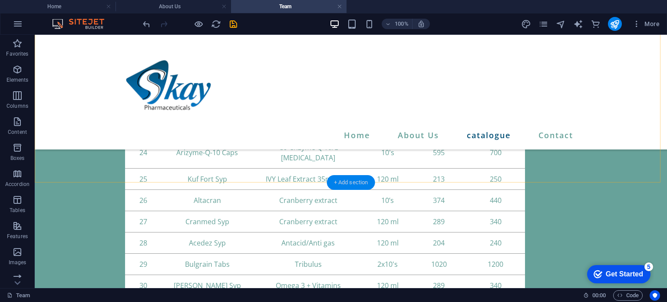
click at [348, 181] on div "+ Add section" at bounding box center [351, 182] width 48 height 15
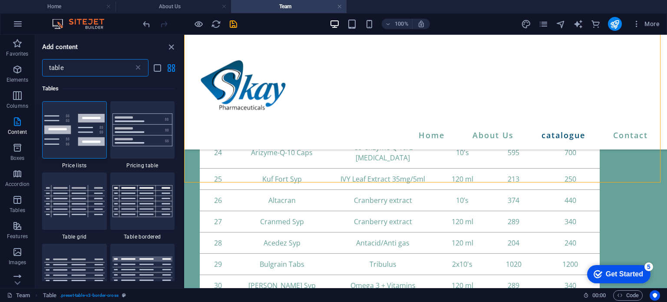
click at [89, 71] on input "table" at bounding box center [88, 67] width 92 height 17
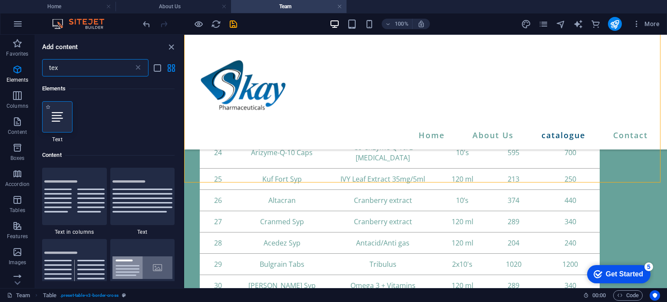
type input "tex"
click at [61, 119] on icon at bounding box center [57, 116] width 11 height 11
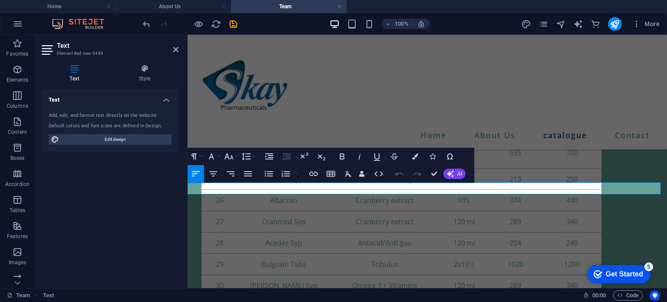
click at [455, 175] on button "AI" at bounding box center [454, 174] width 22 height 10
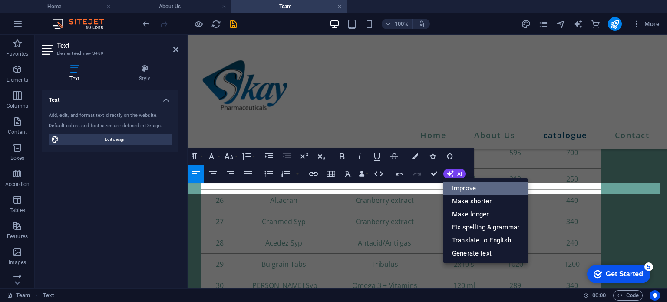
click at [477, 192] on link "Improve" at bounding box center [485, 188] width 85 height 13
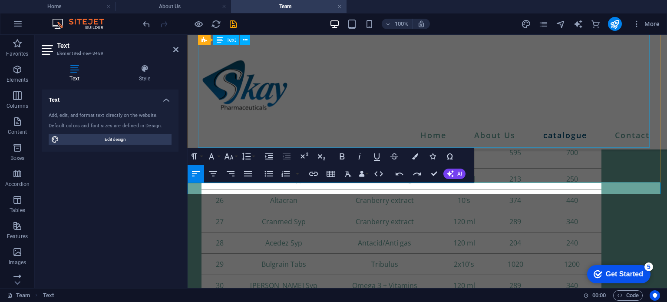
scroll to position [793, 1]
click at [215, 173] on icon "button" at bounding box center [213, 174] width 10 height 10
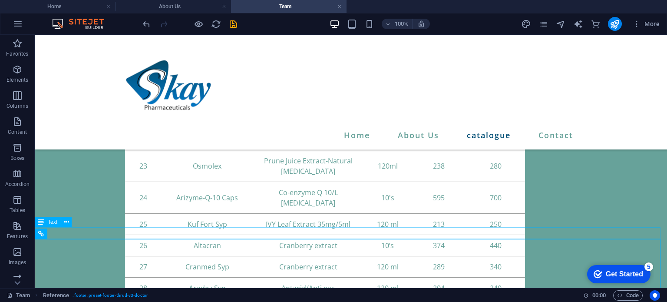
scroll to position [3475, 0]
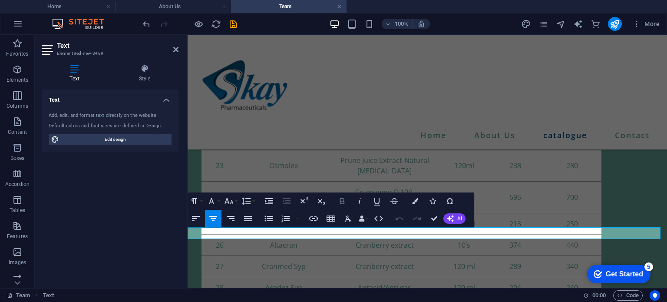
click at [339, 202] on icon "button" at bounding box center [342, 201] width 10 height 10
click at [345, 207] on button "Bold" at bounding box center [342, 200] width 17 height 17
click at [346, 207] on button "Bold" at bounding box center [342, 200] width 17 height 17
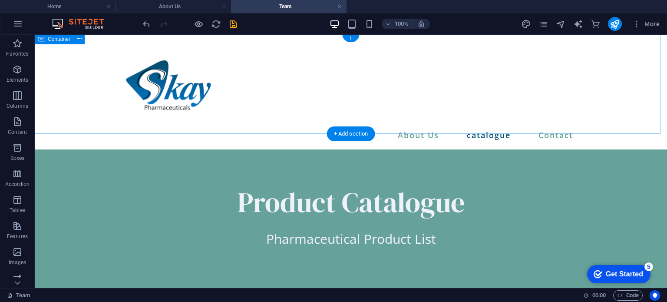
scroll to position [1, 0]
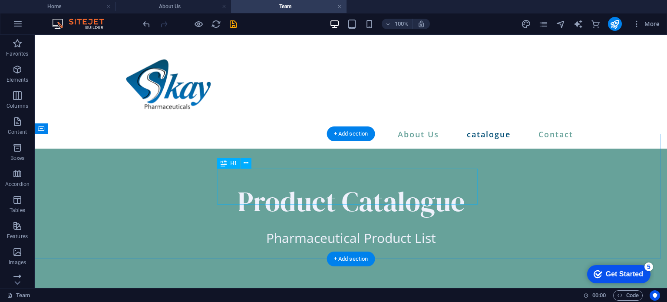
click at [291, 183] on div "Product Catalogue" at bounding box center [351, 201] width 452 height 36
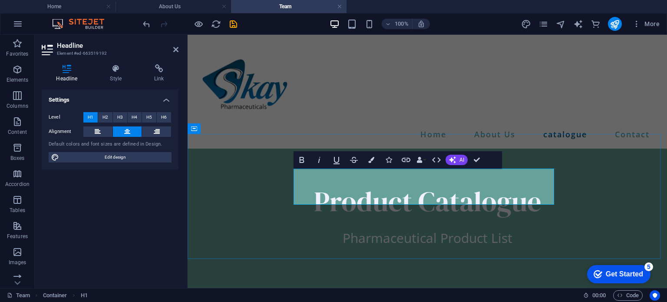
click at [477, 193] on h1 "Product Catalogue" at bounding box center [428, 201] width 452 height 36
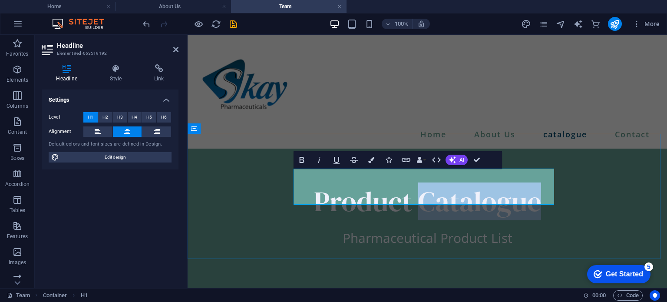
click at [477, 193] on h1 "Product Catalogue" at bounding box center [428, 201] width 452 height 36
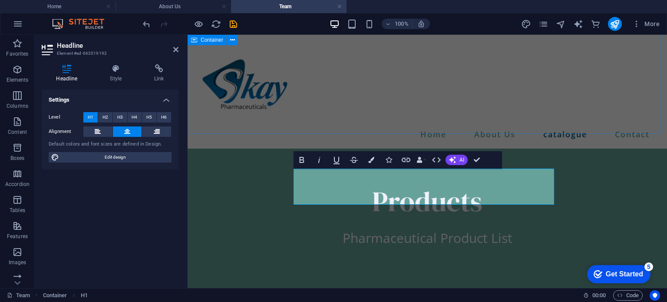
click at [532, 109] on div "Home About Us catalogue Contact" at bounding box center [427, 91] width 479 height 115
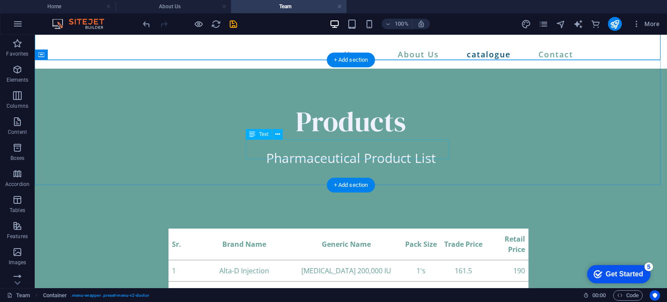
scroll to position [59, 0]
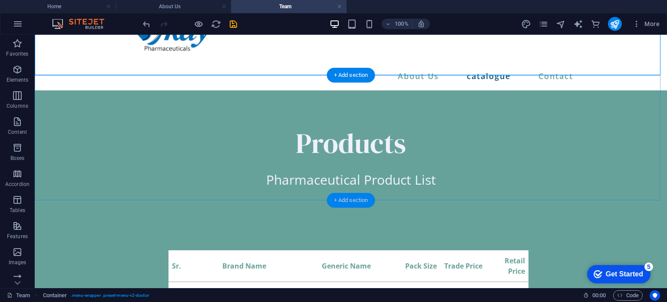
click at [338, 199] on div "+ Add section" at bounding box center [351, 200] width 48 height 15
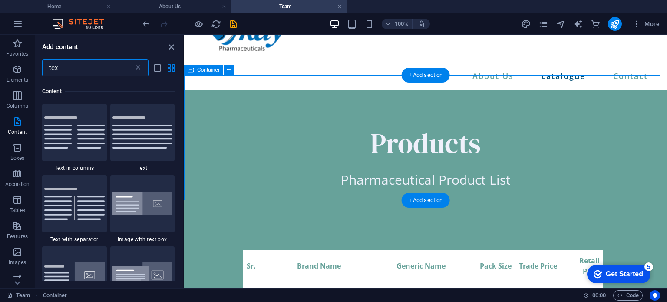
scroll to position [66, 0]
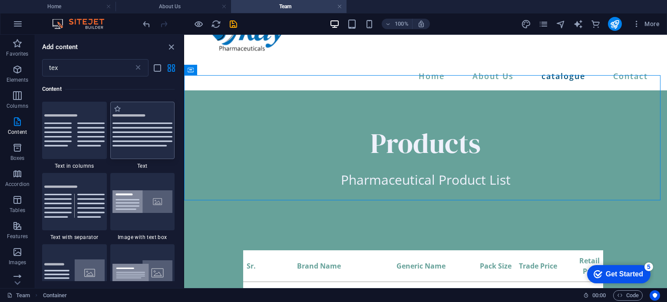
click at [143, 143] on img at bounding box center [142, 130] width 60 height 32
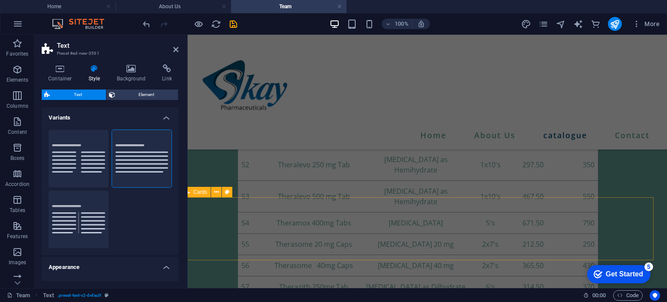
scroll to position [2847, 7]
click at [219, 192] on button at bounding box center [216, 194] width 10 height 10
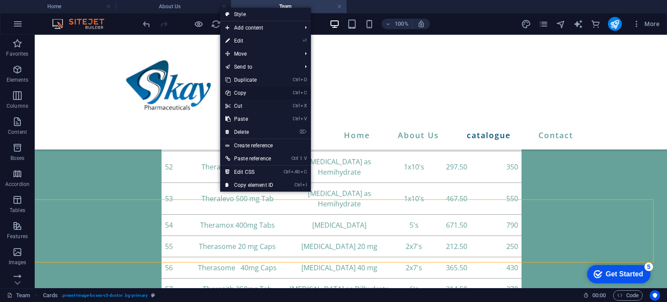
click at [262, 90] on link "Ctrl C Copy" at bounding box center [249, 92] width 58 height 13
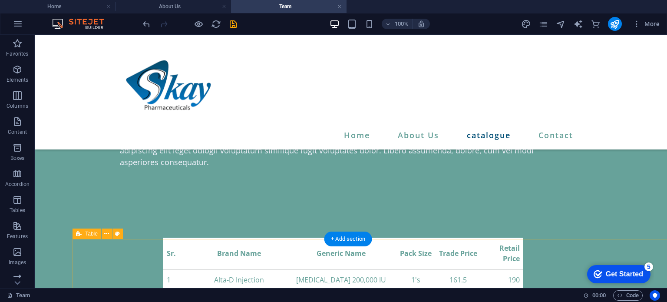
scroll to position [238, 5]
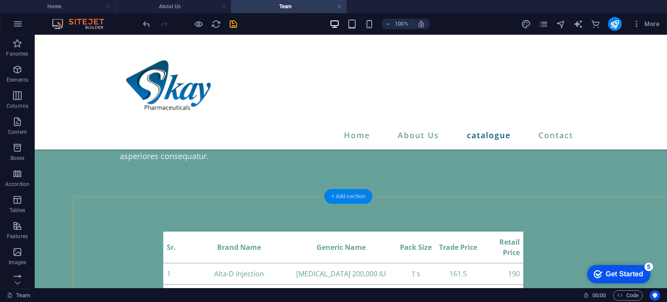
click at [336, 194] on div "+ Add section" at bounding box center [348, 196] width 48 height 15
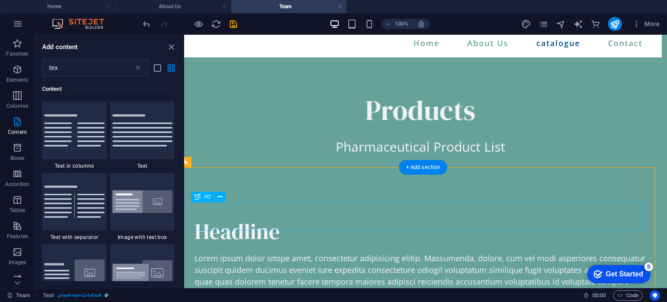
scroll to position [92, 5]
click at [312, 245] on div at bounding box center [421, 248] width 452 height 7
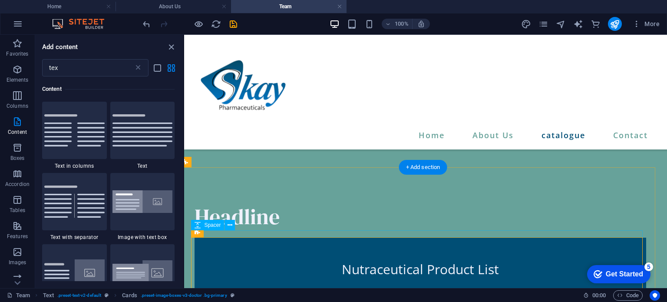
scroll to position [100, 5]
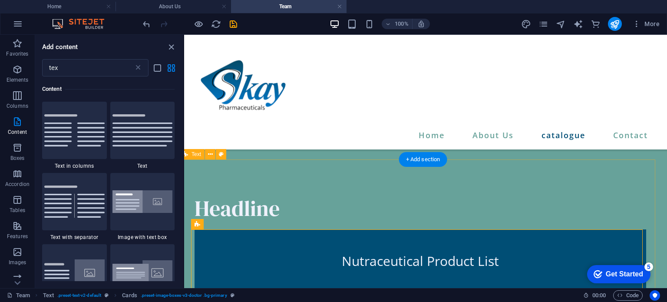
click at [349, 188] on div "Headline Nutraceutical Product List Lorem ipsum dolor sitope amet, consectetur …" at bounding box center [420, 278] width 483 height 238
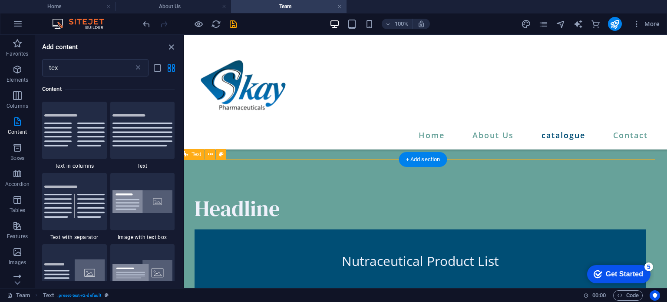
click at [228, 189] on div "Headline Nutraceutical Product List Lorem ipsum dolor sitope amet, consectetur …" at bounding box center [420, 278] width 483 height 238
click at [210, 155] on icon at bounding box center [210, 154] width 5 height 9
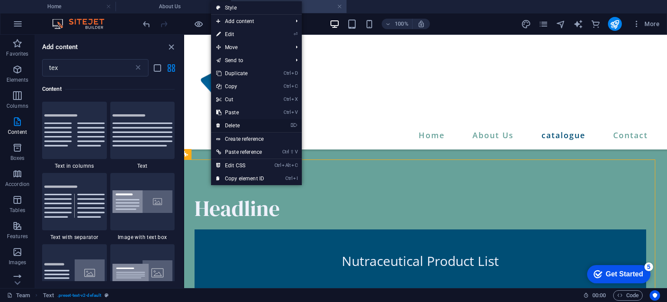
click at [255, 121] on link "⌦ Delete" at bounding box center [240, 125] width 58 height 13
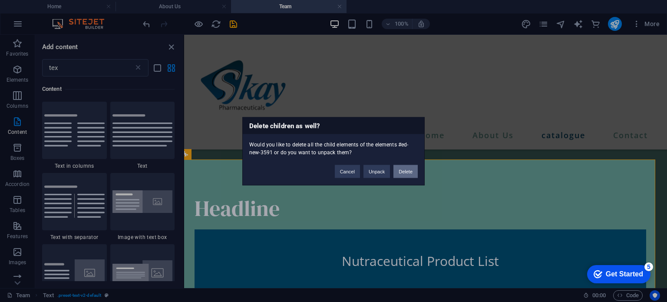
click at [408, 171] on button "Delete" at bounding box center [405, 171] width 24 height 13
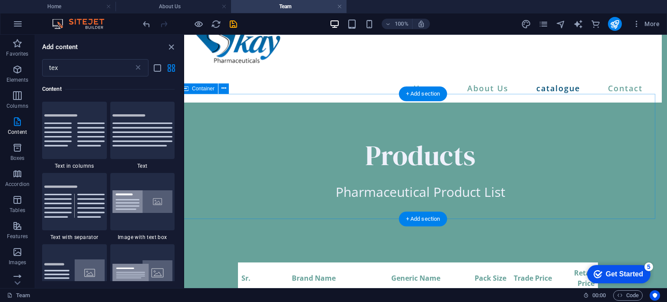
scroll to position [48, 5]
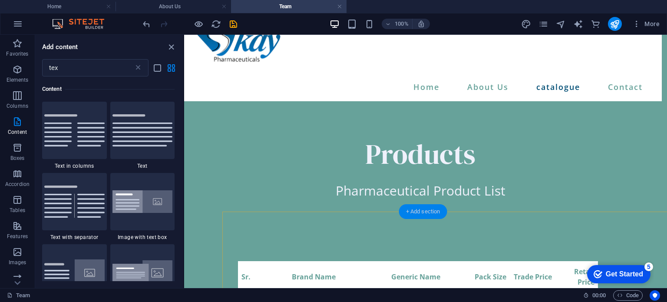
click at [422, 208] on div "+ Add section" at bounding box center [423, 211] width 48 height 15
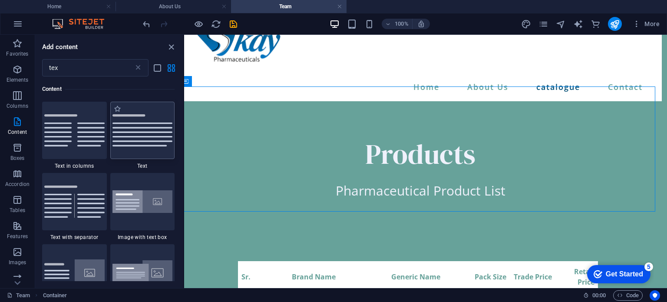
click at [122, 127] on img at bounding box center [142, 130] width 60 height 32
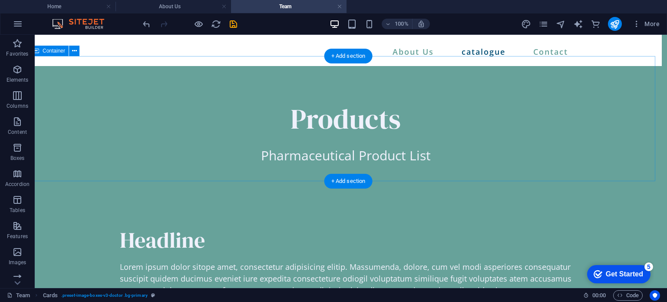
scroll to position [79, 5]
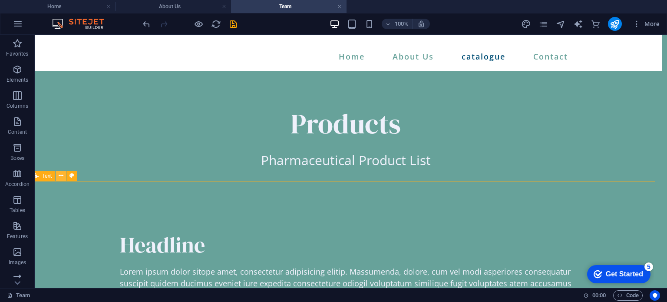
click at [60, 177] on icon at bounding box center [61, 175] width 5 height 9
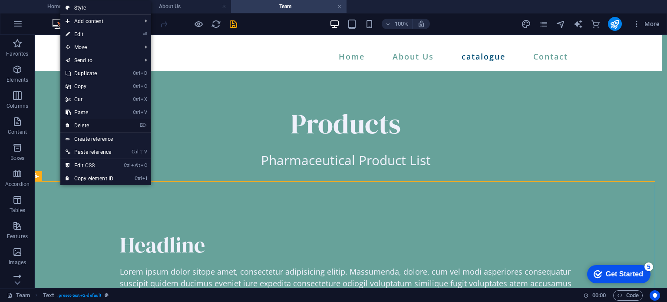
click at [98, 121] on link "⌦ Delete" at bounding box center [89, 125] width 58 height 13
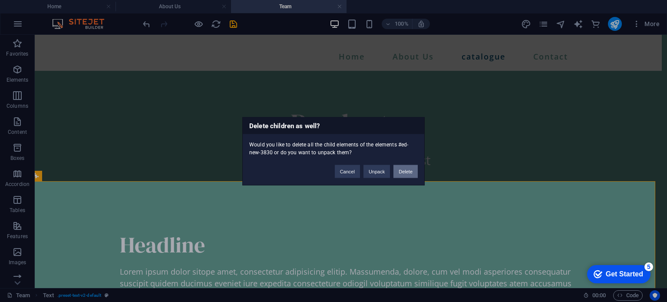
click at [412, 170] on button "Delete" at bounding box center [405, 171] width 24 height 13
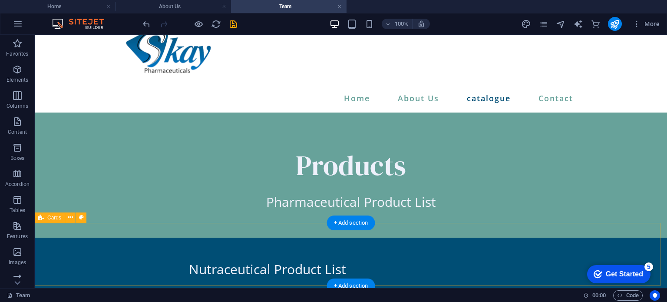
scroll to position [59, 0]
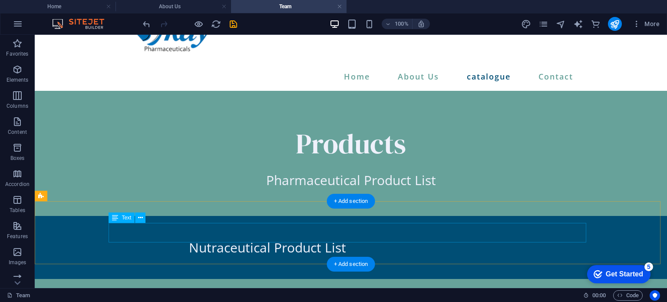
click at [320, 238] on div "Nutraceutical Product List" at bounding box center [268, 248] width 478 height 20
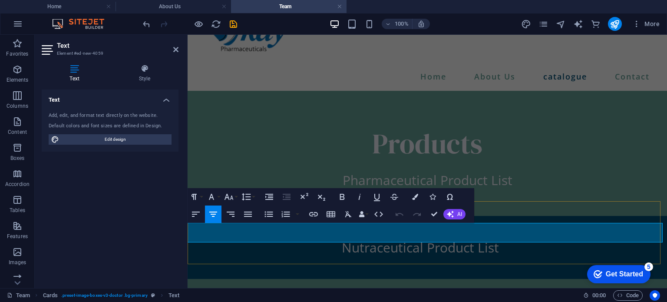
click at [369, 238] on span "Nutraceutical Product List" at bounding box center [420, 247] width 157 height 18
click at [539, 194] on div "Products Pharmaceutical Product List" at bounding box center [427, 153] width 479 height 125
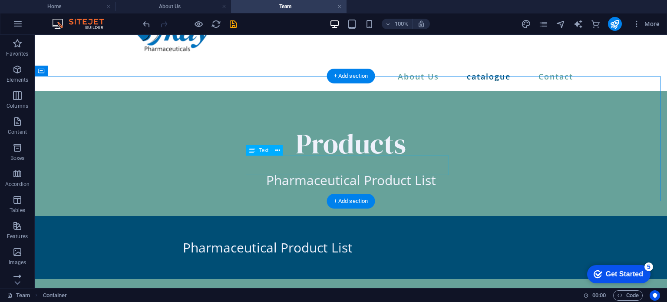
click at [421, 170] on div "Pharmaceutical Product List" at bounding box center [351, 180] width 452 height 20
click at [276, 149] on icon at bounding box center [277, 150] width 5 height 9
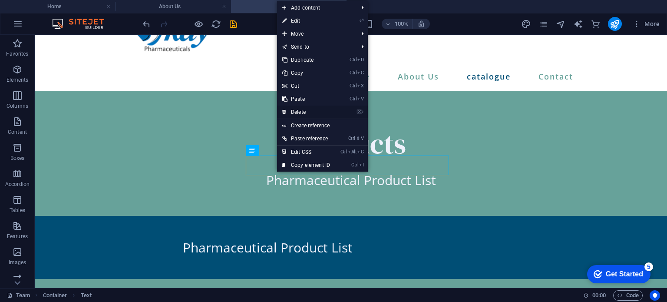
click at [325, 107] on link "⌦ Delete" at bounding box center [306, 112] width 58 height 13
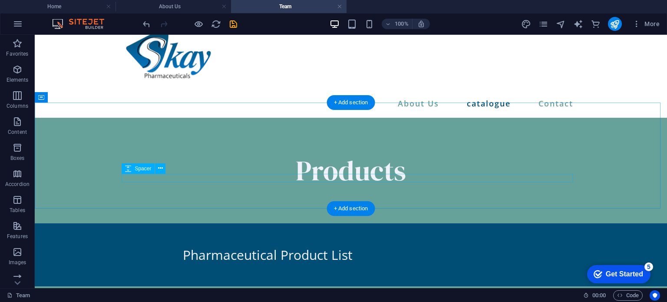
scroll to position [30, 0]
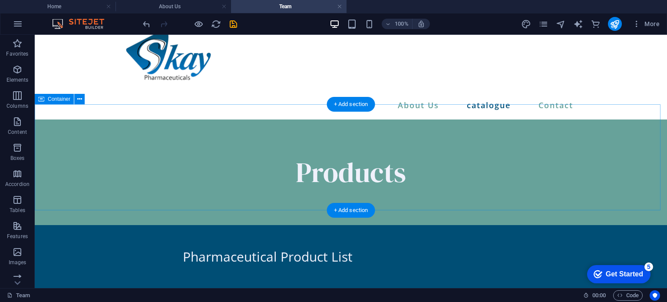
click at [529, 129] on div "Products" at bounding box center [351, 172] width 632 height 106
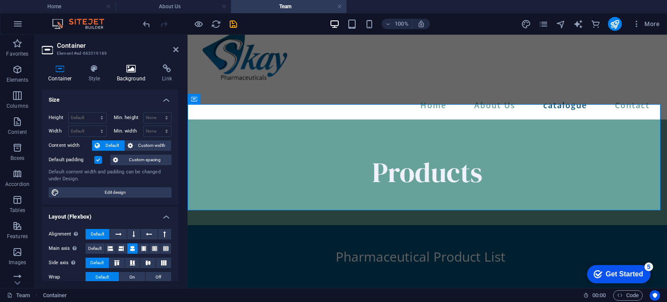
click at [136, 73] on icon at bounding box center [131, 68] width 42 height 9
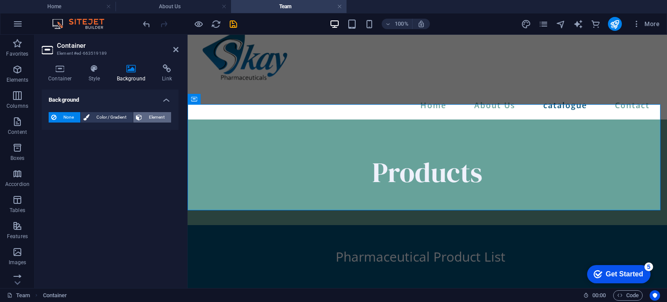
click at [145, 116] on span "Element" at bounding box center [157, 117] width 24 height 10
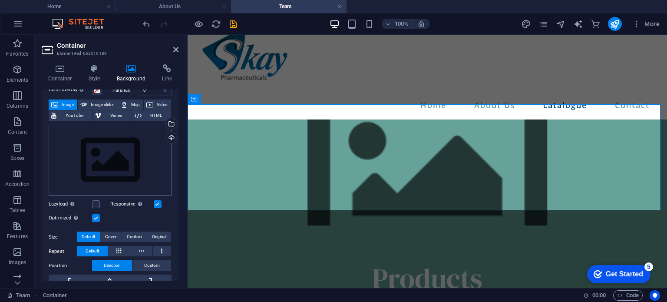
scroll to position [42, 0]
click at [129, 134] on div "Drag files here, click to choose files or select files from Files or our free s…" at bounding box center [110, 160] width 123 height 71
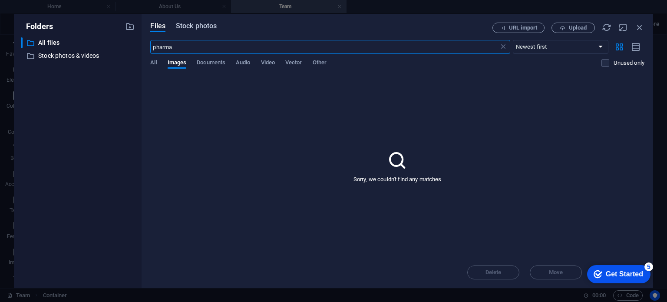
type input "pharma"
click at [196, 27] on span "Stock photos" at bounding box center [196, 26] width 41 height 10
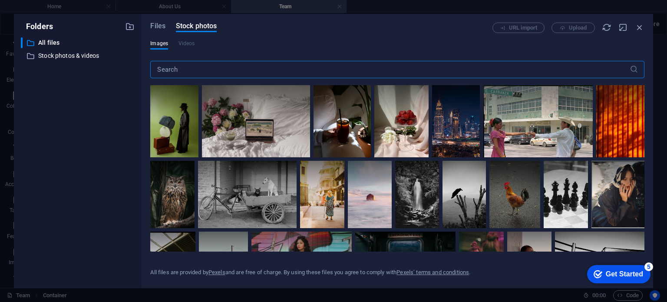
click at [198, 68] on input "text" at bounding box center [389, 69] width 479 height 17
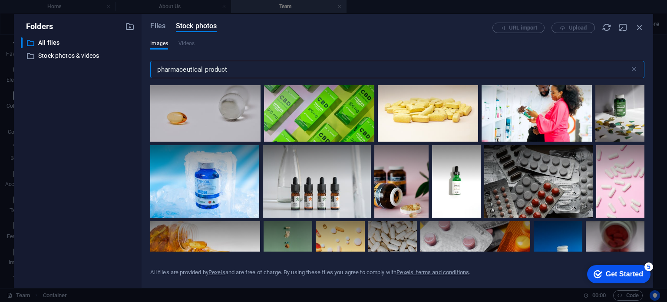
scroll to position [1030, 0]
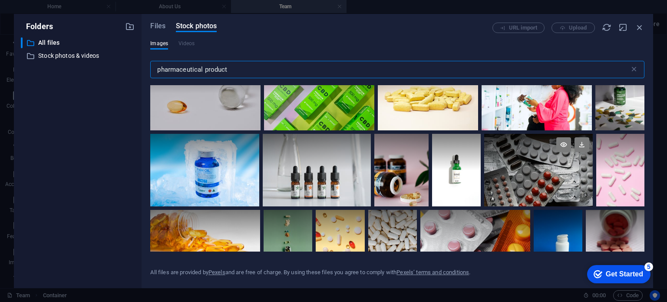
type input "pharmaceutical product"
click at [532, 164] on div at bounding box center [538, 152] width 109 height 36
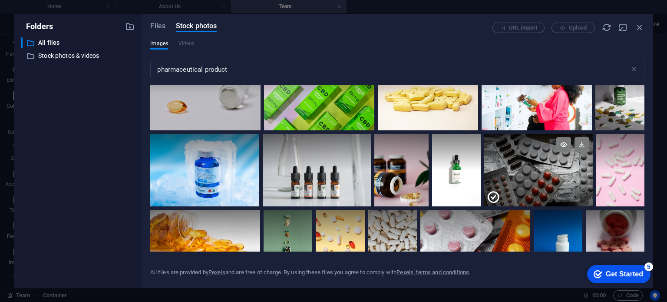
click at [532, 164] on div at bounding box center [538, 152] width 109 height 36
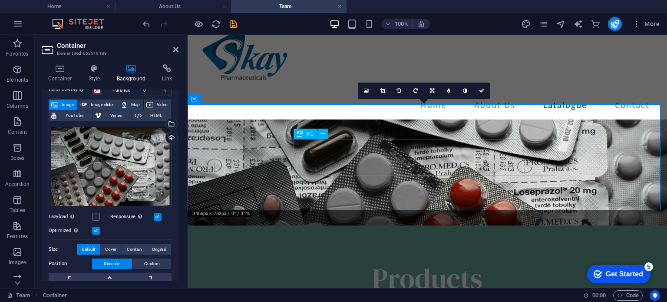
click at [410, 260] on div "Products" at bounding box center [428, 278] width 452 height 36
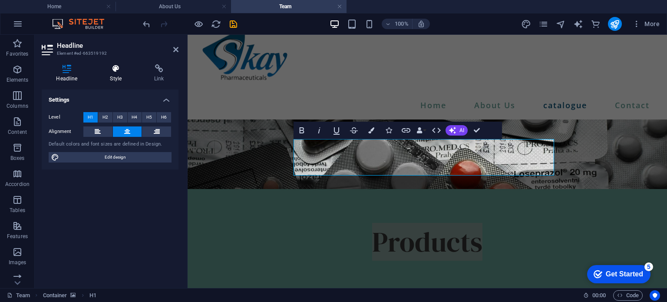
click at [114, 81] on h4 "Style" at bounding box center [118, 73] width 44 height 18
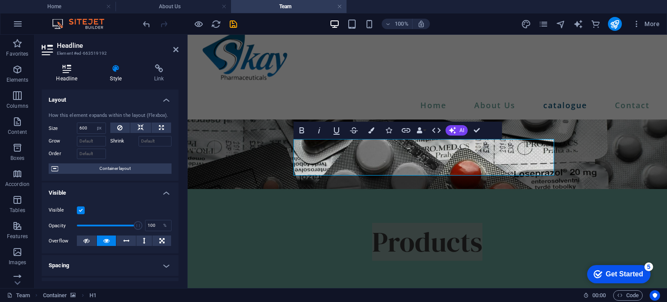
click at [62, 75] on h4 "Headline" at bounding box center [69, 73] width 54 height 18
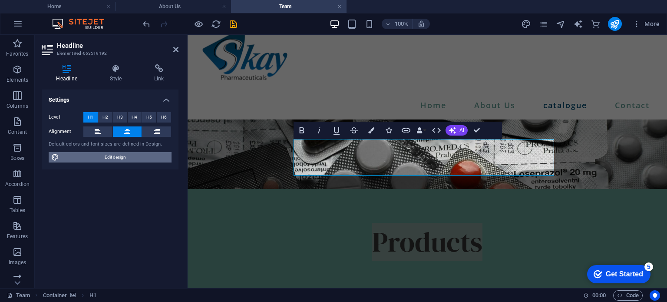
click at [131, 155] on span "Edit design" at bounding box center [115, 157] width 107 height 10
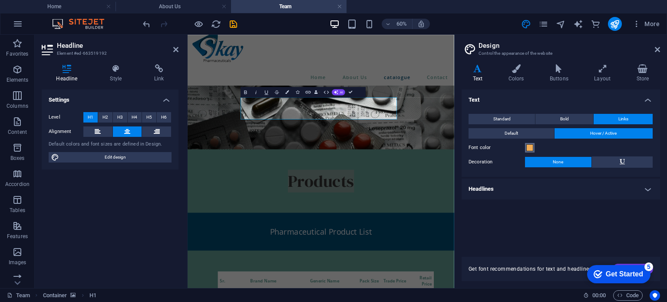
click at [531, 148] on span at bounding box center [529, 147] width 7 height 7
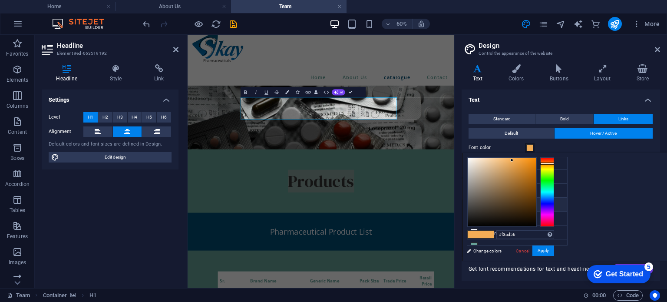
scroll to position [0, 0]
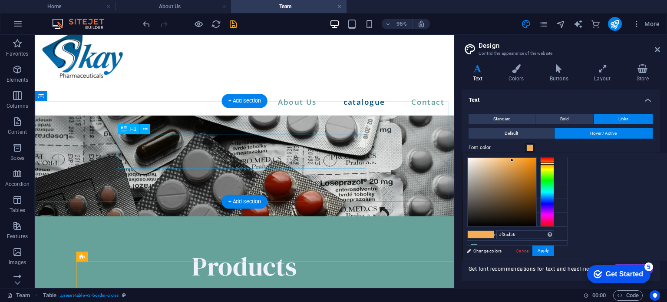
click at [278, 260] on div "Products" at bounding box center [256, 278] width 428 height 36
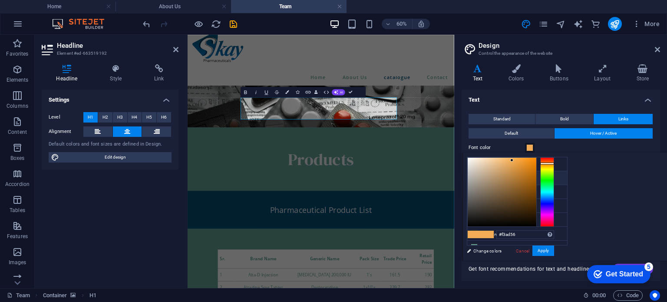
click at [500, 176] on li "Primary color #004e75" at bounding box center [517, 178] width 100 height 14
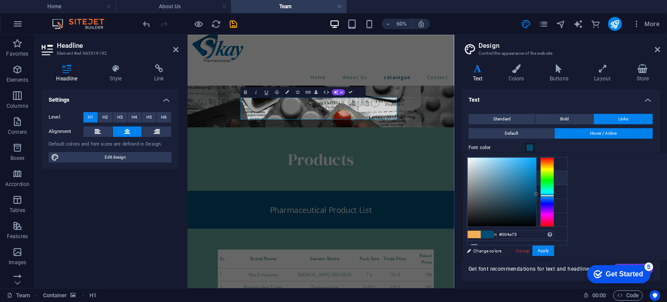
click at [485, 177] on li "Primary color #004e75" at bounding box center [517, 178] width 100 height 14
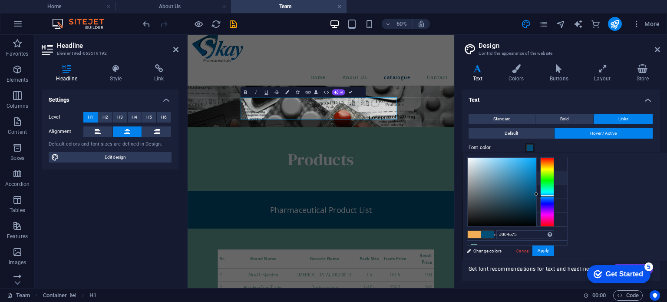
click at [485, 177] on li "Primary color #004e75" at bounding box center [517, 178] width 100 height 14
click at [569, 196] on div "Products" at bounding box center [410, 206] width 444 height 175
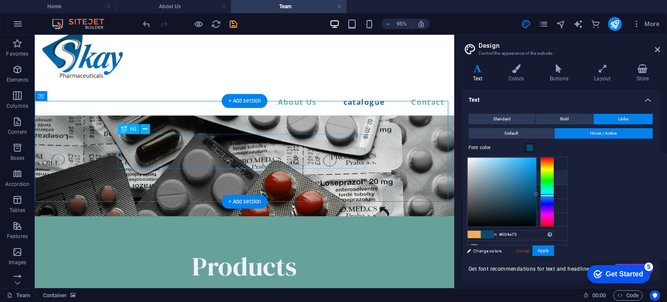
click at [294, 260] on div "Products" at bounding box center [256, 278] width 428 height 36
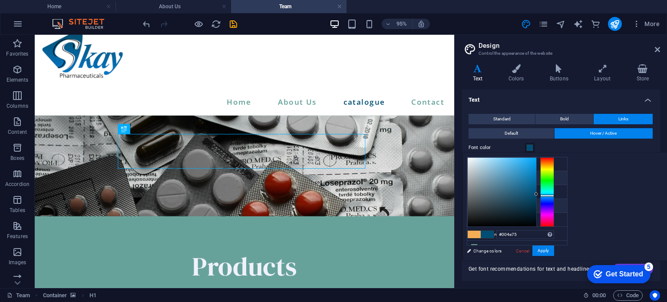
scroll to position [3, 0]
click at [497, 202] on li "Font color #eff1fb" at bounding box center [517, 203] width 100 height 14
type input "#eff1fb"
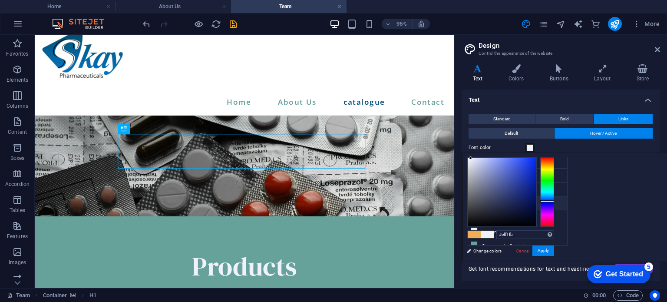
click at [497, 202] on li "Font color #eff1fb" at bounding box center [517, 203] width 100 height 14
click at [523, 177] on small "#004e75" at bounding box center [516, 177] width 13 height 6
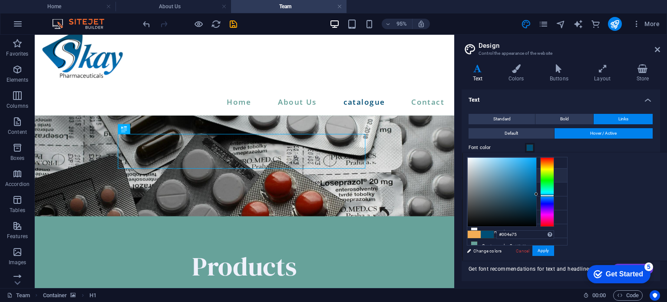
drag, startPoint x: 527, startPoint y: 173, endPoint x: 515, endPoint y: 173, distance: 12.2
click at [515, 173] on li "Primary color #004e75" at bounding box center [517, 176] width 100 height 14
click at [554, 233] on input "#004e75" at bounding box center [525, 234] width 58 height 9
click at [519, 201] on li "Font color #eff1fb" at bounding box center [517, 203] width 100 height 14
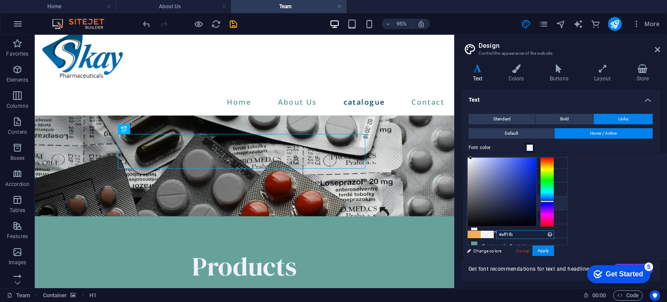
click at [554, 234] on input "#eff1fb" at bounding box center [525, 234] width 58 height 9
paste input "004e75"
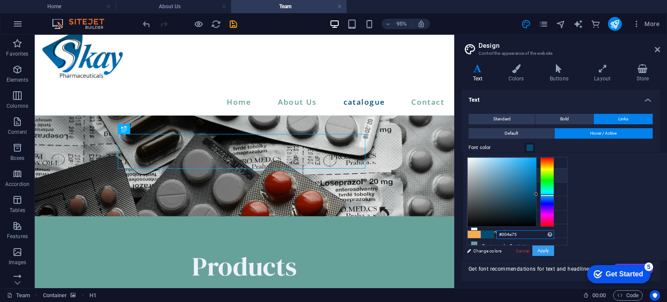
type input "#004e75"
click at [554, 250] on button "Apply" at bounding box center [543, 250] width 22 height 10
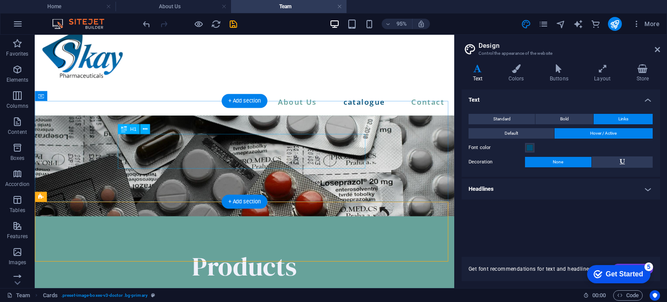
click at [280, 260] on div "Products" at bounding box center [256, 278] width 428 height 36
click at [305, 260] on div "Products" at bounding box center [256, 278] width 428 height 36
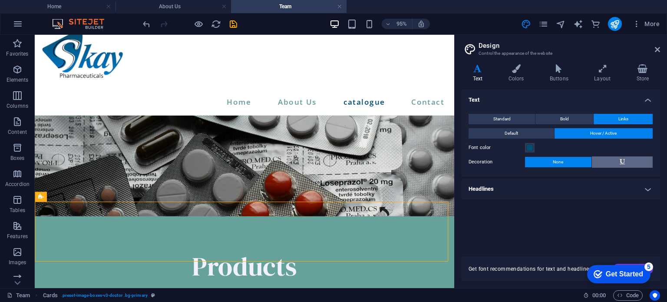
click at [610, 159] on button at bounding box center [622, 161] width 61 height 11
click at [572, 161] on button "None" at bounding box center [558, 162] width 66 height 10
click at [552, 185] on h4 "Headlines" at bounding box center [561, 189] width 198 height 21
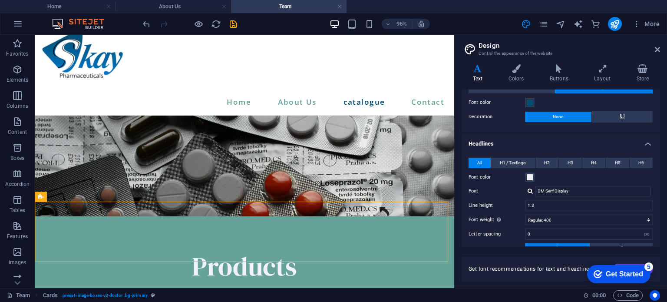
scroll to position [46, 0]
click at [528, 176] on span at bounding box center [529, 176] width 7 height 7
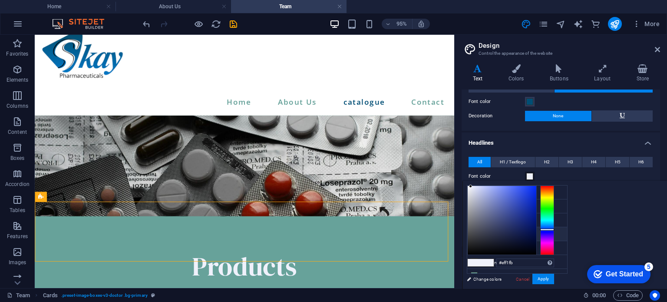
click at [528, 232] on li "Font color #eff1fb" at bounding box center [517, 234] width 100 height 14
click at [627, 261] on iframe "Contextual help checklist present on screen" at bounding box center [617, 274] width 74 height 26
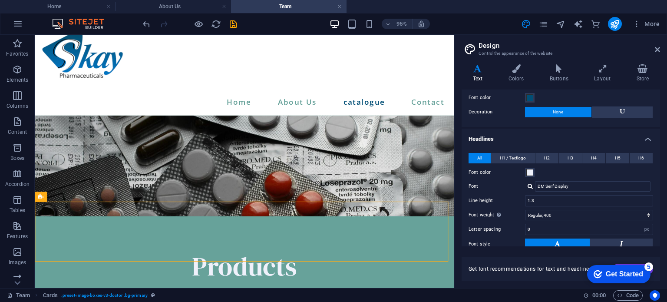
scroll to position [52, 0]
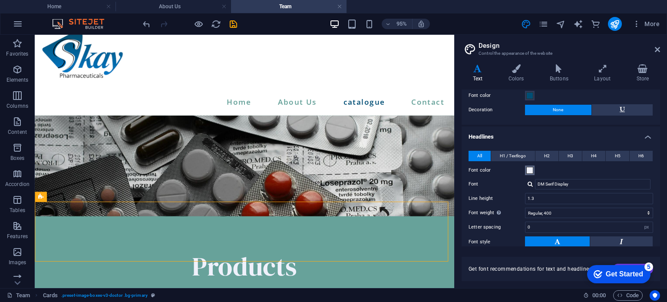
click at [530, 170] on span at bounding box center [529, 170] width 7 height 7
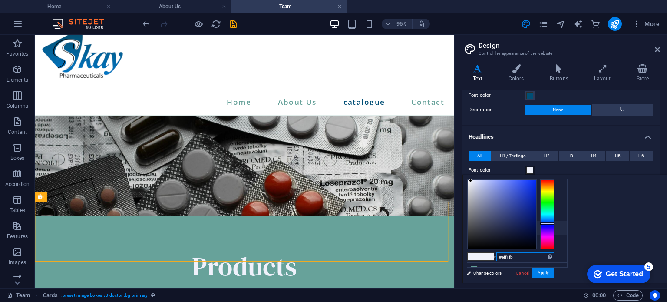
click at [554, 256] on input "#eff1fb" at bounding box center [525, 256] width 58 height 9
paste input "004e75"
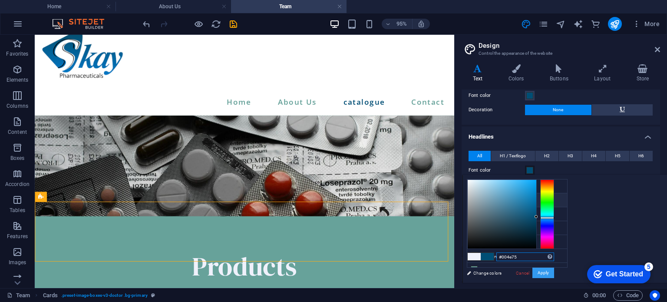
type input "#004e75"
click at [554, 271] on button "Apply" at bounding box center [543, 273] width 22 height 10
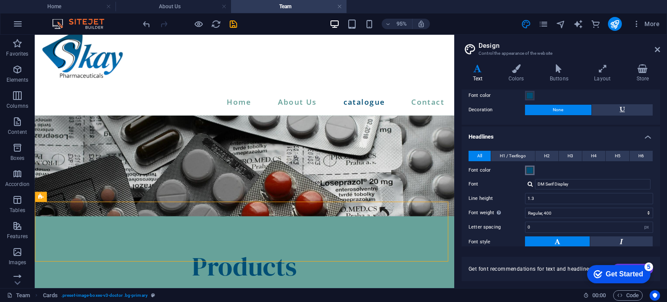
click at [529, 170] on span at bounding box center [529, 170] width 7 height 7
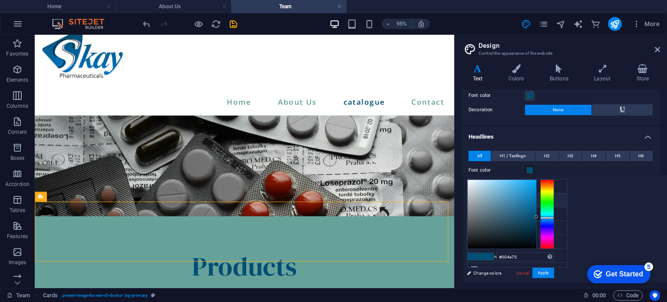
click at [506, 262] on div "#004e75 Supported formats #0852ed rgb(8, 82, 237) rgba(8, 82, 237, 90%) hsv(221…" at bounding box center [511, 292] width 96 height 234
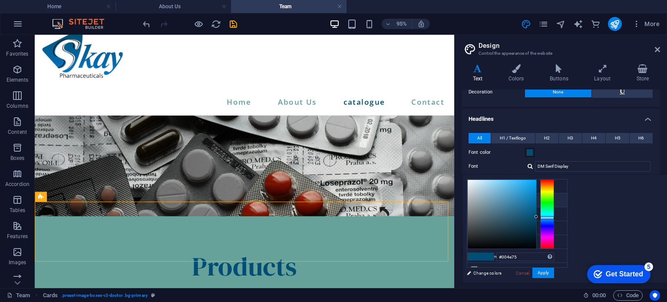
scroll to position [73, 0]
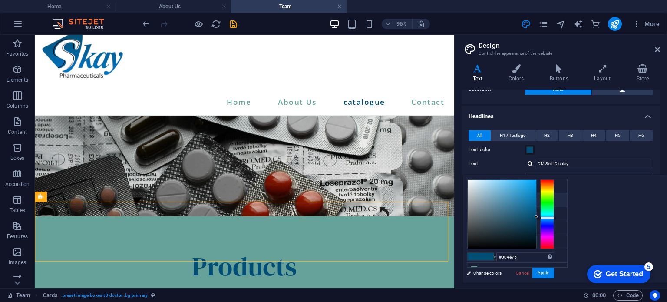
click at [506, 262] on div "#004e75 Supported formats #0852ed rgb(8, 82, 237) rgba(8, 82, 237, 90%) hsv(221…" at bounding box center [511, 292] width 96 height 234
click at [618, 204] on div "less Background color #67a29a Primary color #004e75 Secondary color #036cae Fon…" at bounding box center [565, 229] width 205 height 108
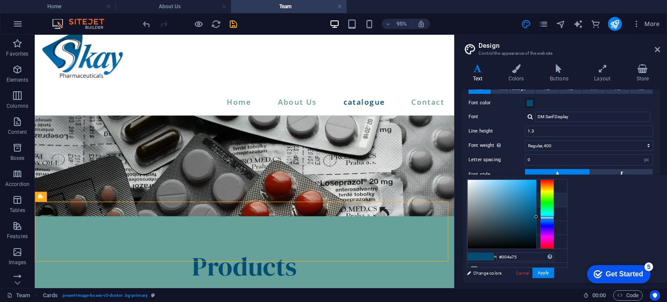
scroll to position [121, 0]
click at [493, 265] on div "#004e75 Supported formats #0852ed rgb(8, 82, 237) rgba(8, 82, 237, 90%) hsv(221…" at bounding box center [511, 292] width 96 height 234
click at [535, 257] on input "#004e75" at bounding box center [525, 256] width 58 height 9
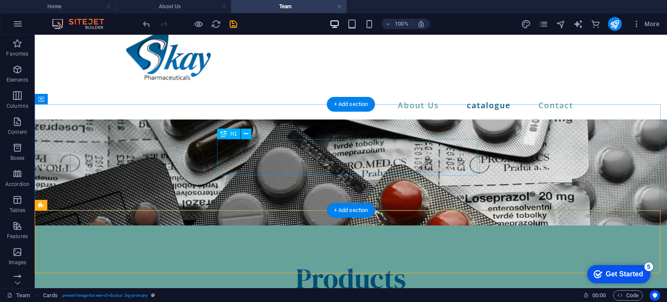
click at [360, 260] on div "Products" at bounding box center [351, 278] width 452 height 36
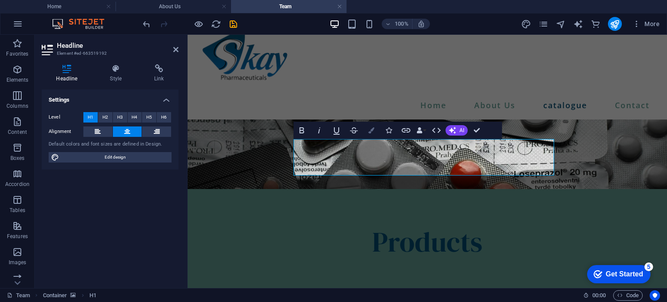
click at [374, 129] on icon "button" at bounding box center [371, 130] width 6 height 6
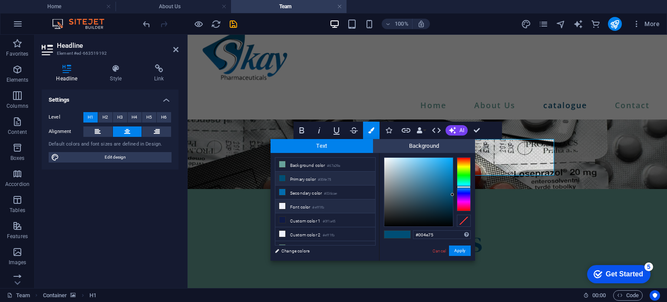
click at [331, 199] on li "Font color #eff1fb" at bounding box center [325, 206] width 100 height 14
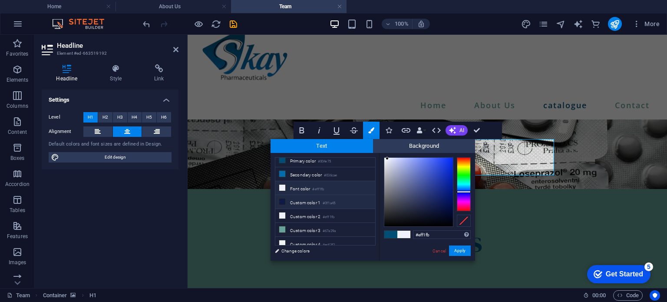
scroll to position [19, 0]
click at [337, 214] on li "Custom color 2 #eff1fb" at bounding box center [325, 215] width 100 height 14
click at [334, 224] on li "Custom color 3 #67a29a" at bounding box center [325, 229] width 100 height 14
type input "#67a29a"
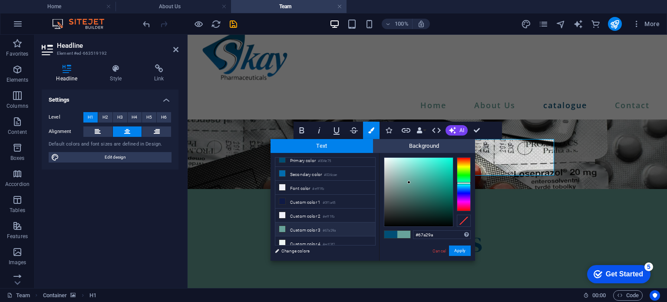
click at [334, 224] on li "Custom color 3 #67a29a" at bounding box center [325, 229] width 100 height 14
click at [465, 251] on button "Apply" at bounding box center [460, 250] width 22 height 10
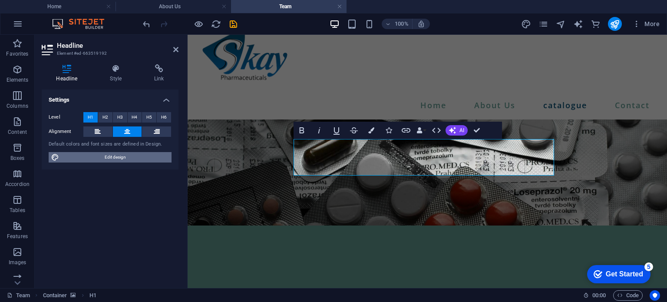
click at [114, 158] on span "Edit design" at bounding box center [115, 157] width 107 height 10
select select "400"
select select "px"
select select "rem"
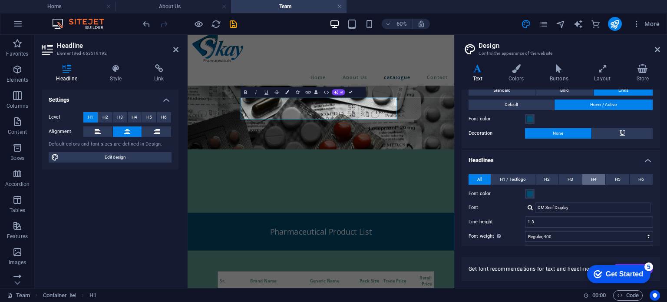
scroll to position [36, 0]
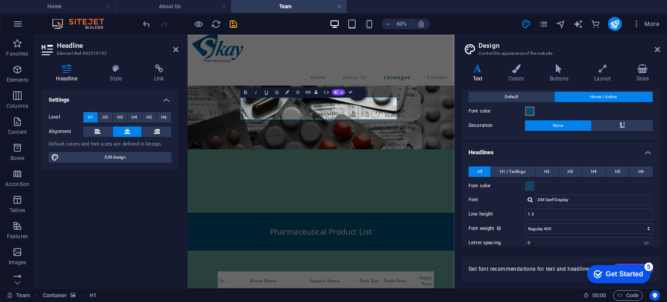
click at [530, 111] on span at bounding box center [529, 111] width 7 height 7
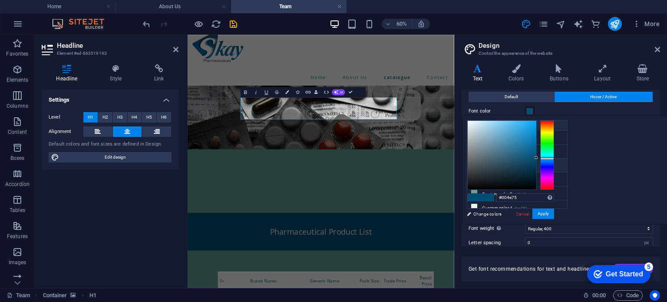
scroll to position [19, 0]
click at [516, 189] on li "Custom color 3 #67a29a" at bounding box center [517, 192] width 100 height 14
type input "#67a29a"
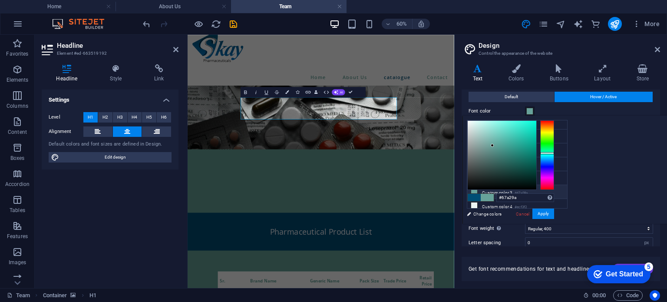
click at [516, 188] on li "Custom color 3 #67a29a" at bounding box center [517, 192] width 100 height 14
click at [583, 172] on figure at bounding box center [410, 172] width 444 height 106
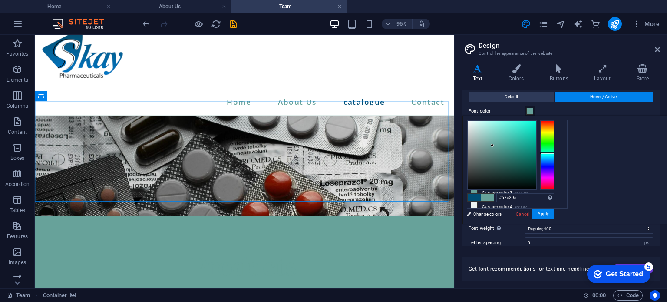
click at [432, 127] on figure at bounding box center [256, 172] width 442 height 106
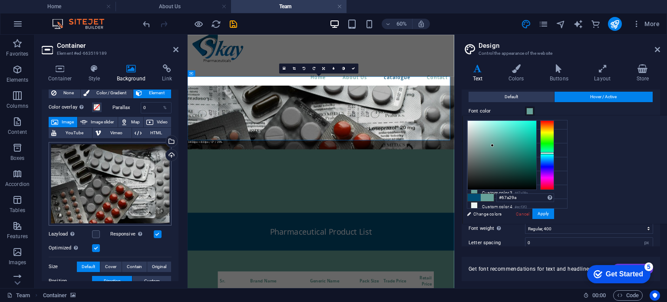
scroll to position [28, 0]
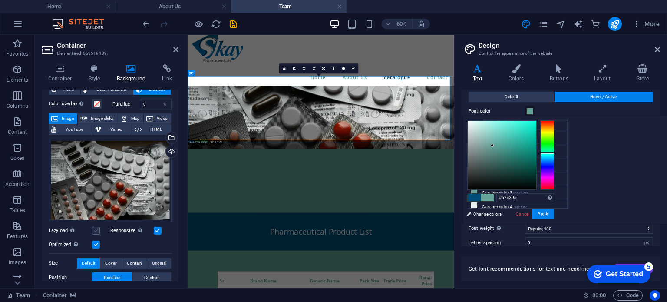
click at [98, 229] on label at bounding box center [96, 231] width 8 height 8
click at [0, 0] on input "Lazyload Loading images after the page loads improves page speed." at bounding box center [0, 0] width 0 height 0
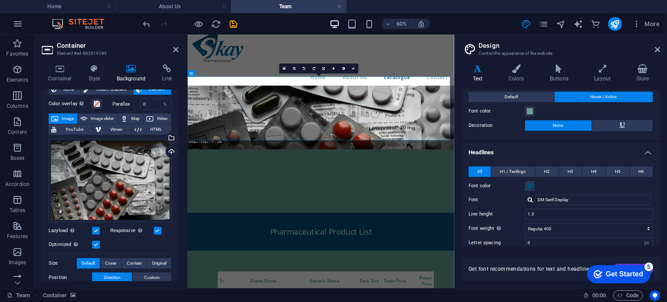
click at [98, 229] on label at bounding box center [96, 231] width 8 height 8
click at [0, 0] on input "Lazyload Loading images after the page loads improves page speed." at bounding box center [0, 0] width 0 height 0
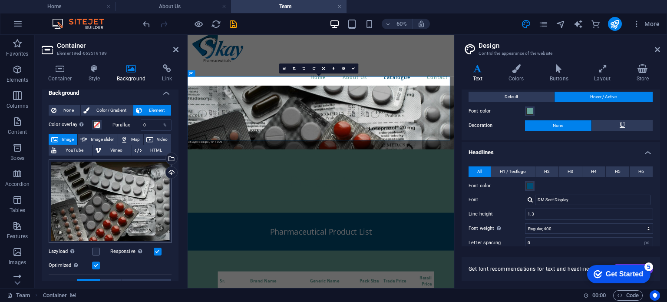
scroll to position [0, 0]
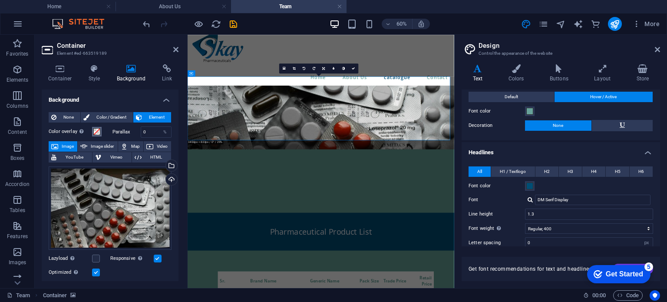
click at [97, 132] on span at bounding box center [96, 131] width 7 height 7
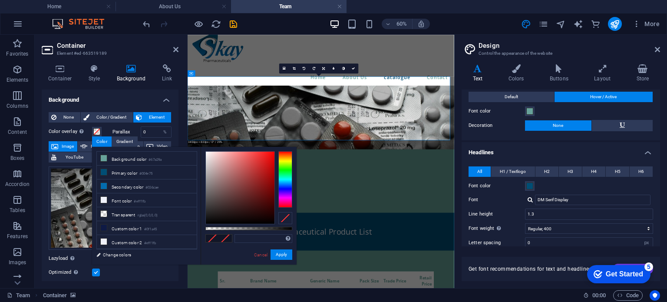
click at [170, 107] on div "None Color / Gradient Element Stretch background to full-width Color overlay Pl…" at bounding box center [110, 264] width 137 height 319
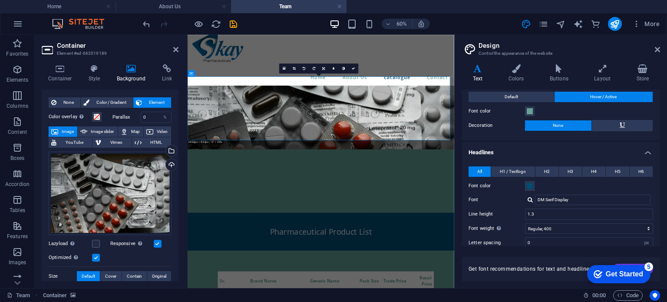
scroll to position [17, 0]
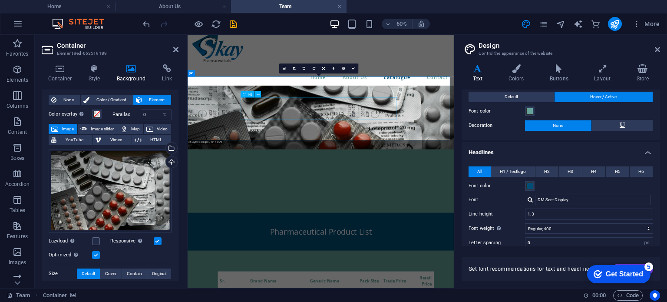
click at [438, 260] on div "Products" at bounding box center [410, 278] width 430 height 36
click at [433, 260] on div "Products" at bounding box center [410, 278] width 430 height 36
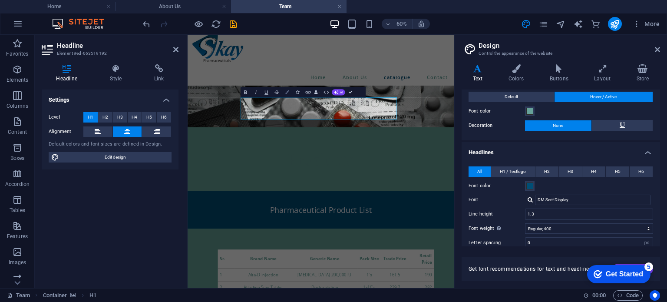
click at [289, 93] on icon "button" at bounding box center [287, 91] width 3 height 3
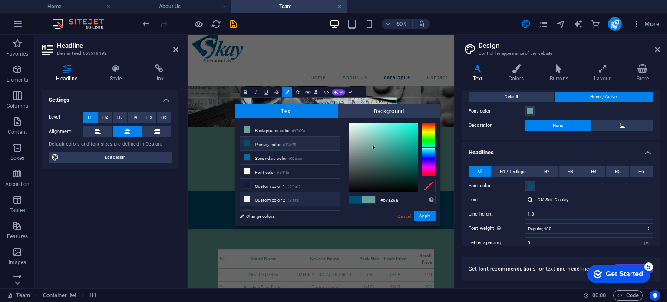
click at [298, 198] on small "#eff1fb" at bounding box center [294, 201] width 12 height 6
type input "#eff1fb"
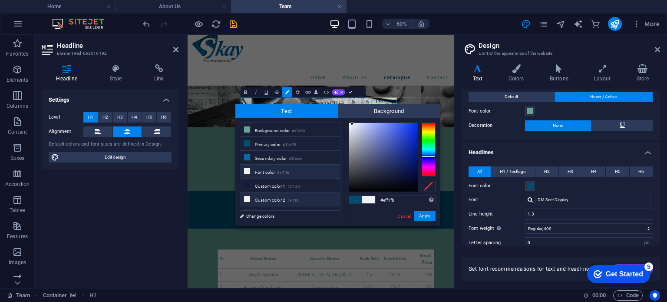
click at [298, 198] on small "#eff1fb" at bounding box center [294, 201] width 12 height 6
click at [423, 217] on button "Apply" at bounding box center [425, 216] width 22 height 10
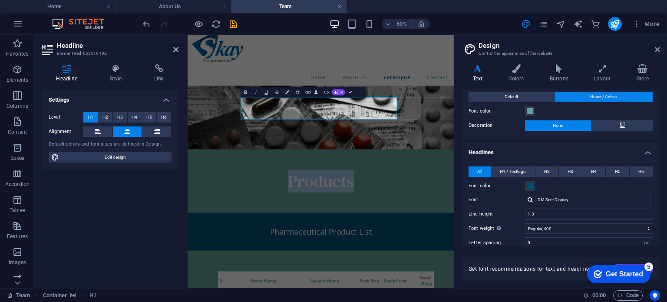
click at [531, 192] on figure at bounding box center [410, 172] width 444 height 106
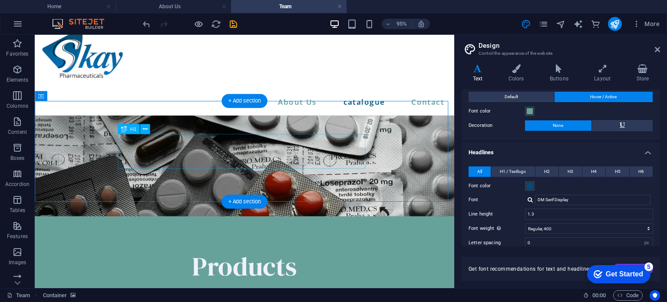
click at [271, 260] on div "Products" at bounding box center [256, 278] width 428 height 36
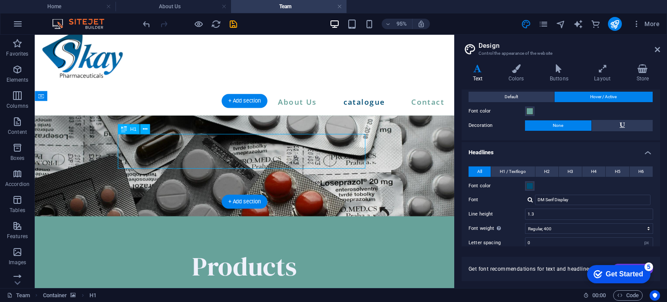
click at [272, 260] on div "Products" at bounding box center [256, 278] width 428 height 36
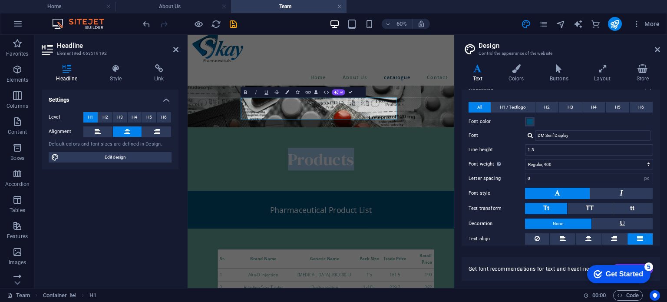
scroll to position [107, 0]
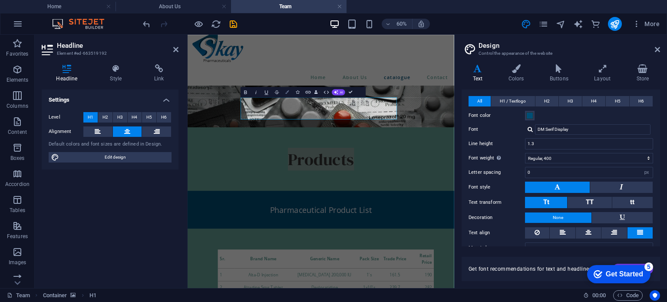
click at [289, 92] on icon "button" at bounding box center [287, 91] width 3 height 3
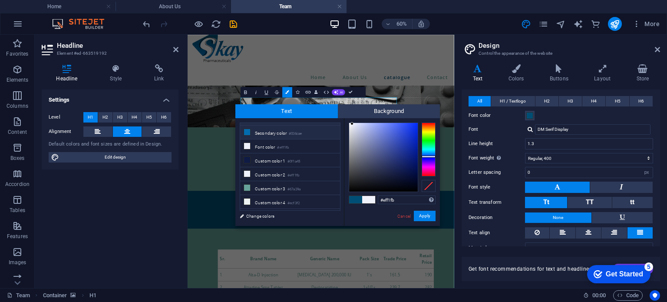
scroll to position [33, 0]
click at [400, 214] on link "Cancel" at bounding box center [404, 216] width 15 height 7
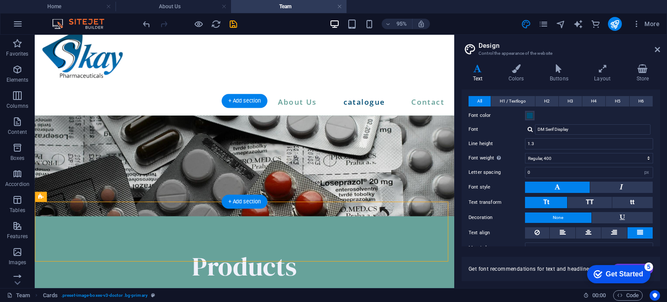
click at [428, 138] on figure at bounding box center [256, 172] width 442 height 106
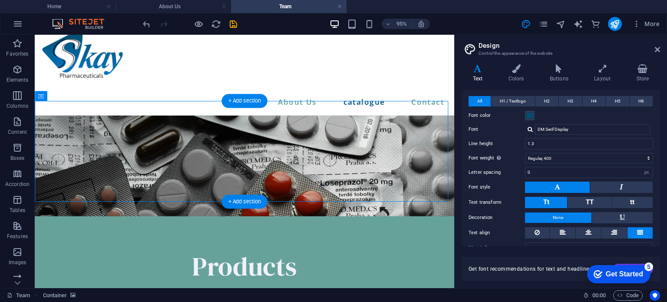
click at [428, 138] on figure at bounding box center [256, 172] width 442 height 106
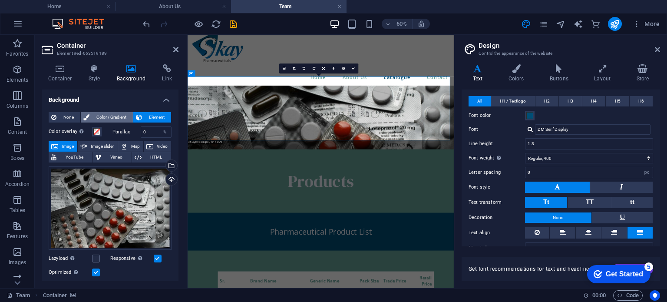
click at [122, 119] on span "Color / Gradient" at bounding box center [111, 117] width 38 height 10
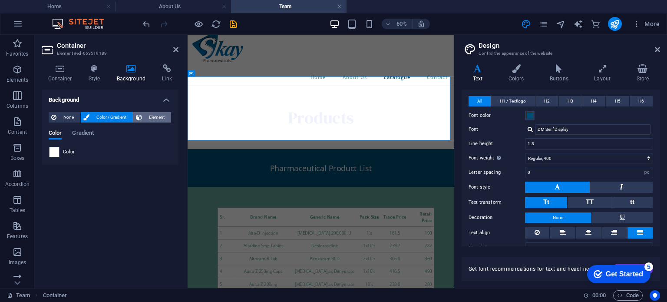
click at [149, 117] on span "Element" at bounding box center [157, 117] width 24 height 10
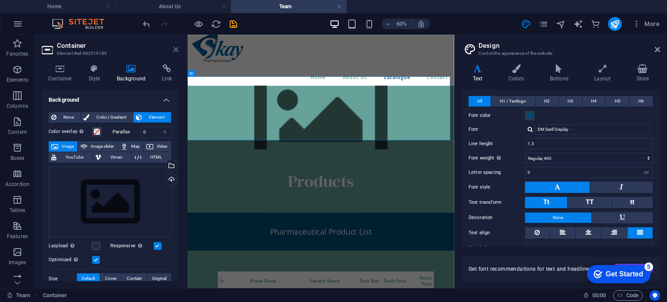
click at [175, 50] on icon at bounding box center [175, 49] width 5 height 7
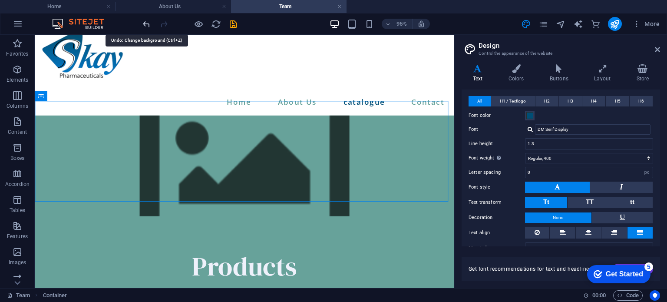
click at [148, 21] on icon "undo" at bounding box center [147, 24] width 10 height 10
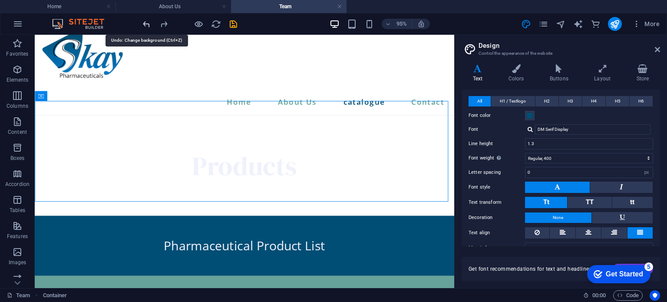
click at [148, 21] on icon "undo" at bounding box center [147, 24] width 10 height 10
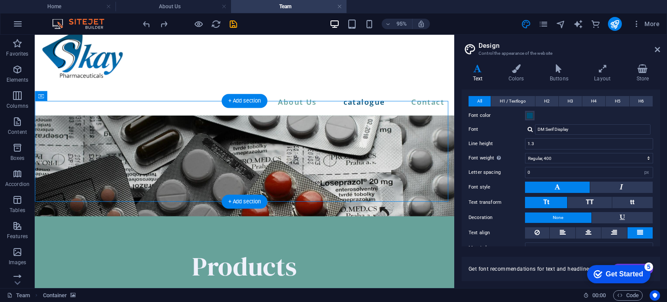
click at [145, 119] on figure at bounding box center [256, 172] width 442 height 106
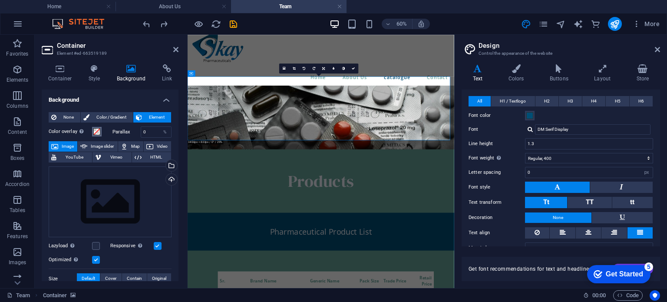
click at [96, 130] on span at bounding box center [96, 131] width 7 height 7
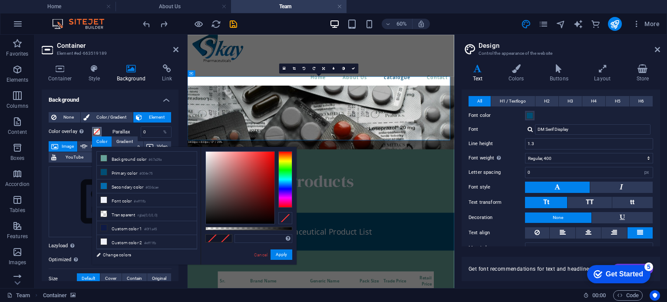
click at [96, 130] on span at bounding box center [96, 131] width 7 height 7
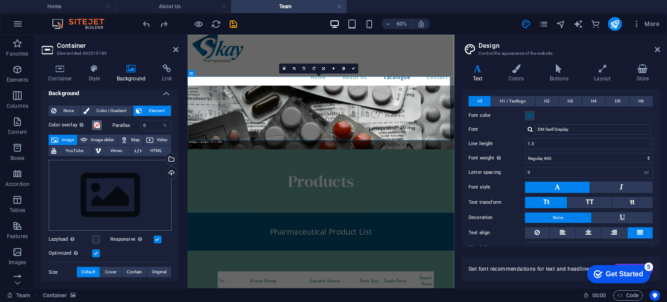
scroll to position [0, 0]
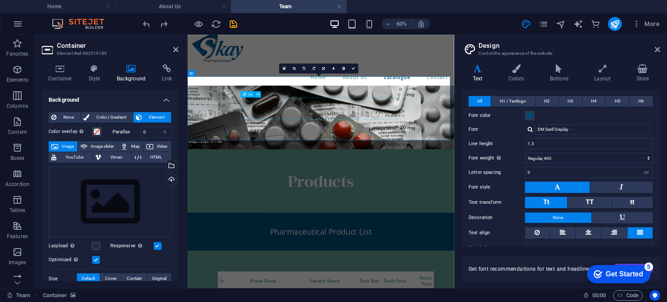
click at [388, 260] on div "Products" at bounding box center [410, 278] width 430 height 36
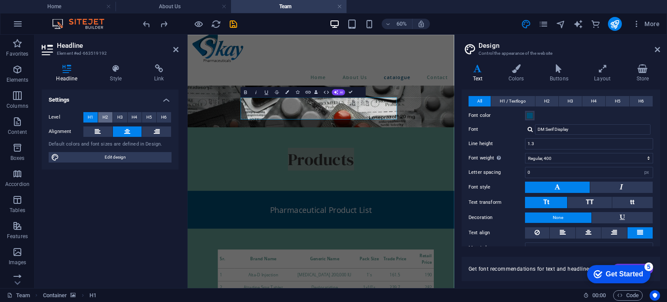
click at [107, 117] on span "H2" at bounding box center [105, 117] width 6 height 10
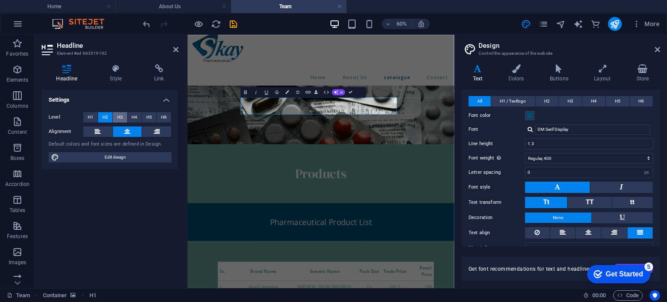
click at [122, 116] on span "H3" at bounding box center [120, 117] width 6 height 10
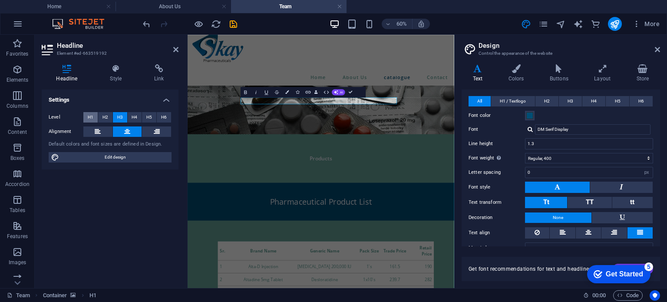
click at [90, 115] on span "H1" at bounding box center [91, 117] width 6 height 10
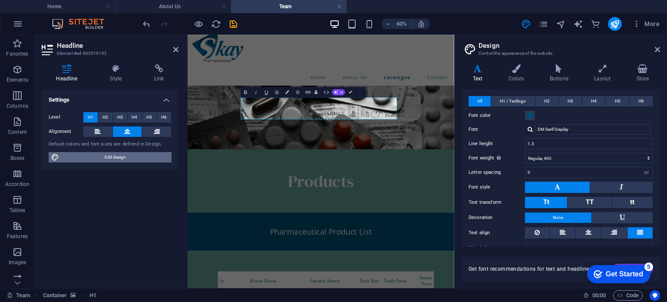
click at [117, 154] on span "Edit design" at bounding box center [115, 157] width 107 height 10
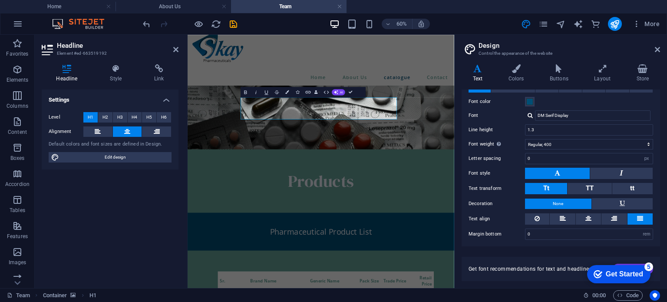
scroll to position [121, 0]
click at [521, 76] on h4 "Colors" at bounding box center [517, 73] width 41 height 18
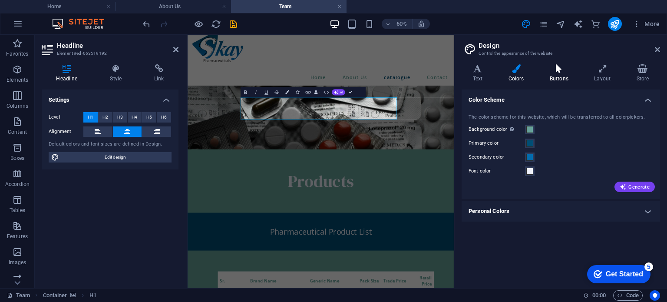
click at [559, 69] on icon at bounding box center [559, 68] width 41 height 9
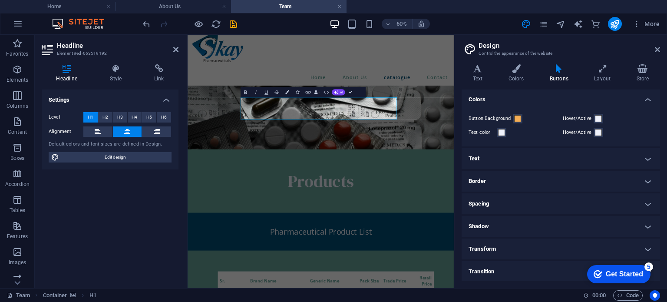
scroll to position [13, 0]
click at [596, 71] on icon at bounding box center [602, 68] width 39 height 9
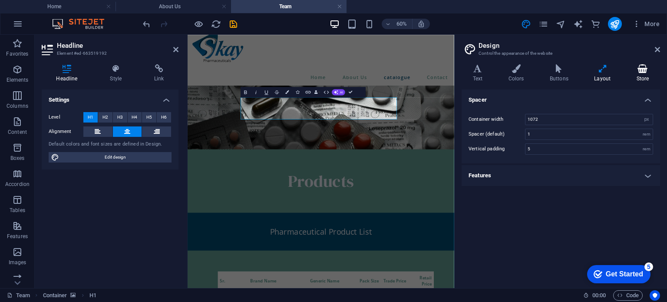
click at [633, 74] on h4 "Store" at bounding box center [642, 73] width 35 height 18
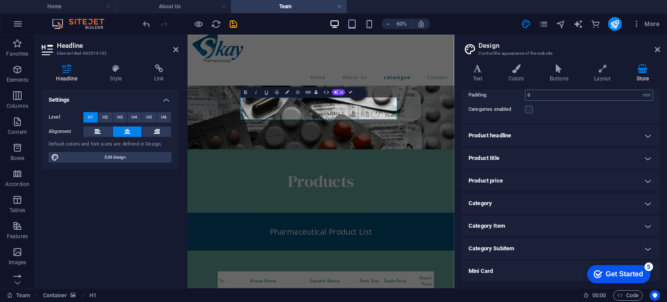
scroll to position [52, 0]
click at [552, 132] on h4 "Product headline" at bounding box center [561, 136] width 198 height 21
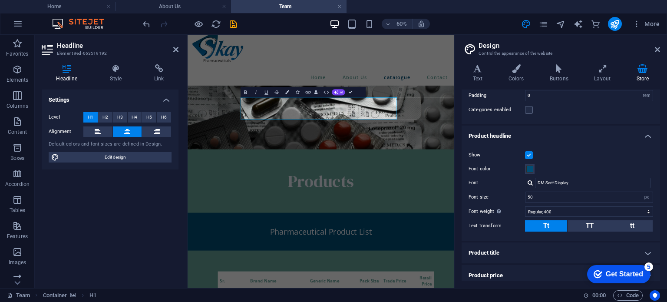
click at [552, 132] on h4 "Product headline" at bounding box center [561, 134] width 198 height 16
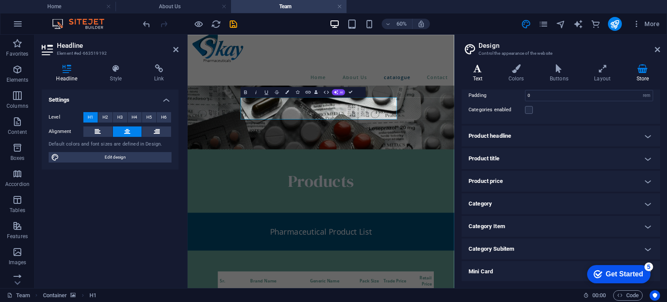
click at [483, 75] on h4 "Text" at bounding box center [480, 73] width 36 height 18
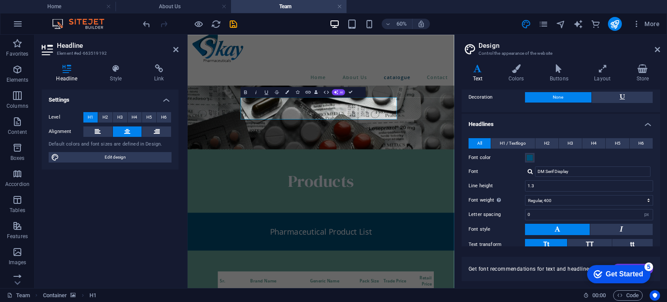
scroll to position [68, 0]
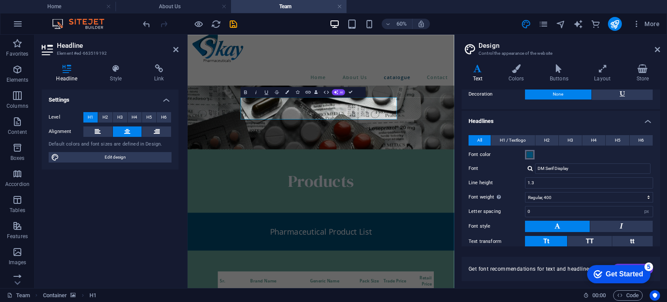
click at [530, 152] on span at bounding box center [529, 154] width 7 height 7
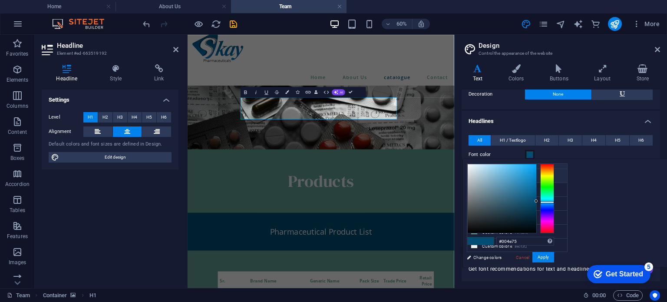
scroll to position [33, 0]
click at [403, 259] on span "Products" at bounding box center [410, 278] width 110 height 38
click at [288, 95] on button "Colors" at bounding box center [287, 92] width 10 height 10
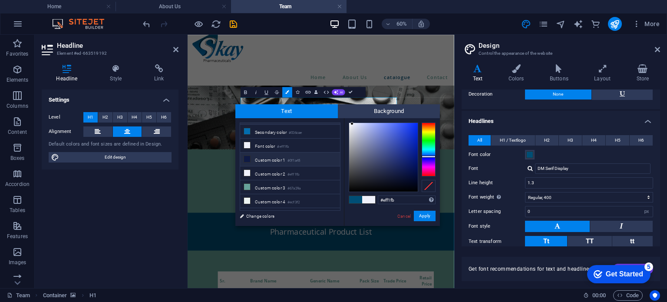
scroll to position [33, 0]
drag, startPoint x: 350, startPoint y: 122, endPoint x: 384, endPoint y: 148, distance: 42.7
click at [384, 148] on div "#eff1fb Supported formats #0852ed rgb(8, 82, 237) rgba(8, 82, 237, 90%) hsv(221…" at bounding box center [392, 235] width 96 height 234
click at [411, 184] on div at bounding box center [383, 157] width 69 height 69
type input "#000000"
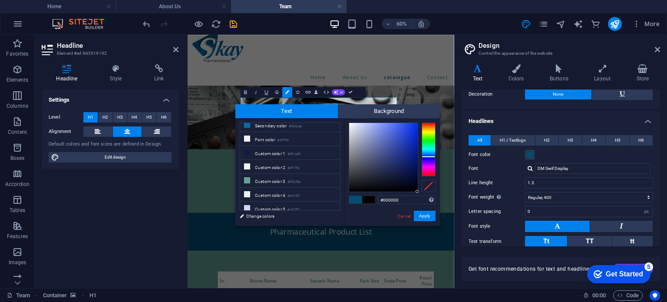
drag, startPoint x: 412, startPoint y: 185, endPoint x: 419, endPoint y: 195, distance: 11.6
click at [419, 195] on div "#000000 Supported formats #0852ed rgb(8, 82, 237) rgba(8, 82, 237, 90%) hsv(221…" at bounding box center [392, 235] width 96 height 234
click at [424, 212] on button "Apply" at bounding box center [425, 216] width 22 height 10
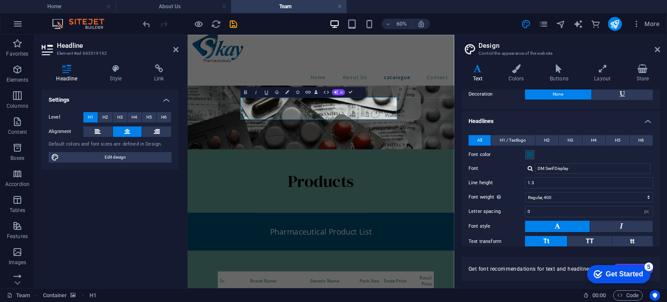
click at [409, 161] on div "H1 Container Container Spacer Text Table Text Cards Unequal Columns Text Overla…" at bounding box center [321, 161] width 267 height 253
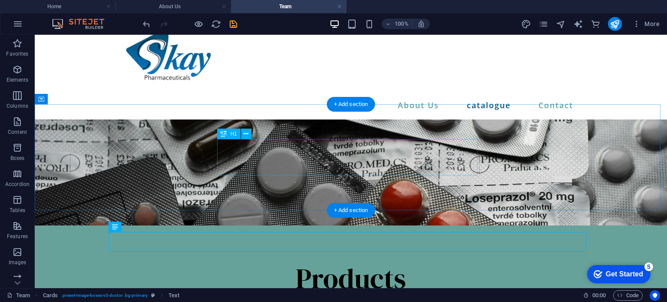
click at [353, 260] on div "Products" at bounding box center [351, 278] width 452 height 36
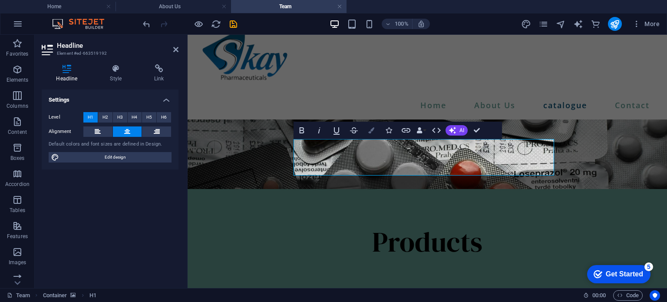
click at [371, 131] on icon "button" at bounding box center [371, 130] width 6 height 6
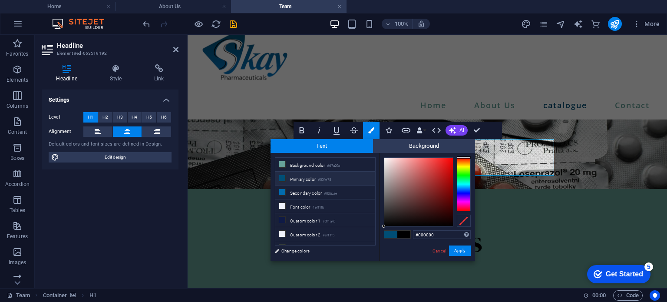
type input "#004e75"
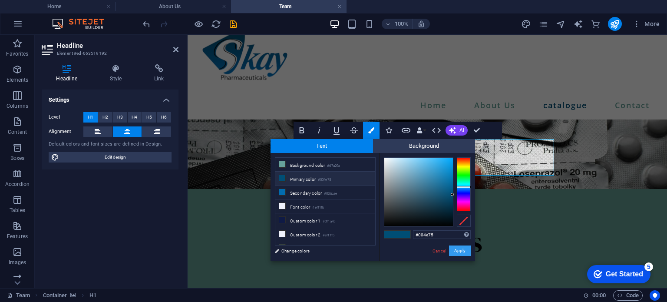
click at [461, 248] on button "Apply" at bounding box center [460, 250] width 22 height 10
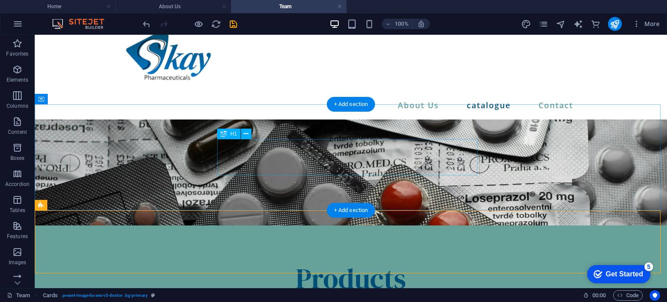
click at [356, 260] on div "Products" at bounding box center [351, 278] width 452 height 36
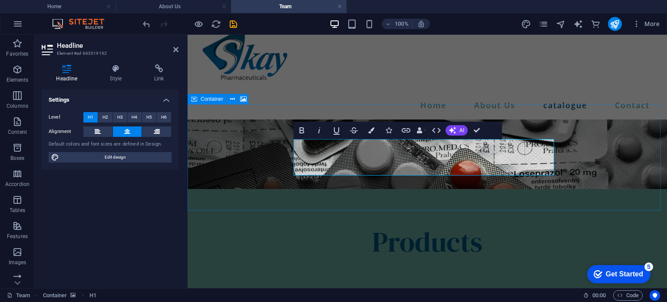
click at [348, 193] on div "Products" at bounding box center [427, 206] width 479 height 175
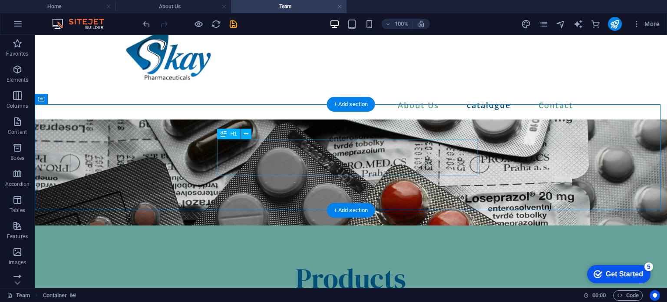
click at [355, 260] on div "Products" at bounding box center [351, 278] width 452 height 36
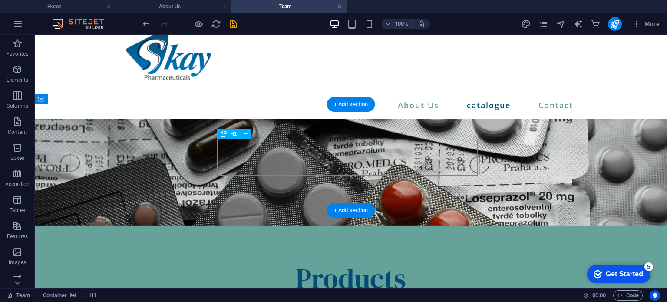
click at [355, 260] on div "Products" at bounding box center [351, 278] width 452 height 36
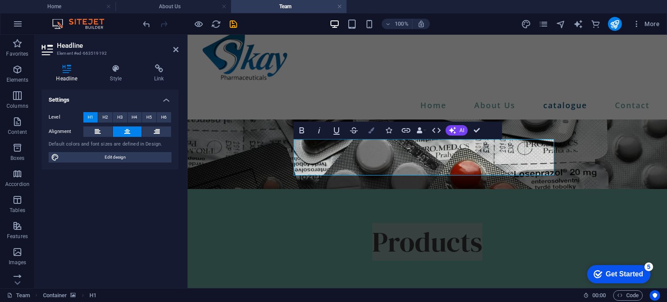
click at [372, 131] on icon "button" at bounding box center [371, 130] width 6 height 6
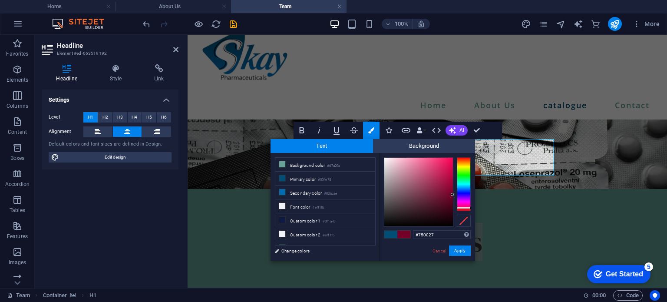
drag, startPoint x: 462, startPoint y: 187, endPoint x: 464, endPoint y: 208, distance: 20.5
click at [464, 208] on div at bounding box center [464, 208] width 14 height 2
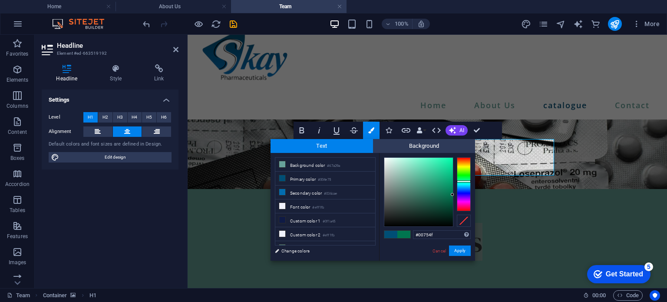
drag, startPoint x: 467, startPoint y: 208, endPoint x: 467, endPoint y: 181, distance: 26.9
click at [467, 181] on div at bounding box center [464, 181] width 14 height 2
type input "#08d794"
click at [450, 168] on div at bounding box center [418, 192] width 69 height 69
click at [461, 248] on button "Apply" at bounding box center [460, 250] width 22 height 10
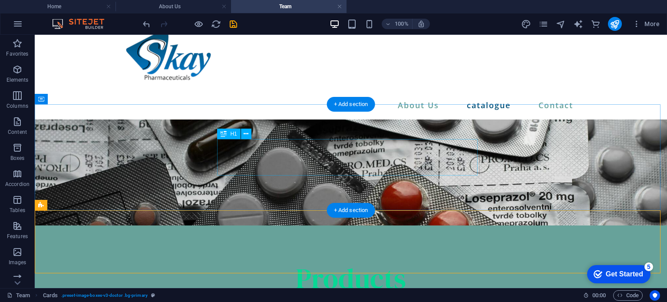
click at [379, 260] on div "Products" at bounding box center [351, 278] width 452 height 36
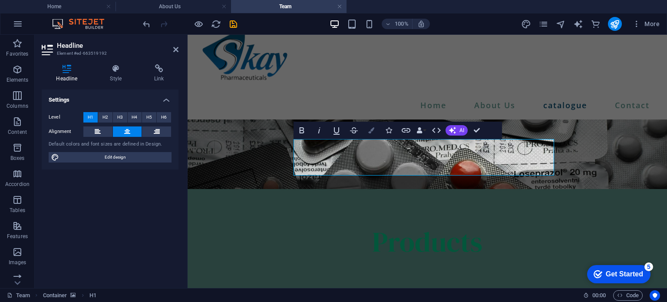
click at [370, 138] on button "Colors" at bounding box center [371, 130] width 17 height 17
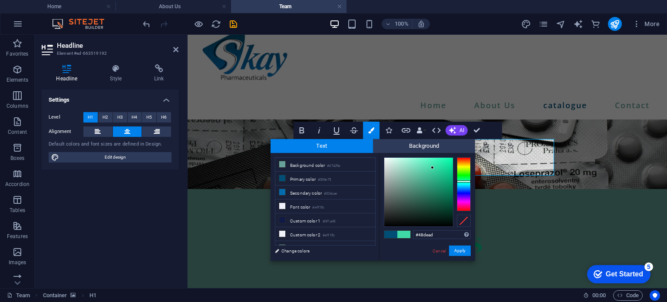
type input "#49deae"
drag, startPoint x: 439, startPoint y: 168, endPoint x: 430, endPoint y: 166, distance: 8.9
click at [430, 166] on div at bounding box center [418, 192] width 69 height 69
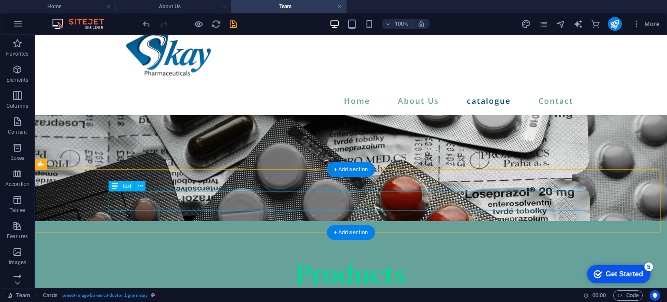
scroll to position [30, 0]
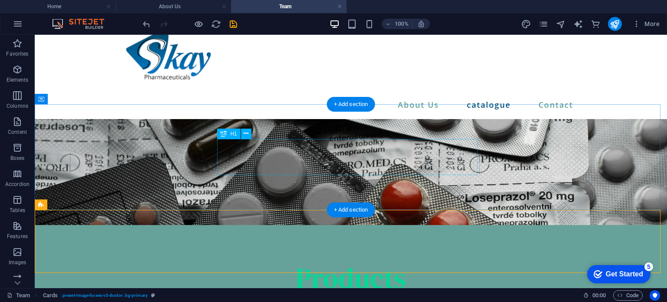
click at [377, 260] on div "Products" at bounding box center [351, 278] width 452 height 36
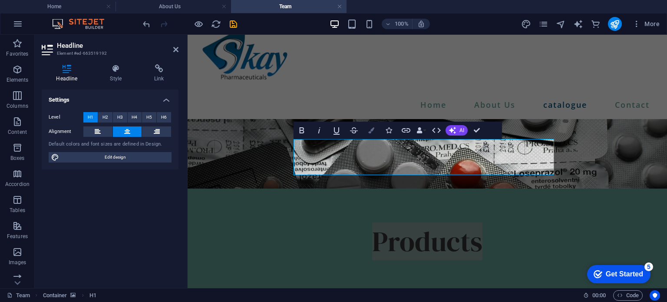
click at [370, 134] on button "Colors" at bounding box center [371, 130] width 17 height 17
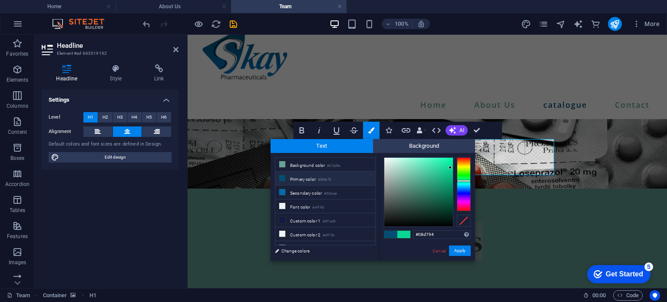
type input "#081ed7"
click at [462, 192] on div at bounding box center [464, 184] width 14 height 54
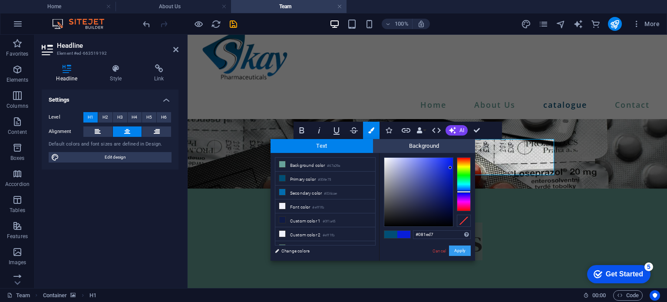
click at [461, 251] on button "Apply" at bounding box center [460, 250] width 22 height 10
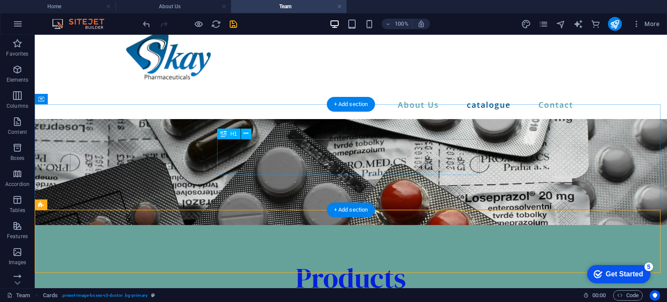
click at [397, 260] on div "Products" at bounding box center [351, 278] width 452 height 36
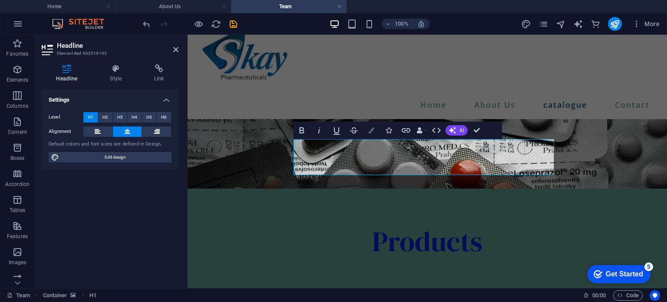
click at [377, 125] on button "Colors" at bounding box center [371, 130] width 17 height 17
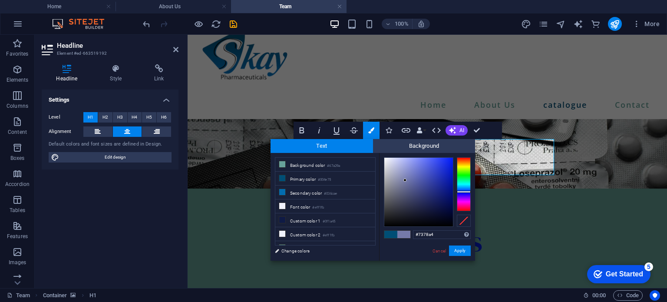
type input "#7278a4"
drag, startPoint x: 417, startPoint y: 182, endPoint x: 405, endPoint y: 182, distance: 11.7
click at [405, 182] on div at bounding box center [418, 192] width 69 height 69
click at [458, 250] on button "Apply" at bounding box center [460, 250] width 22 height 10
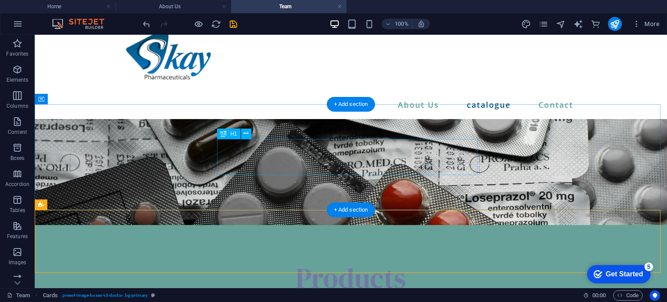
click at [370, 260] on div "Products" at bounding box center [351, 278] width 452 height 36
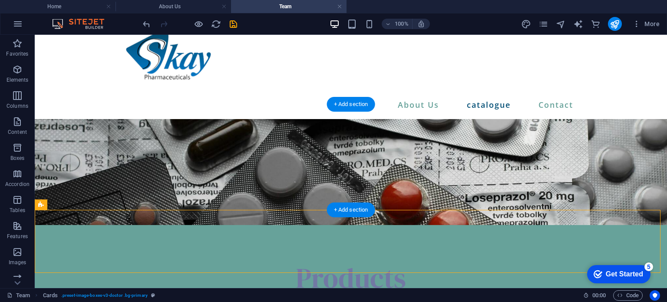
click at [443, 120] on figure at bounding box center [351, 172] width 632 height 106
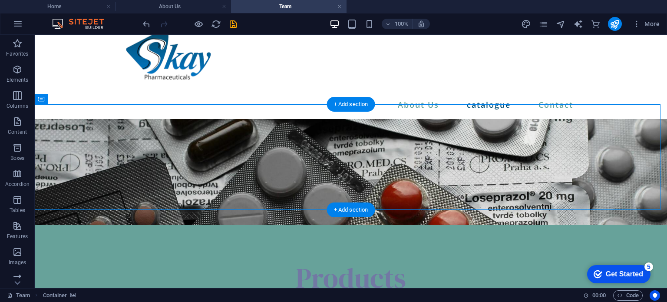
click at [443, 120] on figure at bounding box center [351, 172] width 632 height 106
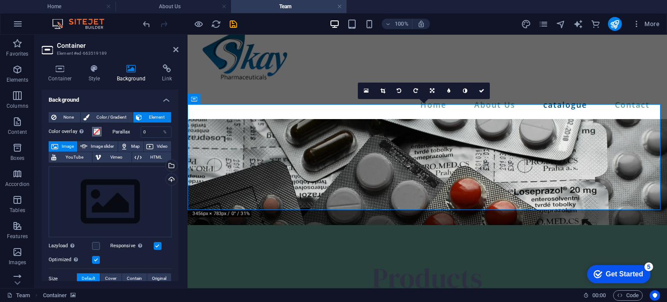
click at [96, 132] on span at bounding box center [96, 131] width 7 height 7
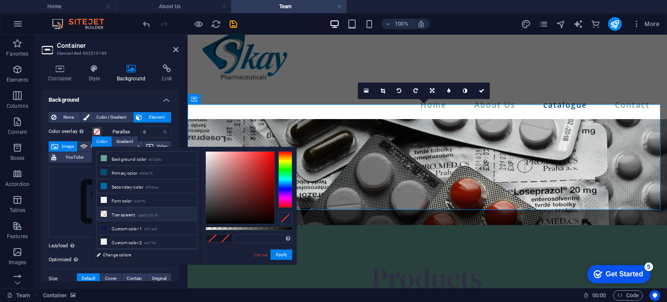
click at [143, 212] on small "rgba(0,0,0,.0)" at bounding box center [148, 215] width 20 height 6
type input "rgba(0, 0, 0, 0)"
click at [284, 254] on button "Apply" at bounding box center [282, 254] width 22 height 10
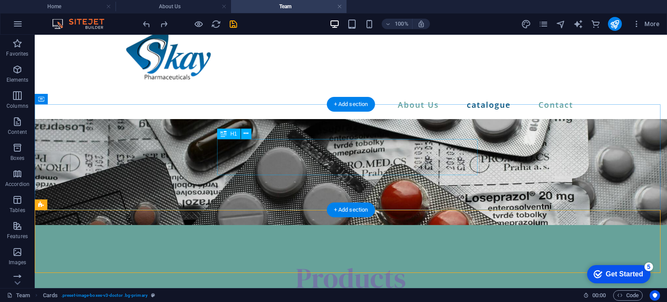
click at [251, 260] on div "Products" at bounding box center [351, 278] width 452 height 36
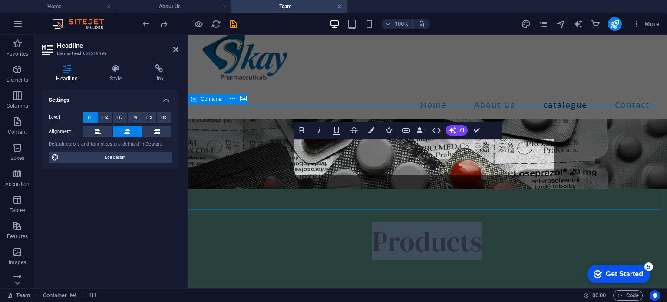
click at [251, 138] on figure at bounding box center [427, 153] width 479 height 69
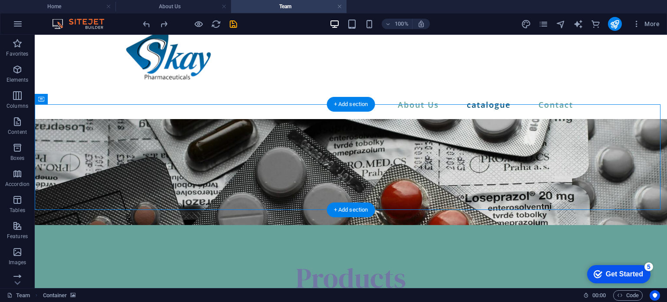
click at [168, 134] on figure at bounding box center [351, 172] width 632 height 106
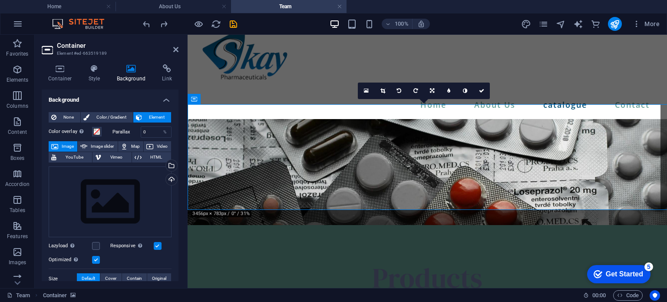
click at [168, 134] on div "%" at bounding box center [165, 132] width 12 height 10
click at [243, 99] on icon at bounding box center [243, 98] width 7 height 9
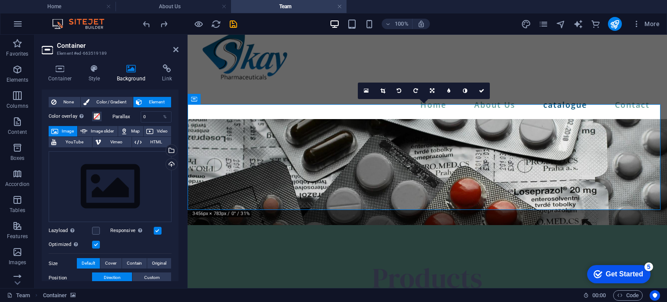
scroll to position [0, 0]
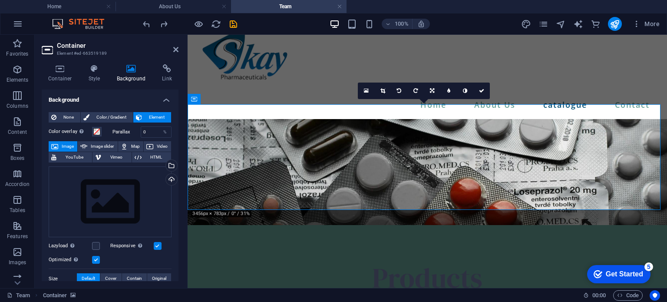
click at [68, 144] on span "Image" at bounding box center [68, 146] width 14 height 10
click at [148, 195] on div "Drag files here, click to choose files or select files from Files or our free s…" at bounding box center [110, 201] width 123 height 71
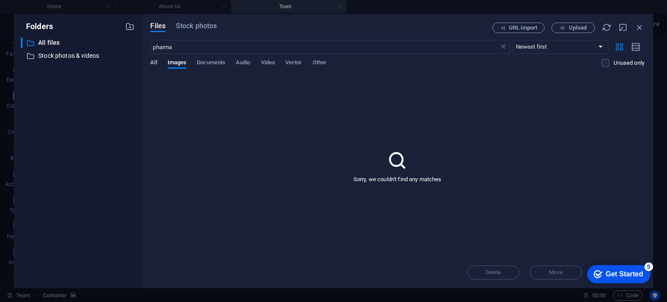
click at [152, 64] on span "All" at bounding box center [153, 63] width 7 height 12
click at [98, 55] on p "Stock photos & videos" at bounding box center [78, 56] width 81 height 10
click at [196, 27] on span "Stock photos" at bounding box center [196, 26] width 41 height 10
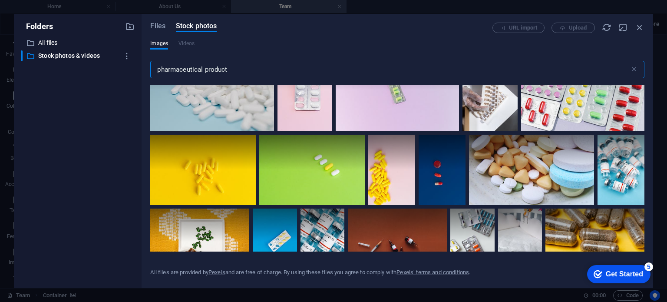
scroll to position [1831, 0]
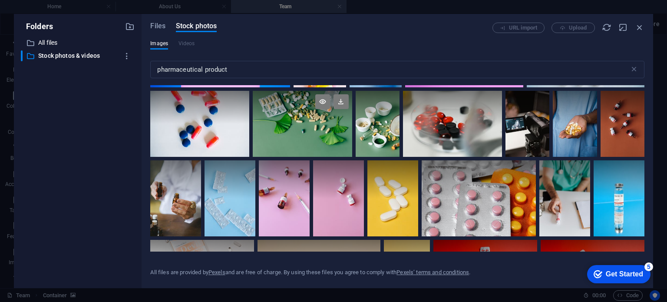
click at [323, 118] on div at bounding box center [302, 124] width 99 height 66
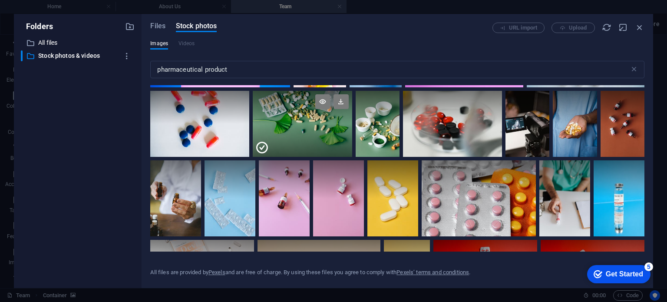
click at [323, 124] on div at bounding box center [302, 140] width 99 height 33
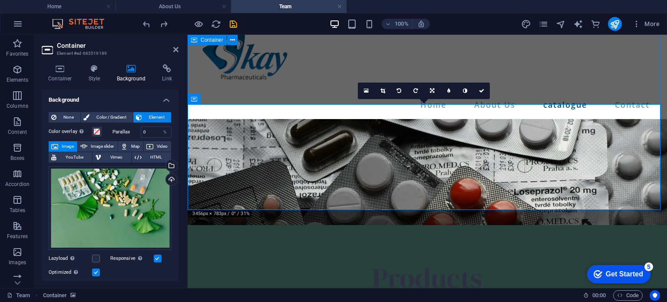
click at [321, 87] on div "Home About Us catalogue Contact" at bounding box center [427, 61] width 479 height 115
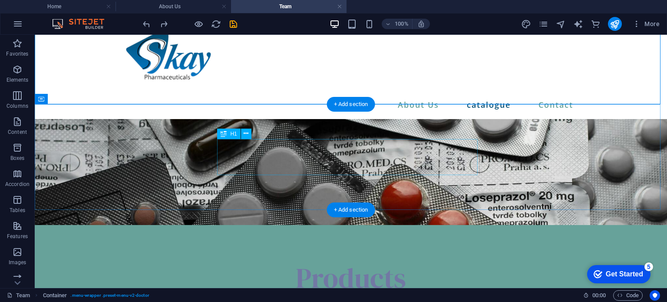
click at [355, 260] on div "Products" at bounding box center [351, 278] width 452 height 36
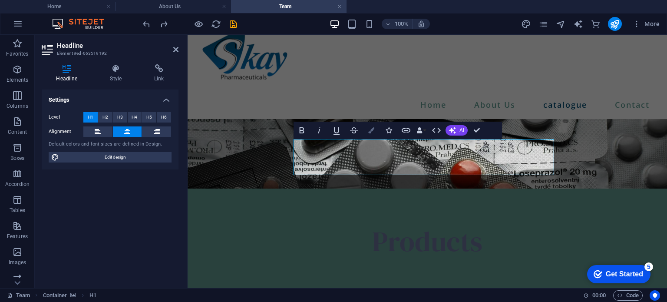
click at [377, 129] on button "Colors" at bounding box center [371, 130] width 17 height 17
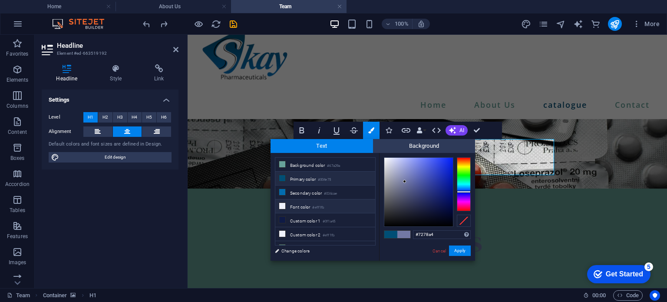
click at [321, 205] on small "#eff1fb" at bounding box center [318, 208] width 12 height 6
type input "#eff1fb"
click at [321, 205] on small "#eff1fb" at bounding box center [318, 208] width 12 height 6
click at [453, 245] on button "Apply" at bounding box center [460, 250] width 22 height 10
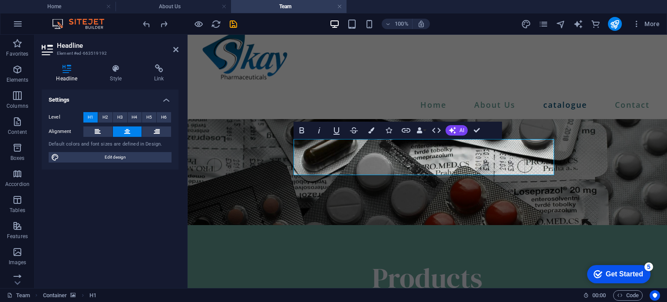
click at [514, 124] on figure at bounding box center [427, 172] width 479 height 106
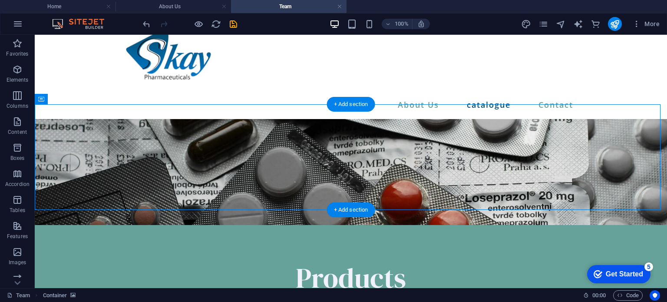
click at [176, 140] on figure at bounding box center [351, 172] width 632 height 106
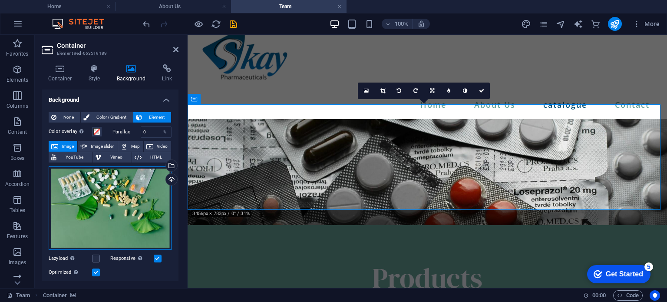
click at [124, 186] on div "Drag files here, click to choose files or select files from Files or our free s…" at bounding box center [110, 207] width 123 height 83
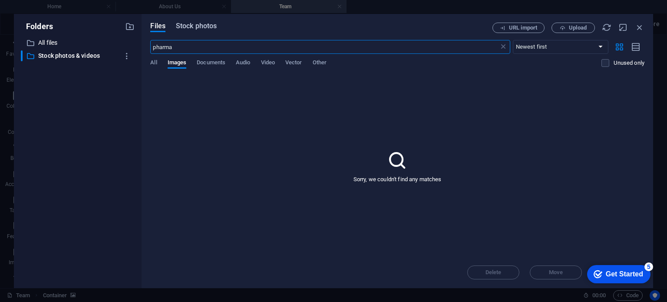
click at [205, 24] on span "Stock photos" at bounding box center [196, 26] width 41 height 10
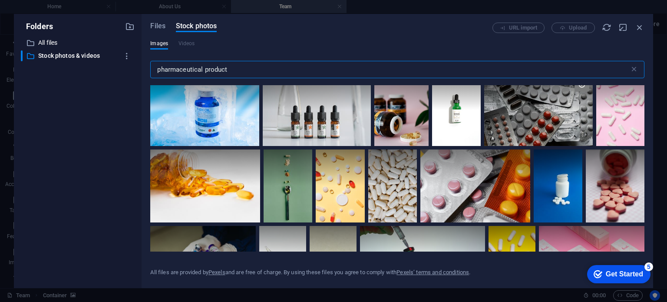
scroll to position [1110, 0]
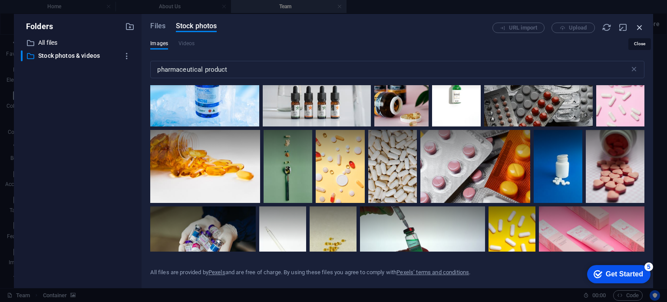
click at [641, 24] on icon "button" at bounding box center [640, 28] width 10 height 10
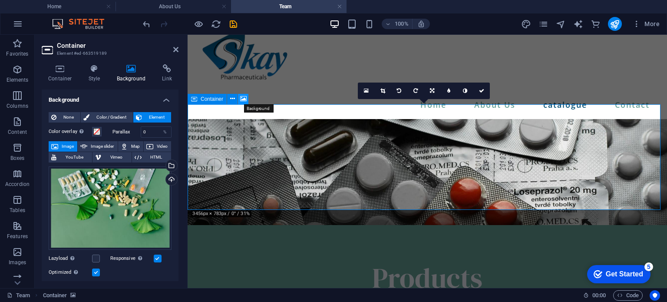
click at [241, 101] on icon at bounding box center [243, 98] width 7 height 9
click at [231, 99] on icon at bounding box center [232, 98] width 5 height 9
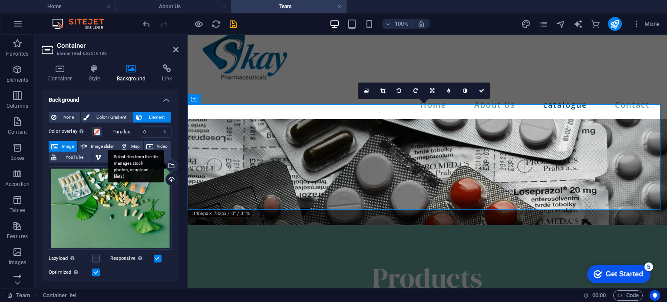
click at [164, 165] on div "Select files from the file manager, stock photos, or upload file(s)" at bounding box center [136, 166] width 56 height 33
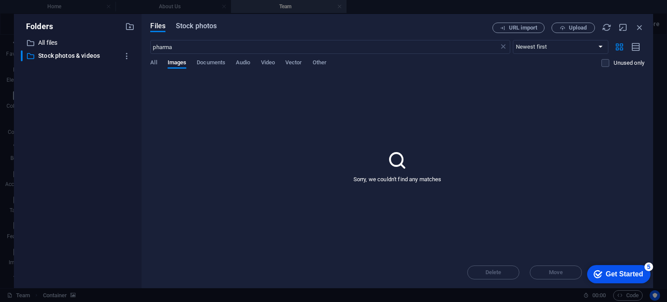
click at [194, 26] on span "Stock photos" at bounding box center [196, 26] width 41 height 10
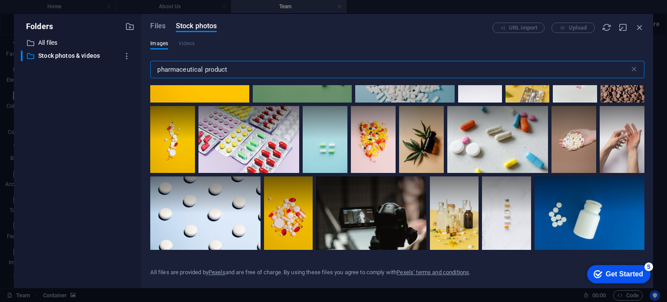
scroll to position [1449, 0]
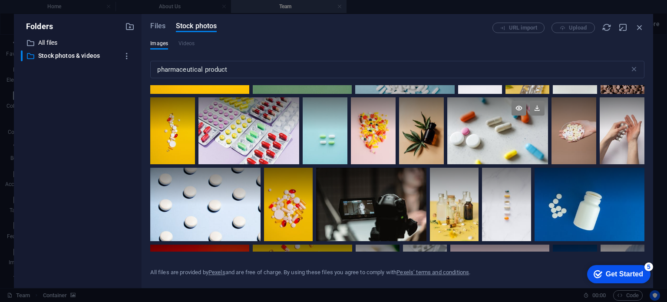
click at [473, 133] on div at bounding box center [497, 130] width 101 height 67
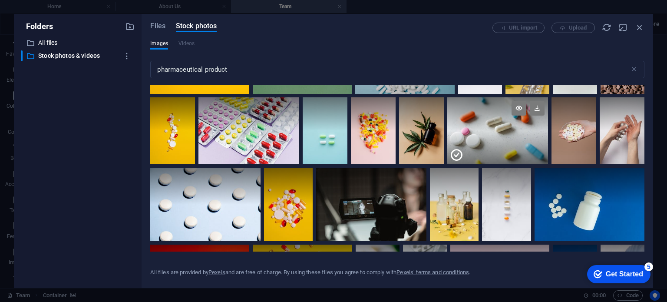
click at [473, 133] on div at bounding box center [497, 147] width 101 height 33
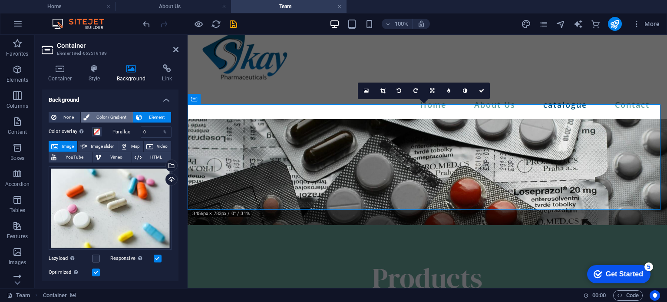
click at [114, 116] on span "Color / Gradient" at bounding box center [111, 117] width 38 height 10
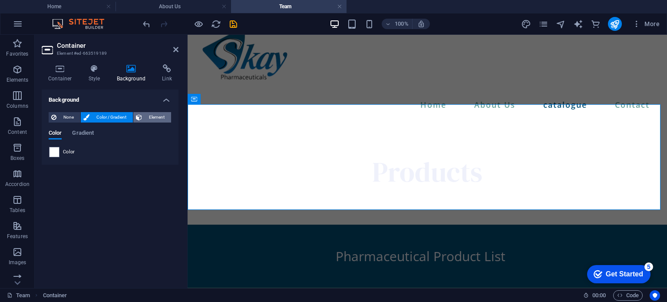
click at [145, 116] on span "Element" at bounding box center [157, 117] width 24 height 10
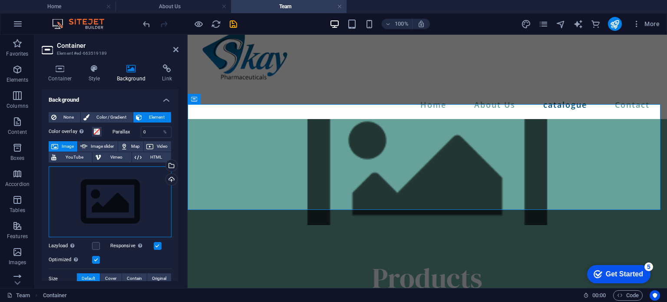
click at [155, 191] on div "Drag files here, click to choose files or select files from Files or our free s…" at bounding box center [110, 201] width 123 height 71
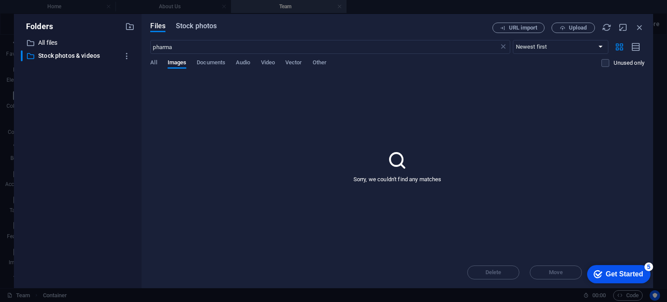
click at [200, 26] on span "Stock photos" at bounding box center [196, 26] width 41 height 10
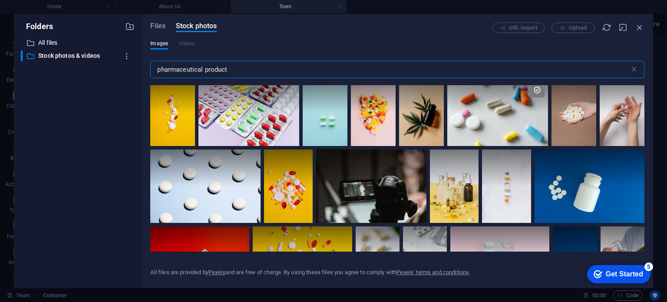
scroll to position [1452, 0]
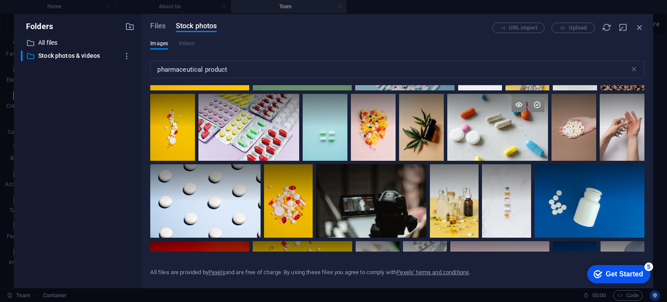
click at [467, 128] on div at bounding box center [497, 127] width 101 height 67
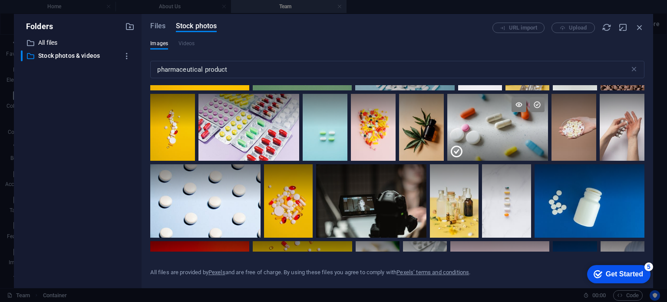
click at [467, 128] on div at bounding box center [497, 143] width 101 height 33
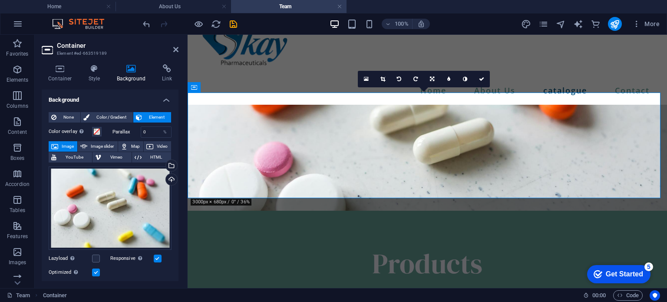
scroll to position [46, 0]
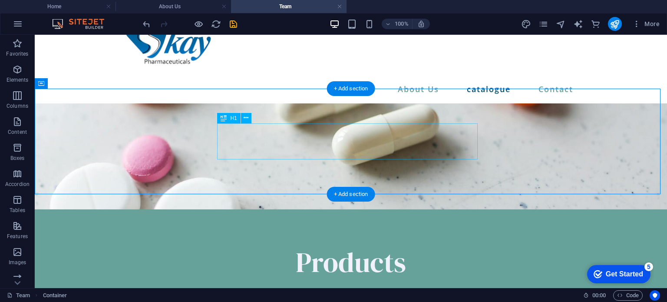
click at [335, 244] on div "Products" at bounding box center [351, 262] width 452 height 36
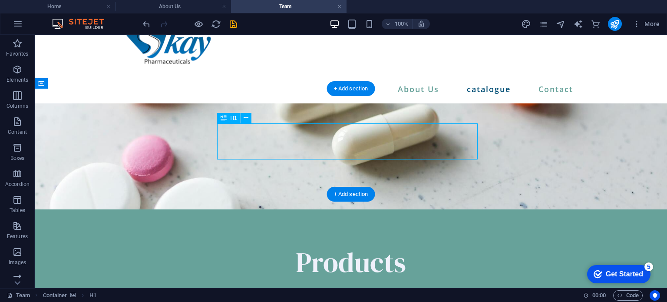
click at [335, 244] on div "Products" at bounding box center [351, 262] width 452 height 36
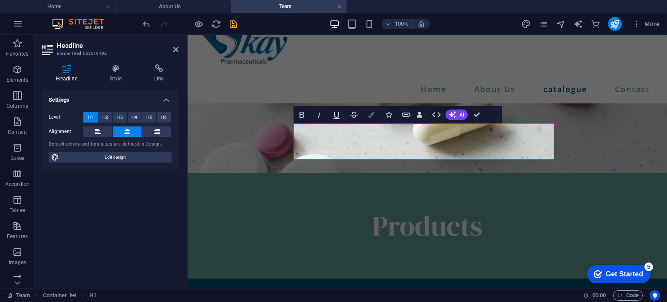
click at [368, 114] on icon "button" at bounding box center [371, 115] width 6 height 6
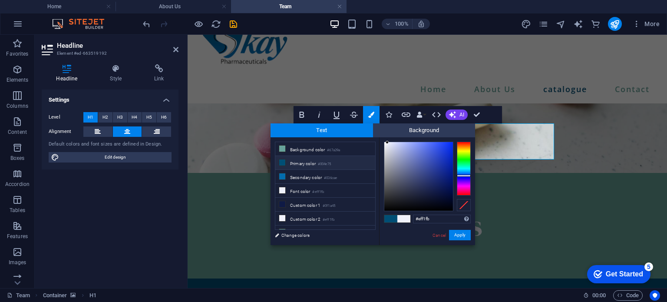
click at [313, 158] on li "Primary color #004e75" at bounding box center [325, 163] width 100 height 14
type input "#004e75"
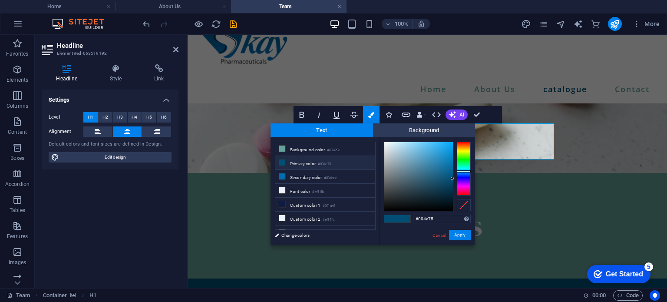
click at [313, 158] on li "Primary color #004e75" at bounding box center [325, 163] width 100 height 14
click at [467, 230] on button "Apply" at bounding box center [460, 235] width 22 height 10
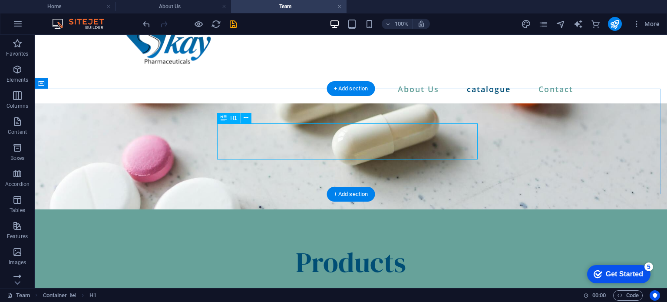
click at [363, 244] on div "Products" at bounding box center [351, 262] width 452 height 36
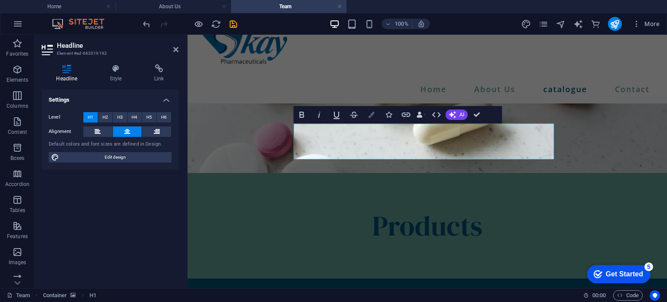
click at [375, 114] on button "Colors" at bounding box center [371, 114] width 17 height 17
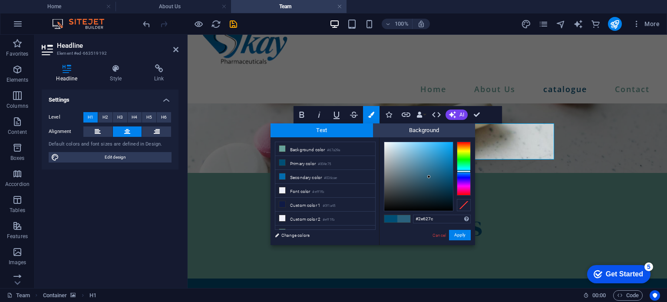
type input "#2f627c"
drag, startPoint x: 433, startPoint y: 177, endPoint x: 427, endPoint y: 177, distance: 6.5
click at [427, 177] on div at bounding box center [418, 176] width 69 height 69
click at [461, 234] on button "Apply" at bounding box center [460, 235] width 22 height 10
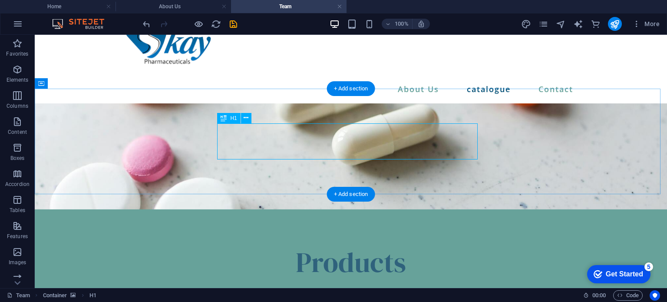
click at [345, 244] on div "Products" at bounding box center [351, 262] width 452 height 36
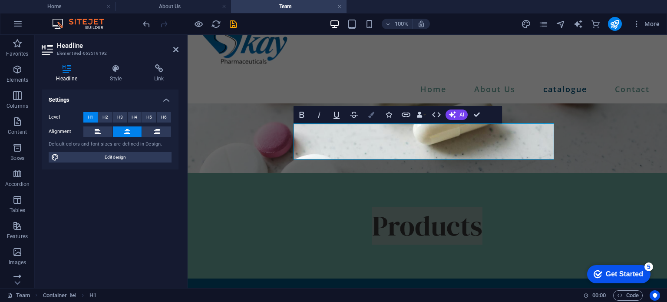
click at [370, 119] on button "Colors" at bounding box center [371, 114] width 17 height 17
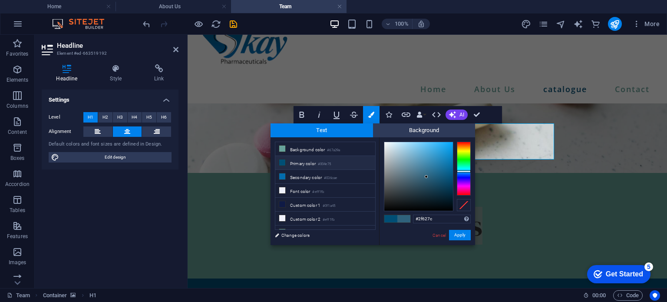
type input "#476574"
click at [410, 179] on div at bounding box center [418, 176] width 69 height 69
click at [457, 234] on button "Apply" at bounding box center [460, 235] width 22 height 10
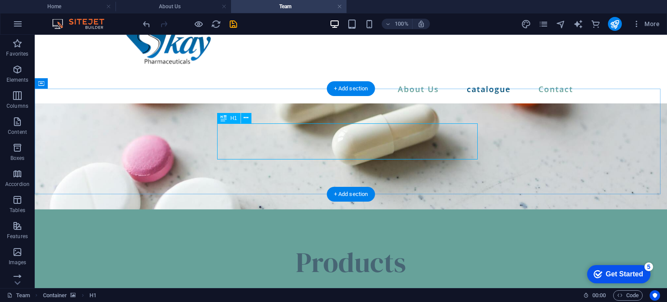
click at [407, 244] on div "Products" at bounding box center [351, 262] width 452 height 36
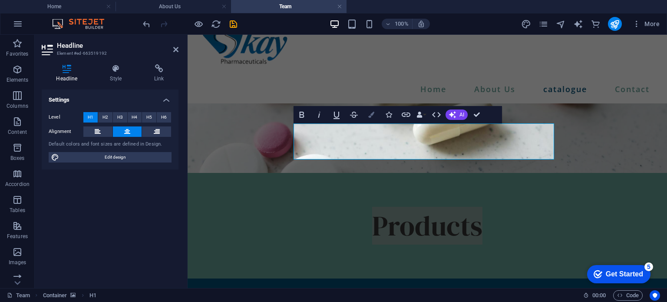
click at [375, 115] on button "Colors" at bounding box center [371, 114] width 17 height 17
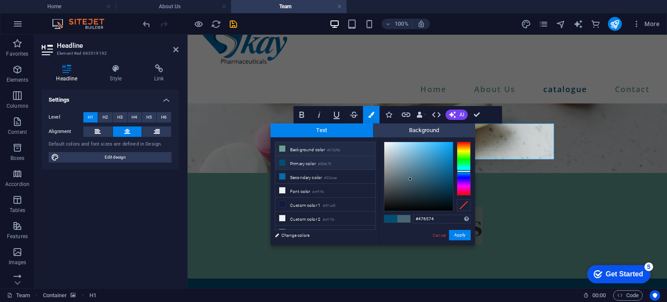
click at [328, 144] on li "Background color #67a29a" at bounding box center [325, 149] width 100 height 14
type input "#67a29a"
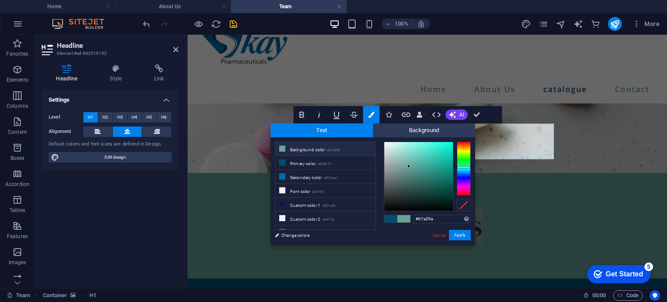
click at [328, 144] on li "Background color #67a29a" at bounding box center [325, 149] width 100 height 14
click at [461, 235] on button "Apply" at bounding box center [460, 235] width 22 height 10
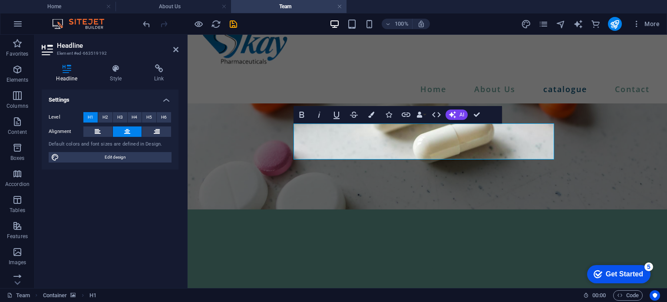
click at [446, 168] on figure at bounding box center [427, 156] width 479 height 106
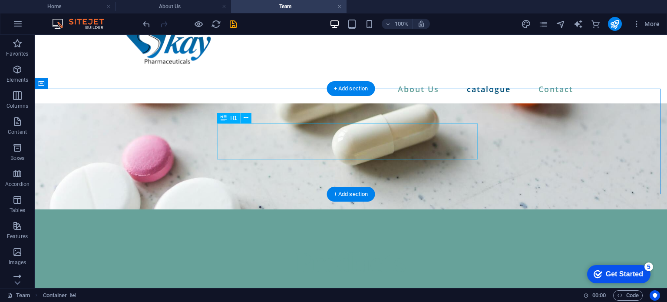
click at [392, 244] on div "Products" at bounding box center [351, 262] width 452 height 36
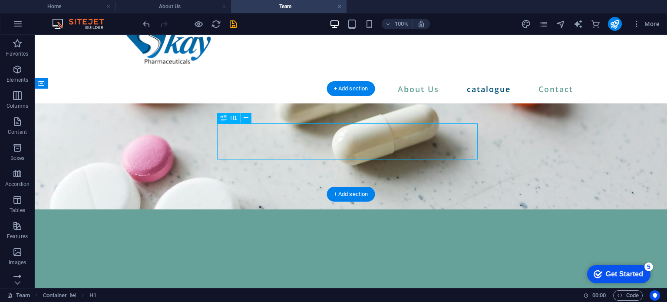
click at [392, 244] on div "Products" at bounding box center [351, 262] width 452 height 36
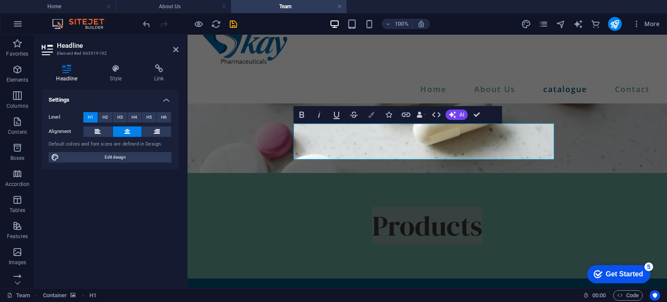
click at [377, 115] on button "Colors" at bounding box center [371, 114] width 17 height 17
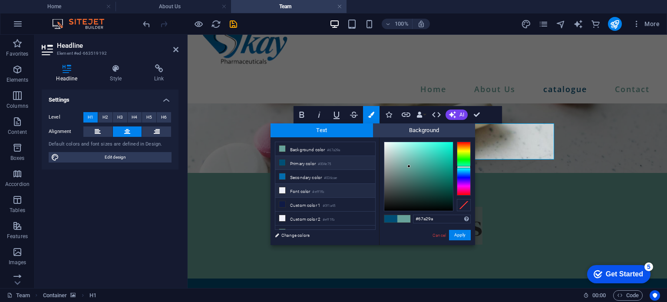
click at [337, 187] on li "Font color #eff1fb" at bounding box center [325, 191] width 100 height 14
type input "#eff1fb"
click at [337, 187] on li "Font color #eff1fb" at bounding box center [325, 191] width 100 height 14
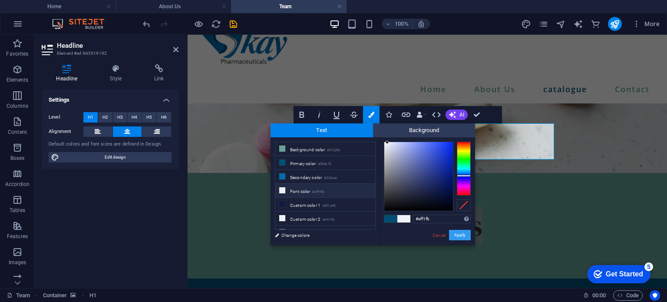
click at [459, 234] on button "Apply" at bounding box center [460, 235] width 22 height 10
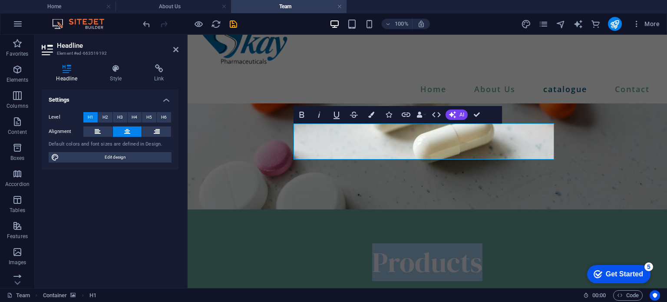
click at [443, 174] on figure at bounding box center [427, 156] width 479 height 106
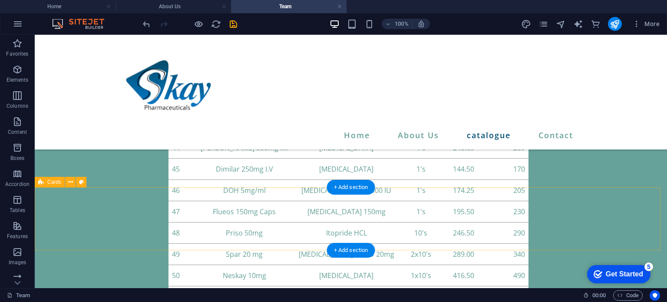
scroll to position [2471, 0]
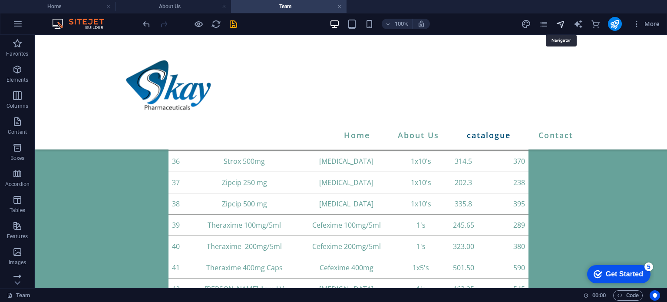
click at [563, 26] on icon "navigator" at bounding box center [561, 24] width 10 height 10
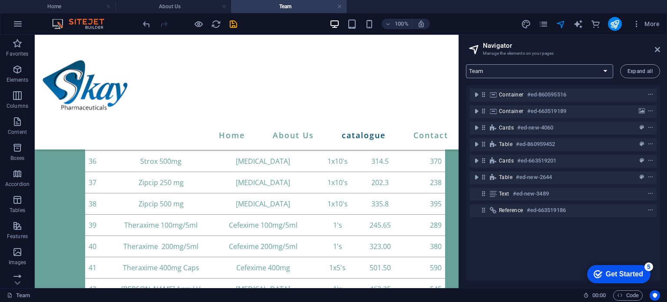
click at [555, 66] on select "Home About Us Team Services Contact Legal Notice Privacy" at bounding box center [539, 71] width 147 height 14
click at [466, 64] on select "Home About Us Team Services Contact Legal Notice Privacy" at bounding box center [539, 71] width 147 height 14
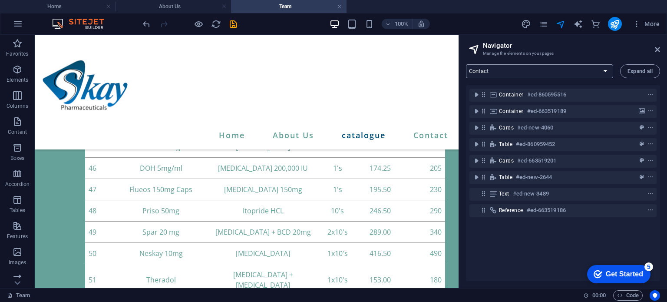
scroll to position [0, 0]
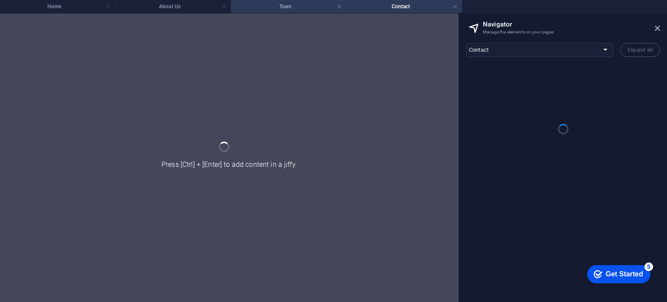
click at [306, 7] on h4 "Team" at bounding box center [289, 7] width 116 height 10
select select "12984723-en"
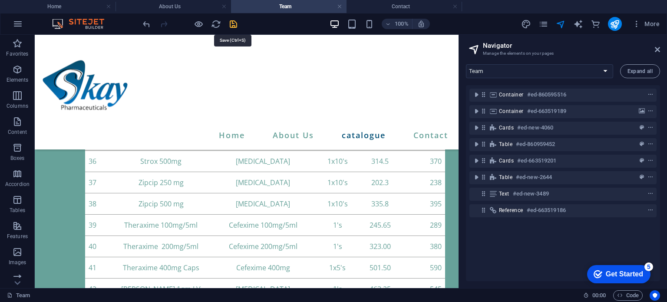
click at [233, 23] on icon "save" at bounding box center [233, 24] width 10 height 10
